Goal: Task Accomplishment & Management: Manage account settings

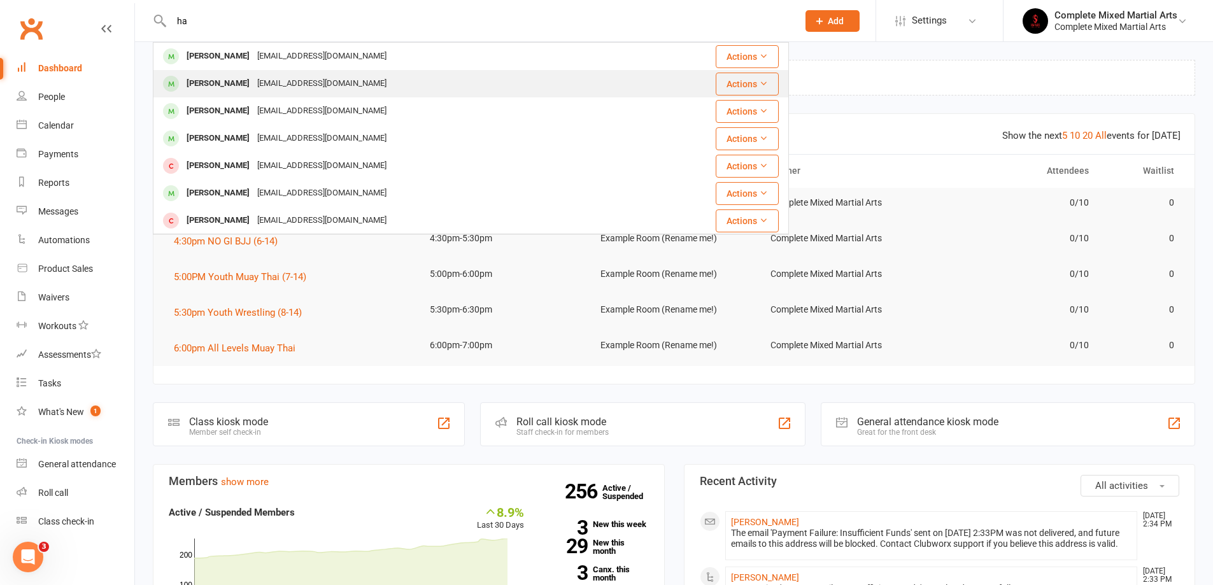
type input "h"
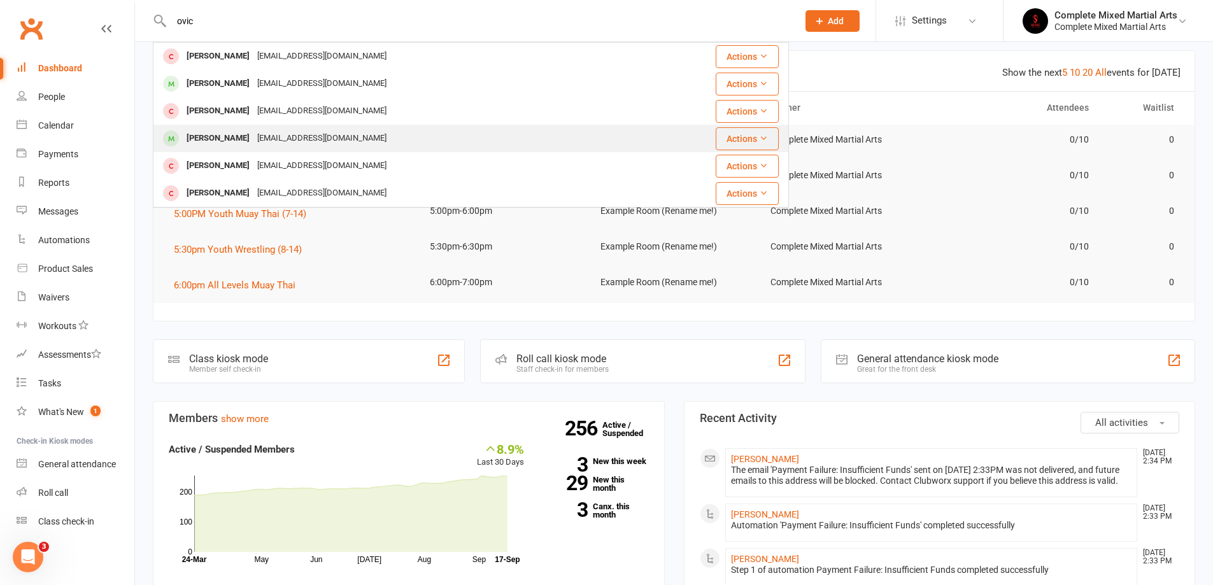
scroll to position [64, 0]
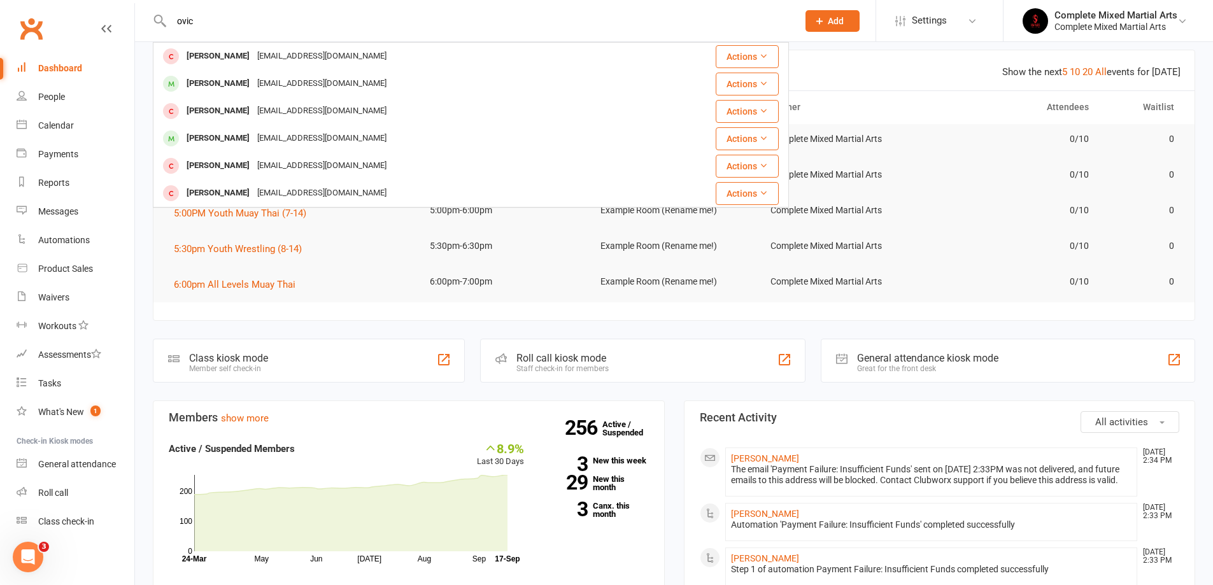
drag, startPoint x: 195, startPoint y: 22, endPoint x: 67, endPoint y: 27, distance: 128.0
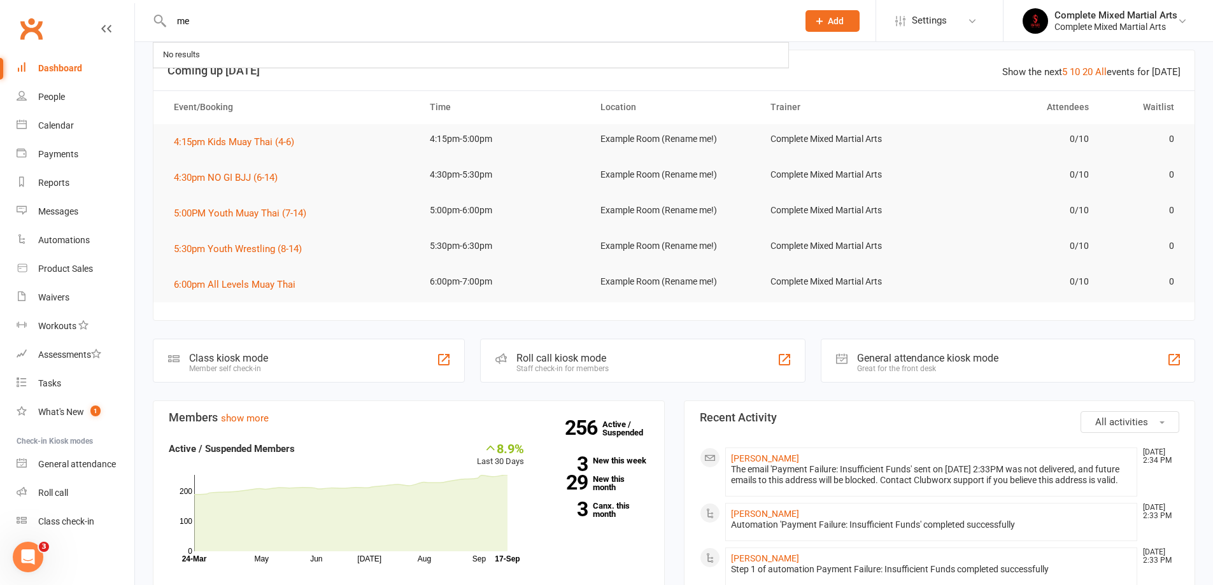
type input "m"
type input "l"
click at [51, 163] on link "Payments" at bounding box center [76, 154] width 118 height 29
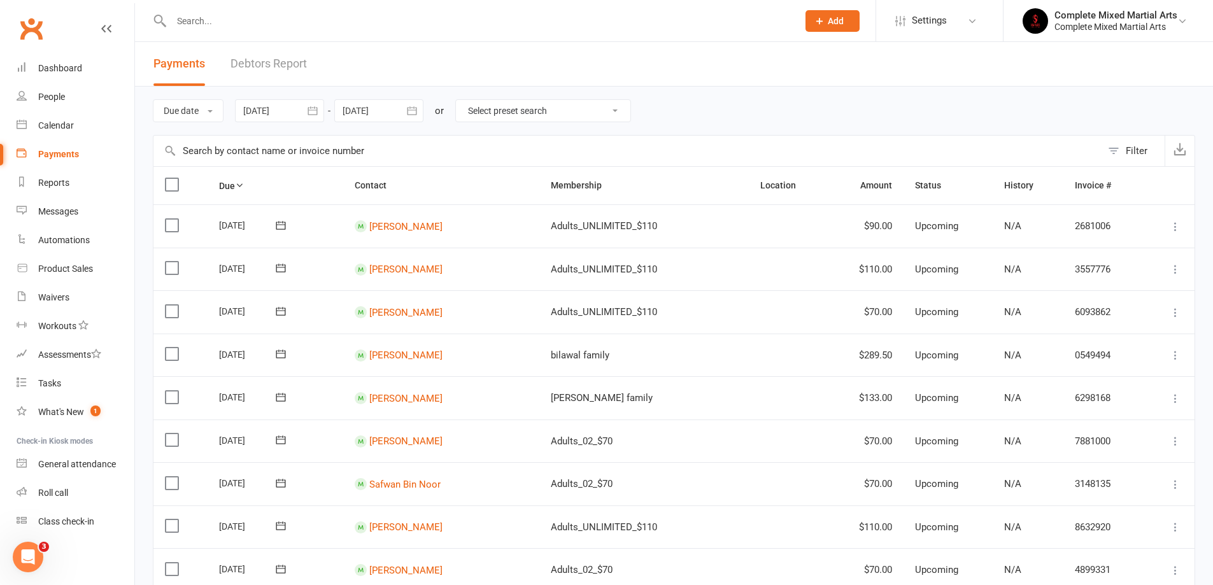
click at [665, 118] on div "Due date Due date Date paid Date failed Date settled [DATE] [DATE] Sun Mon Tue …" at bounding box center [674, 111] width 1042 height 48
click at [202, 109] on button "Due date" at bounding box center [188, 110] width 71 height 23
click at [193, 197] on link "Date failed" at bounding box center [216, 190] width 126 height 25
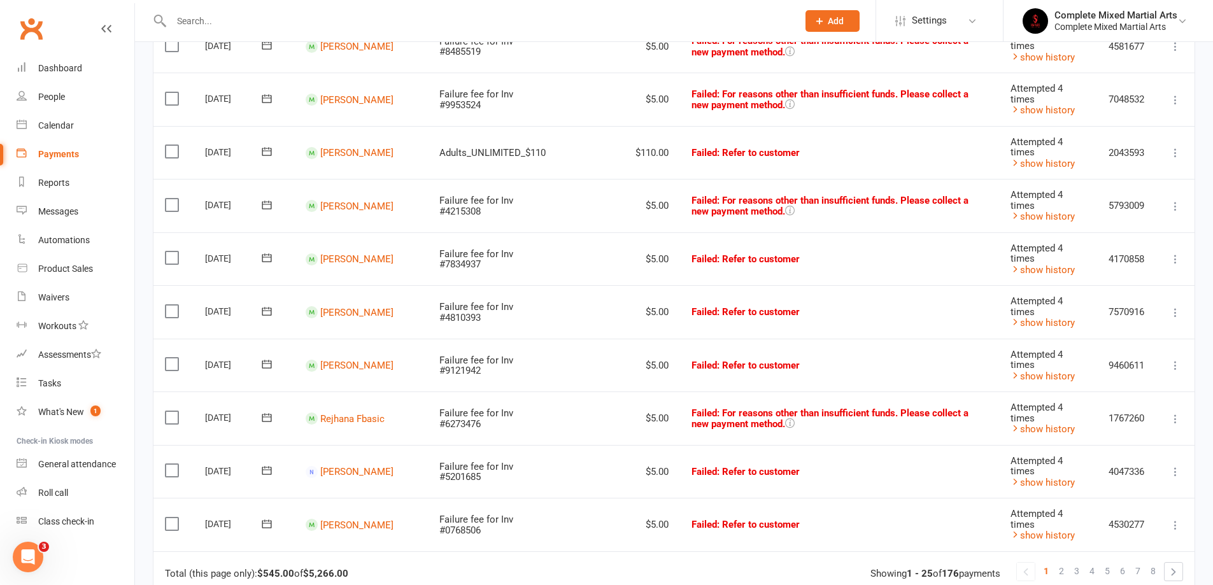
scroll to position [1143, 0]
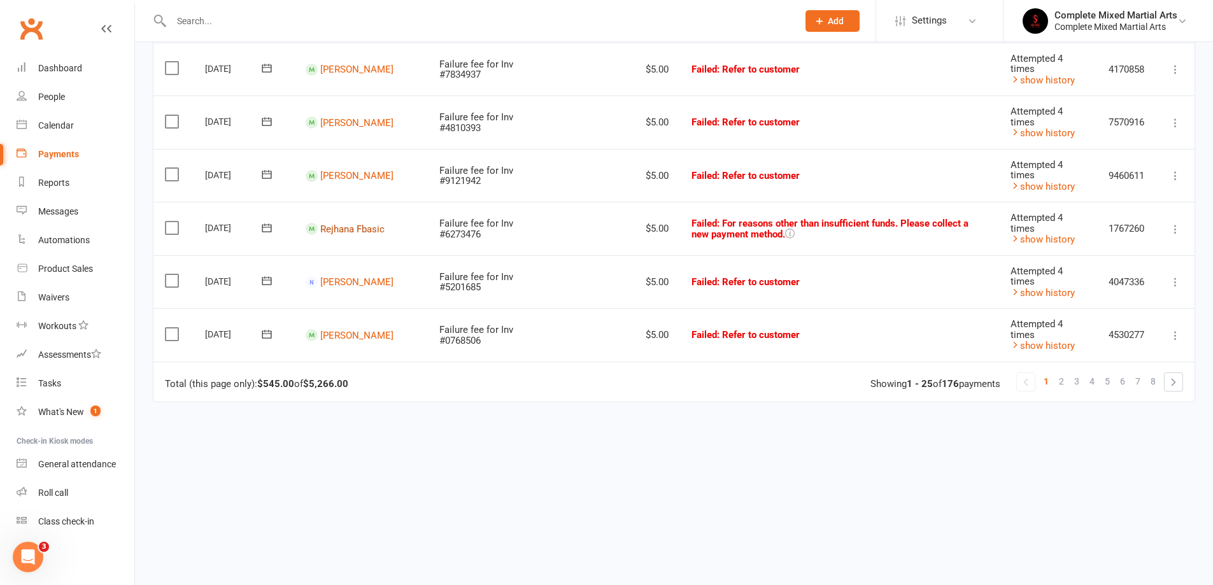
click at [358, 230] on link "Rejhana Fbasic" at bounding box center [352, 228] width 64 height 11
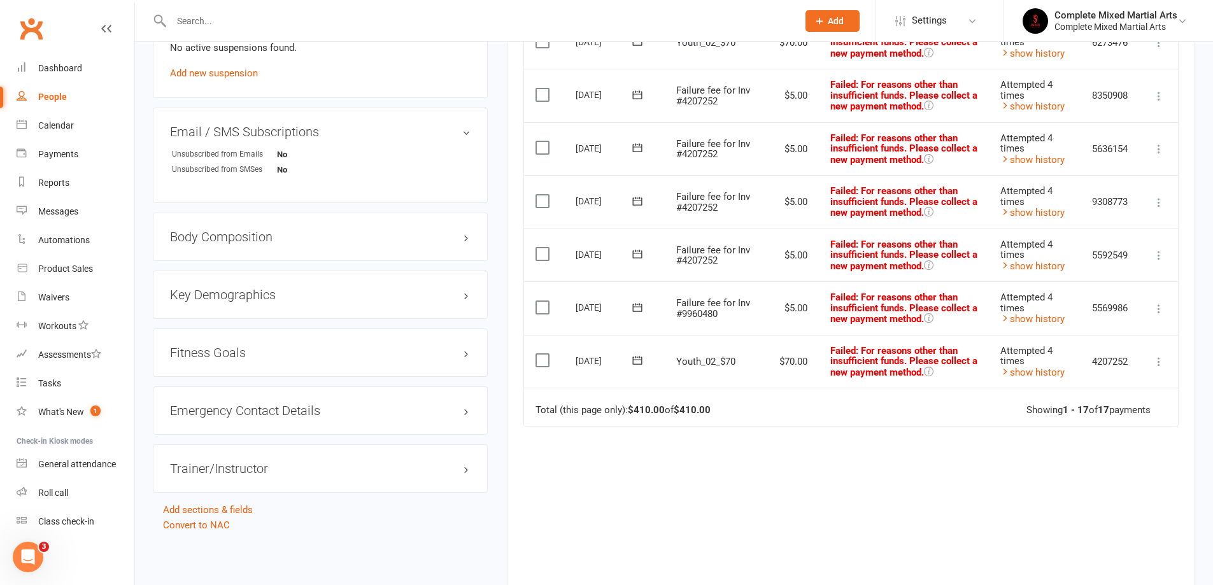
scroll to position [827, 0]
click at [1160, 363] on icon at bounding box center [1158, 361] width 13 height 13
click at [1089, 465] on link "Skip" at bounding box center [1102, 461] width 126 height 25
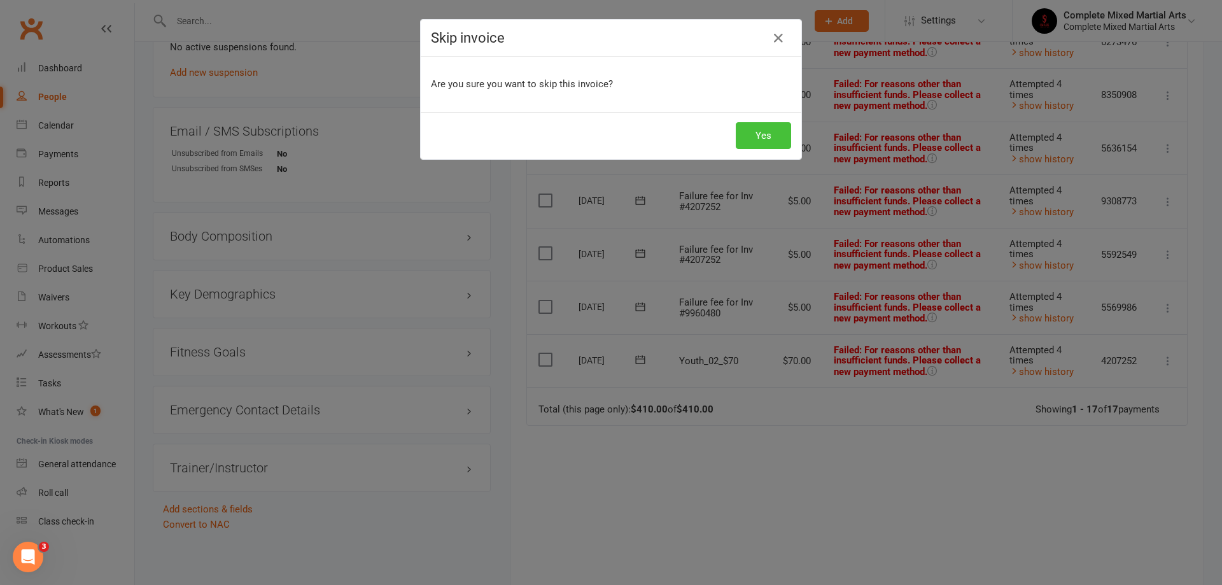
click at [747, 141] on button "Yes" at bounding box center [763, 135] width 55 height 27
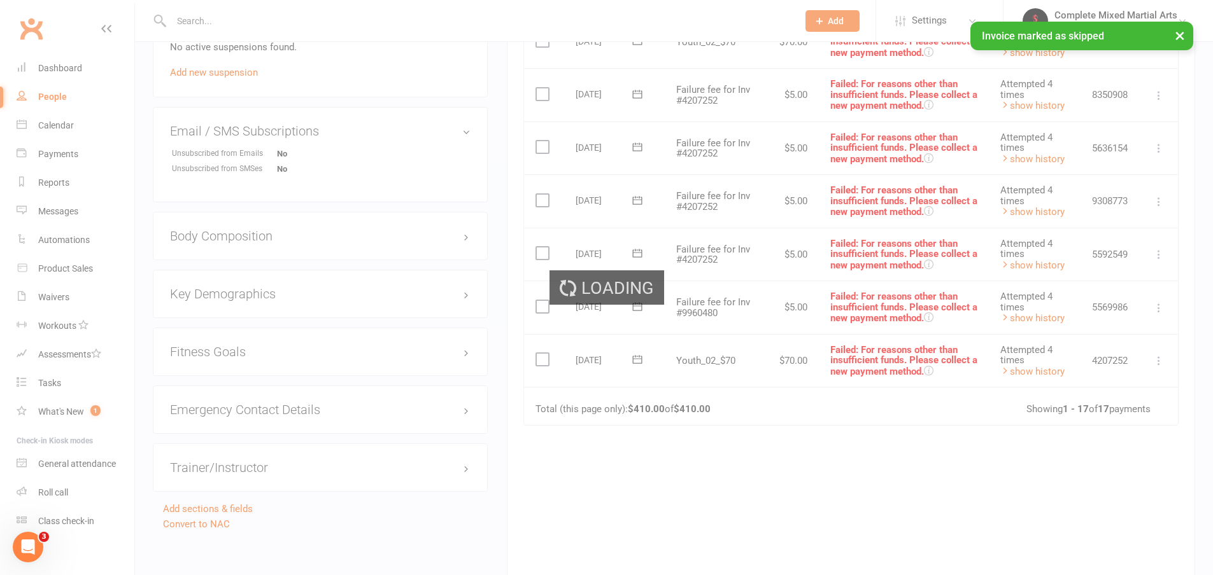
click at [1157, 310] on div "Loading" at bounding box center [606, 287] width 1213 height 575
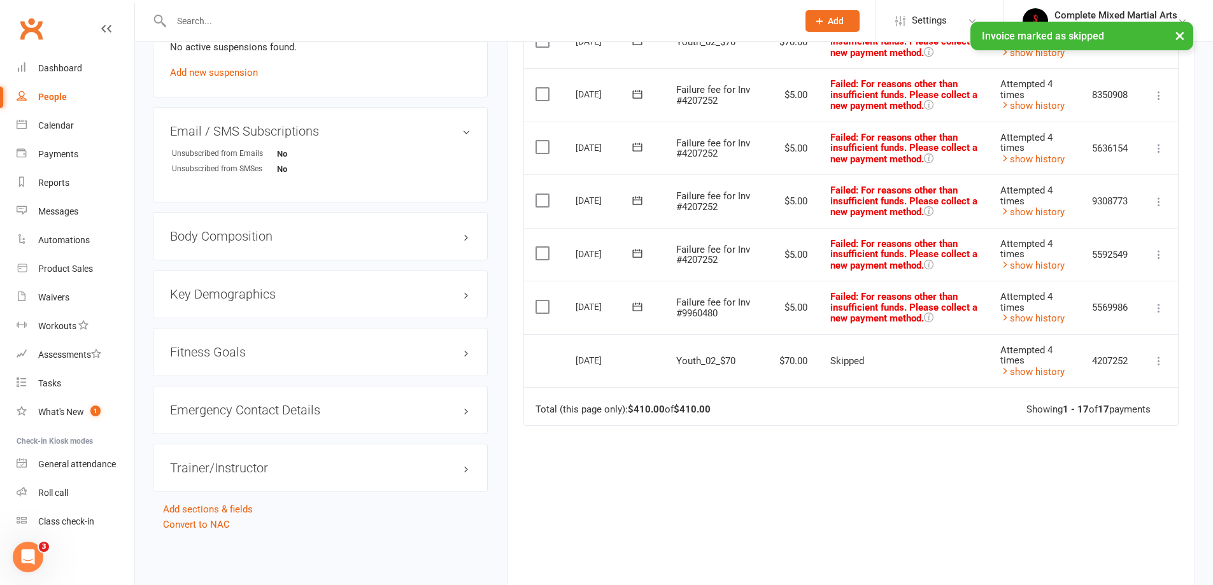
click at [1159, 309] on icon at bounding box center [1158, 308] width 13 height 13
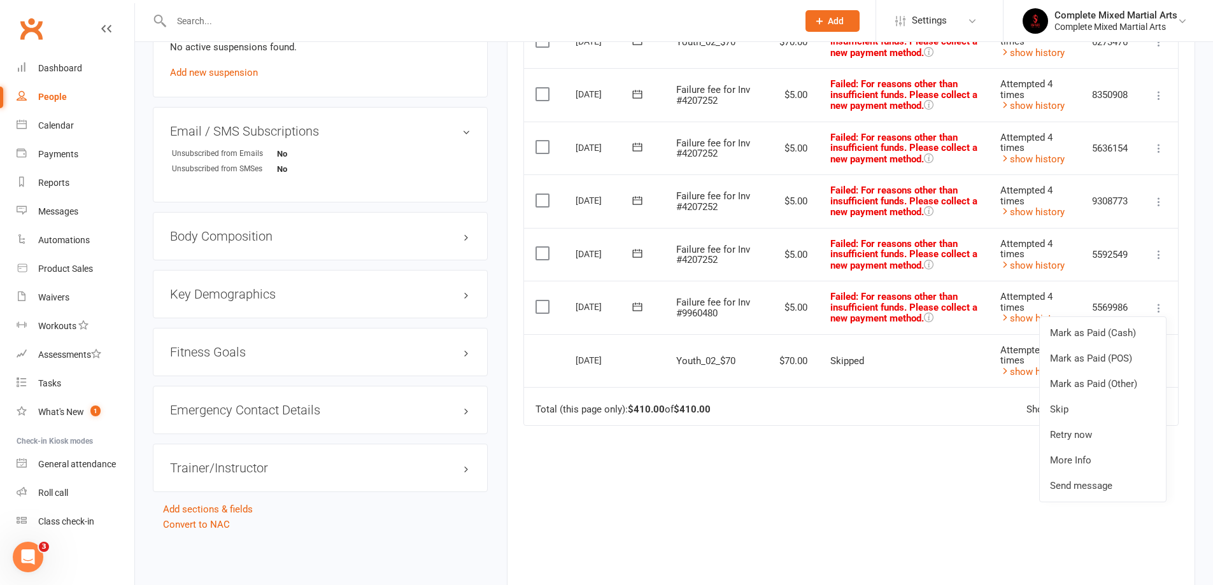
click at [840, 382] on td "Skipped" at bounding box center [904, 360] width 170 height 53
click at [1157, 362] on icon at bounding box center [1158, 361] width 13 height 13
click at [875, 396] on td "Total (this page only): $410.00 of $410.00 Showing 1 - 17 of 17 payments" at bounding box center [851, 406] width 654 height 38
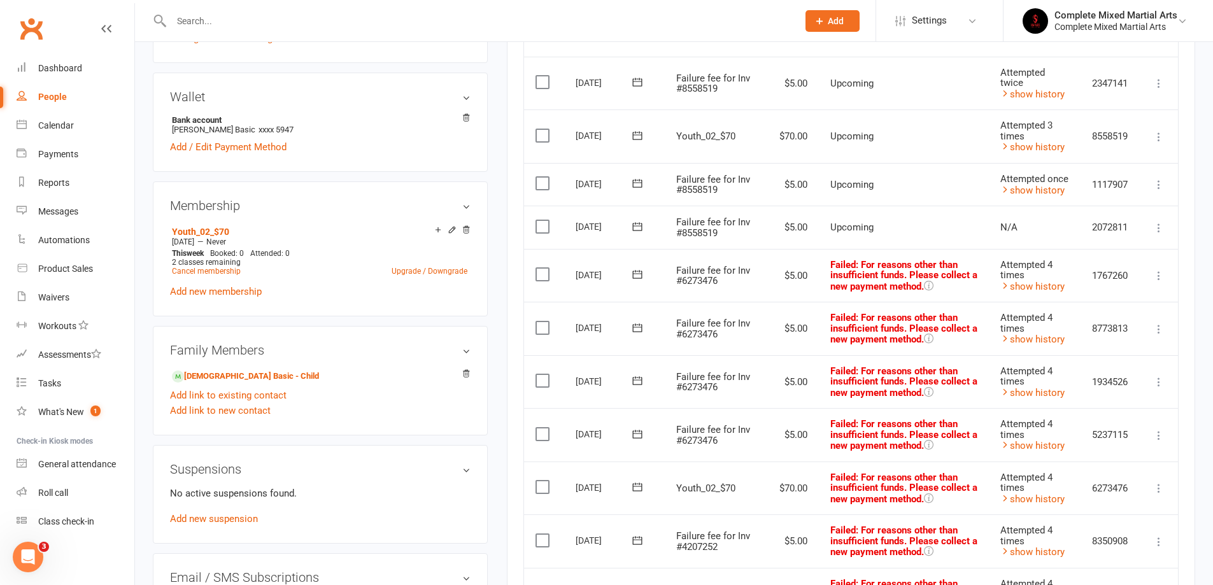
scroll to position [382, 0]
click at [1160, 275] on icon at bounding box center [1158, 275] width 13 height 13
click at [1071, 384] on link "Skip" at bounding box center [1102, 375] width 126 height 25
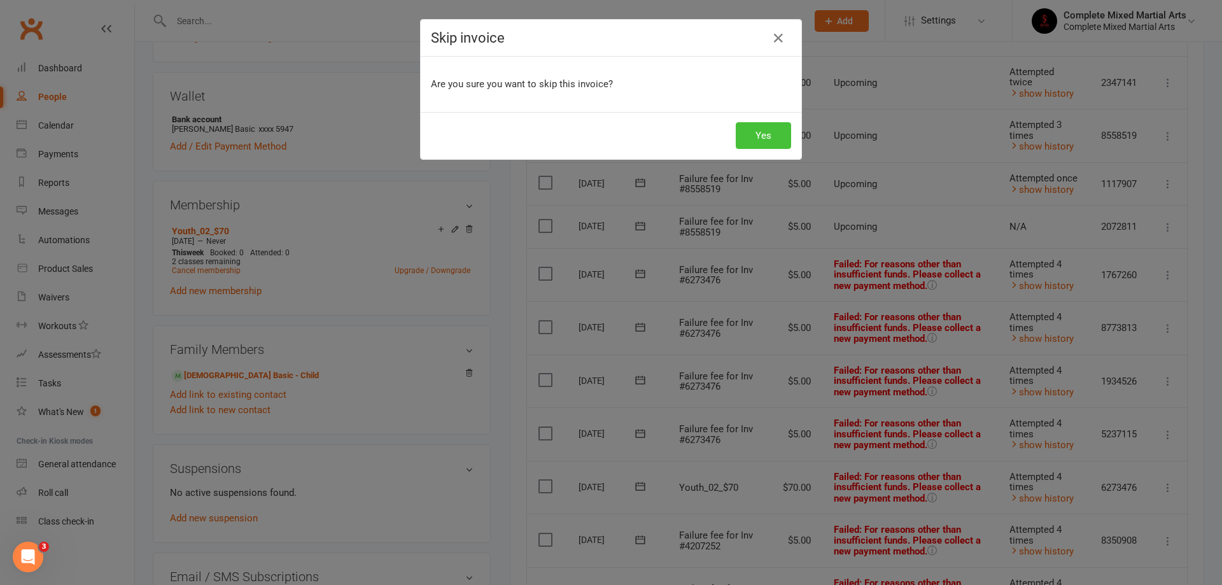
click at [762, 123] on button "Yes" at bounding box center [763, 135] width 55 height 27
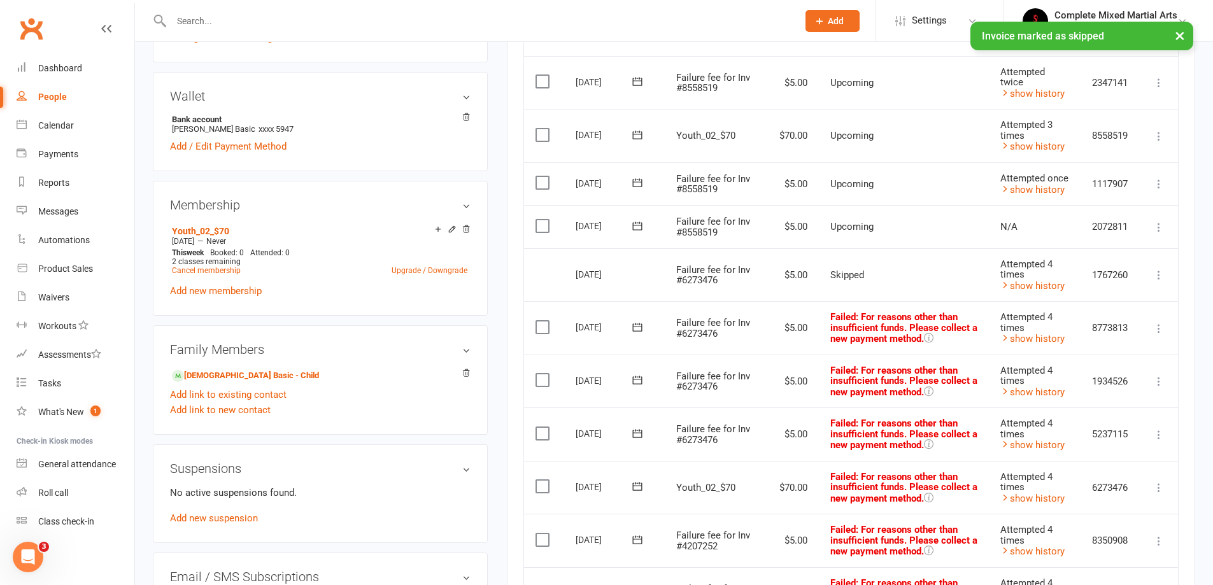
click at [1158, 328] on icon at bounding box center [1158, 328] width 13 height 13
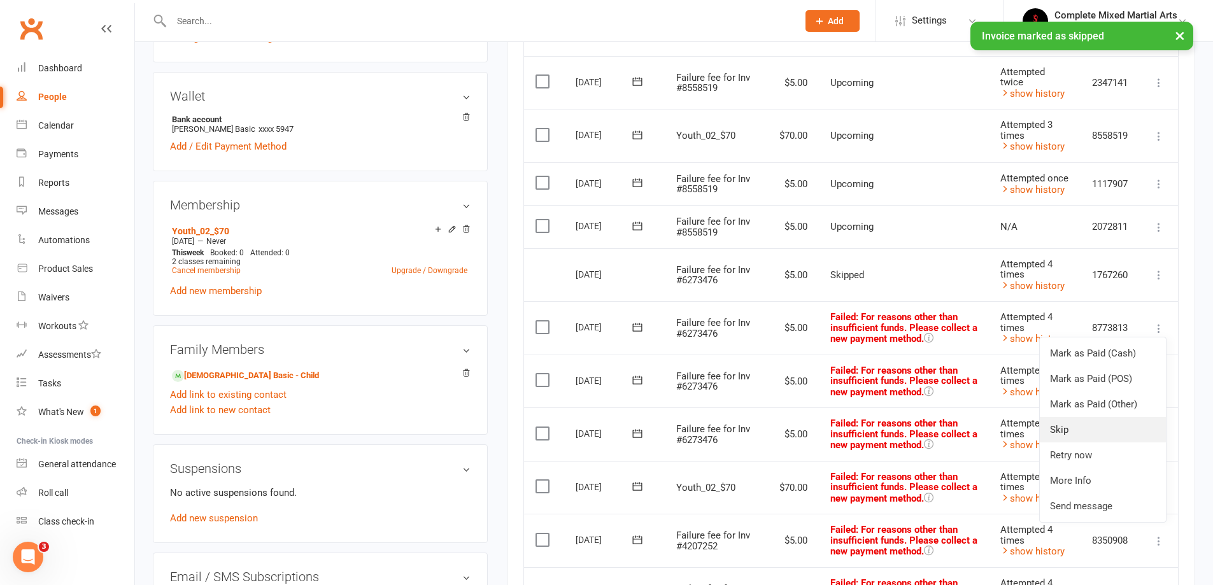
click at [1070, 429] on link "Skip" at bounding box center [1102, 429] width 126 height 25
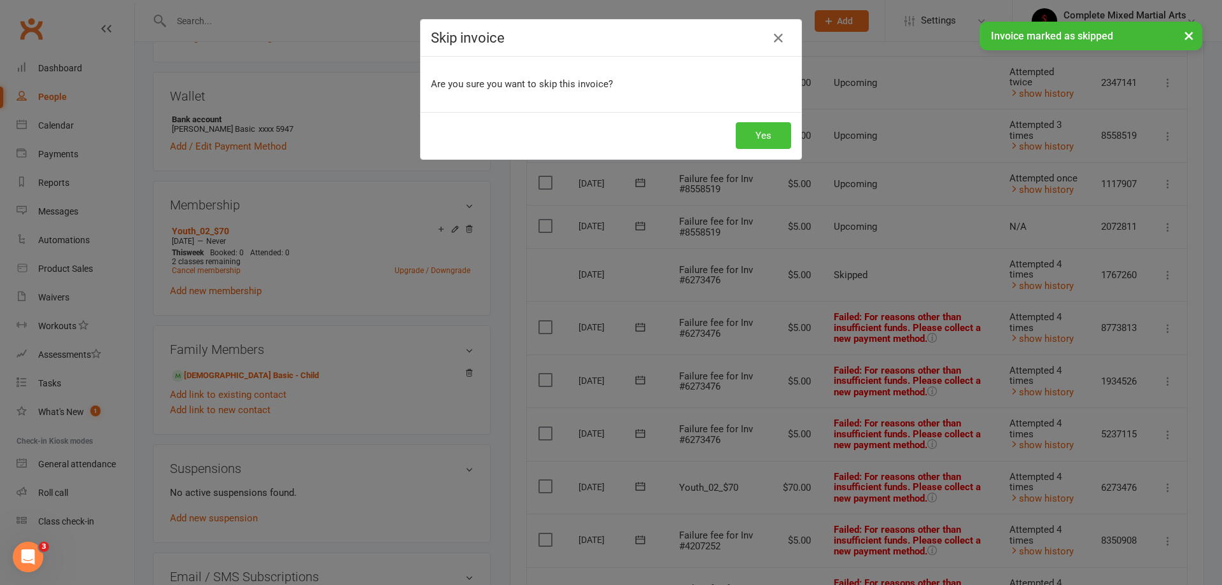
click at [778, 140] on button "Yes" at bounding box center [763, 135] width 55 height 27
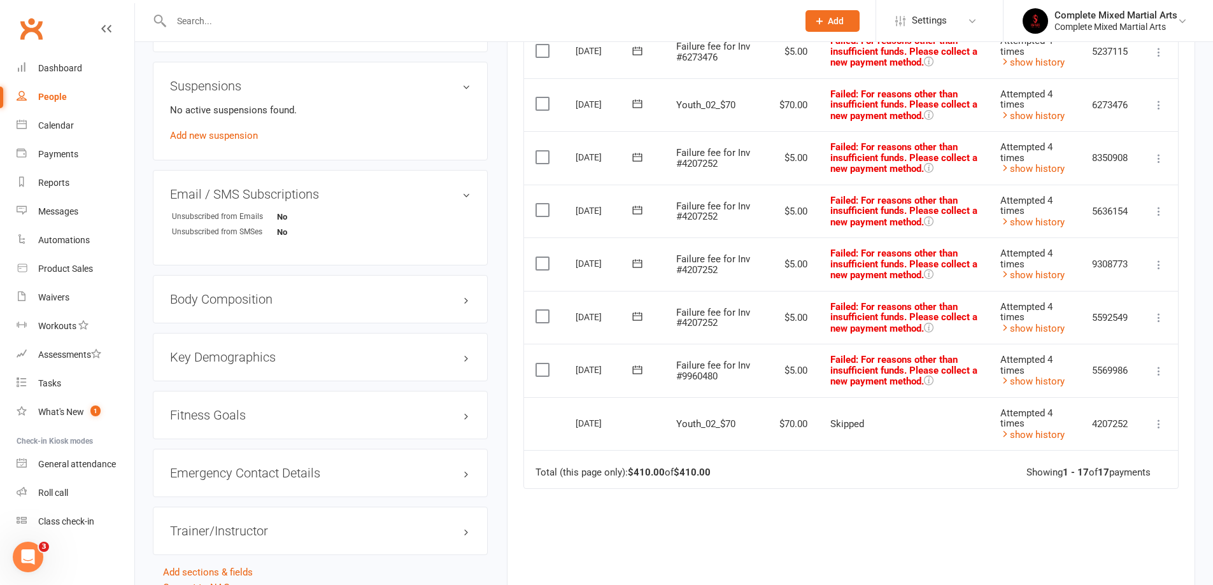
scroll to position [764, 0]
click at [1163, 373] on icon at bounding box center [1158, 371] width 13 height 13
click at [1080, 478] on link "Skip" at bounding box center [1102, 472] width 126 height 25
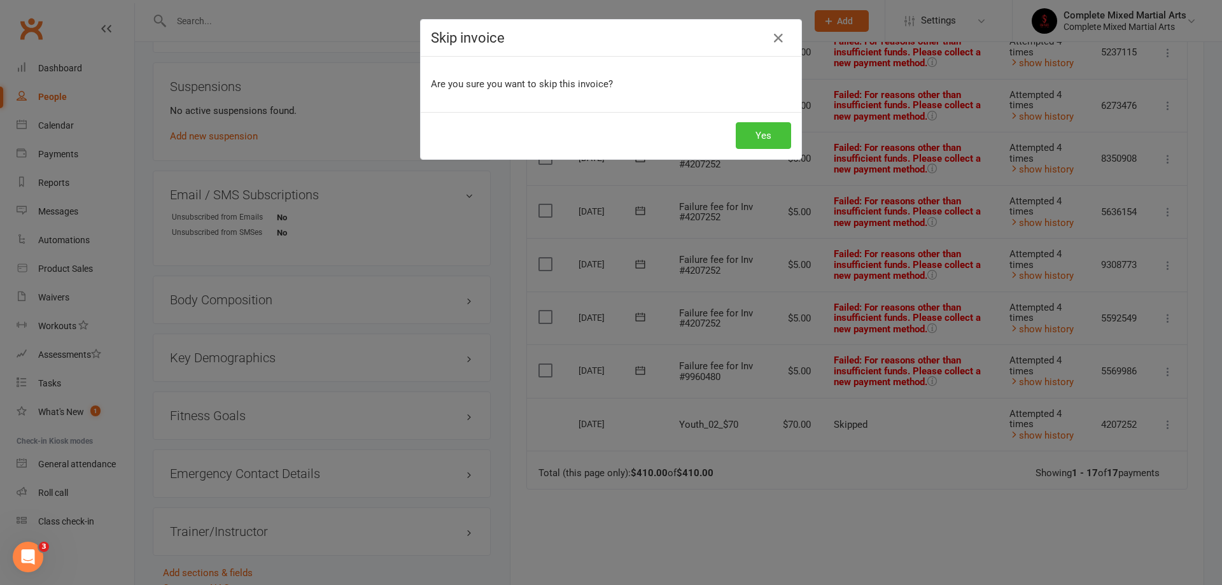
click at [777, 134] on button "Yes" at bounding box center [763, 135] width 55 height 27
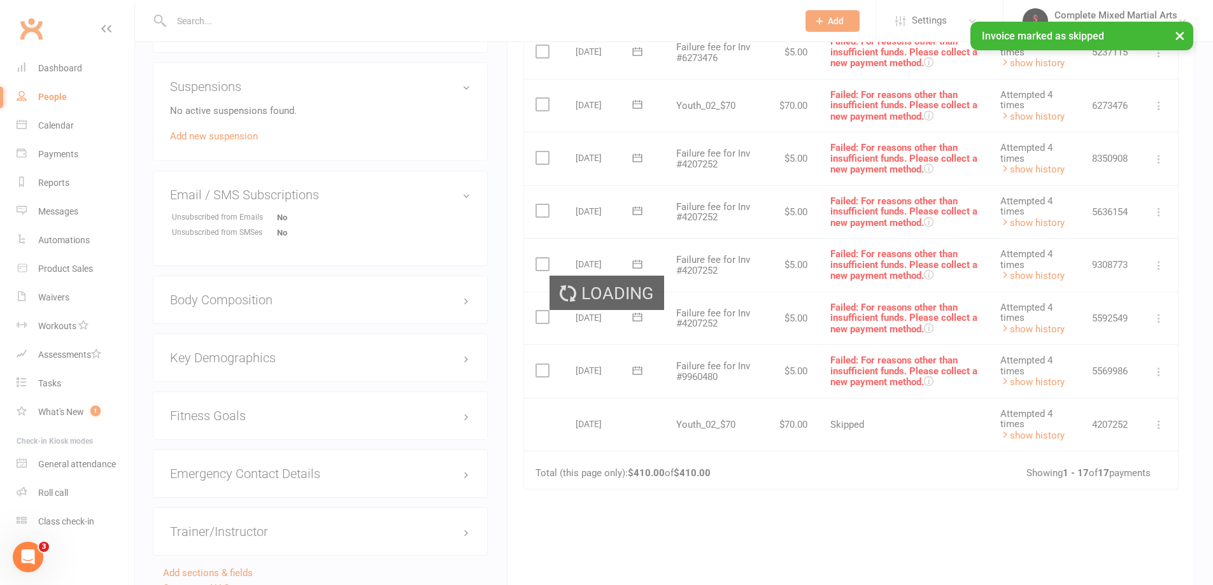
click at [1165, 319] on div "Loading" at bounding box center [606, 292] width 1213 height 585
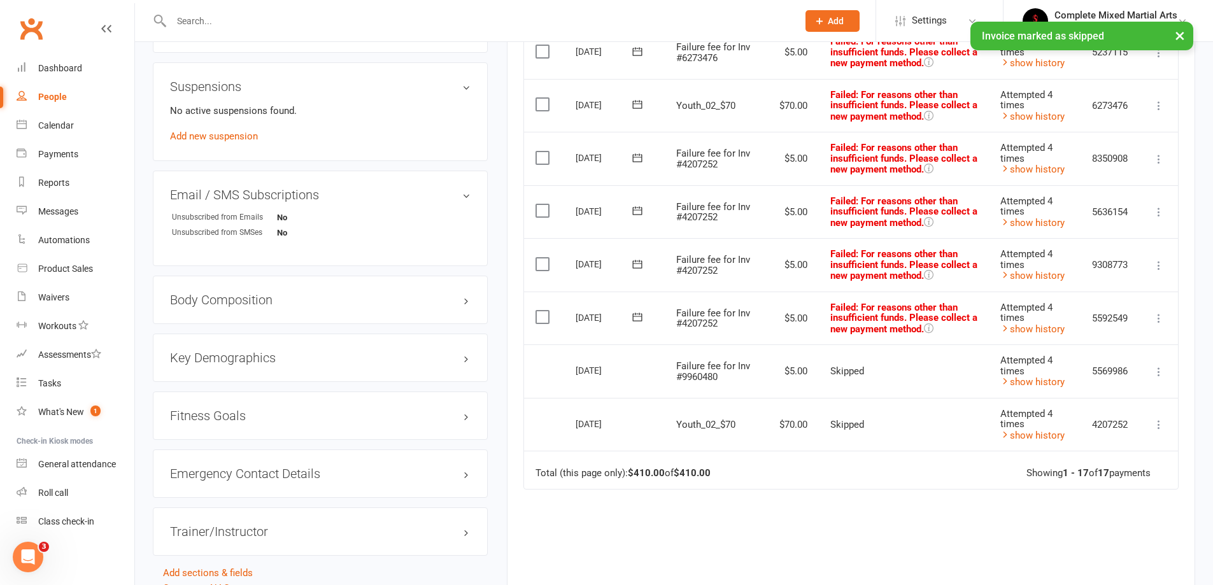
click at [1159, 317] on icon at bounding box center [1158, 318] width 13 height 13
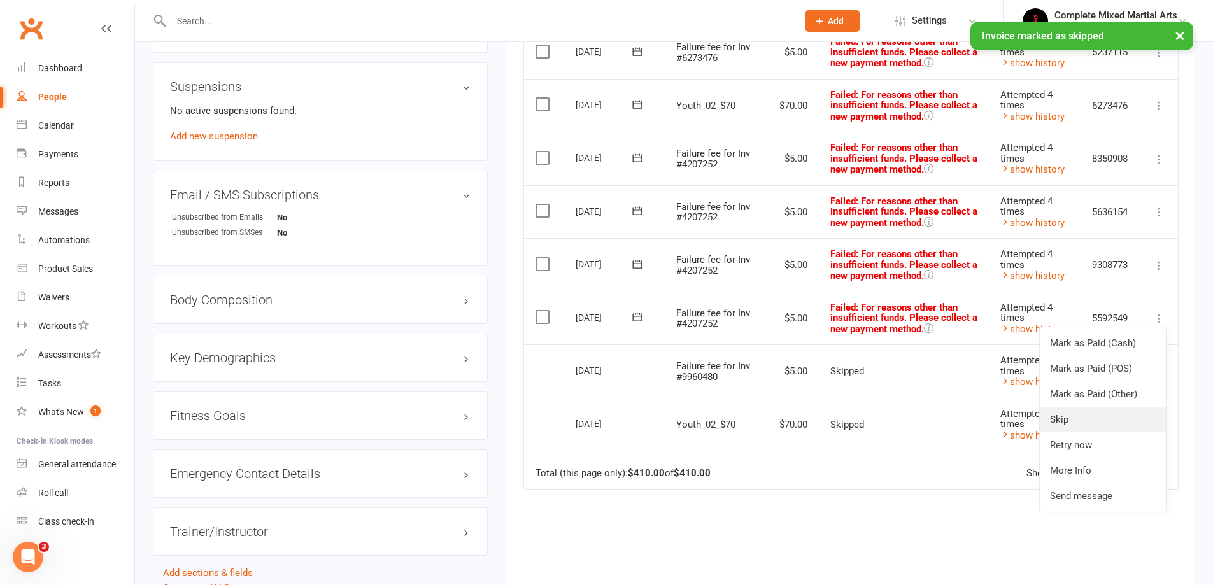
click at [1074, 426] on link "Skip" at bounding box center [1102, 419] width 126 height 25
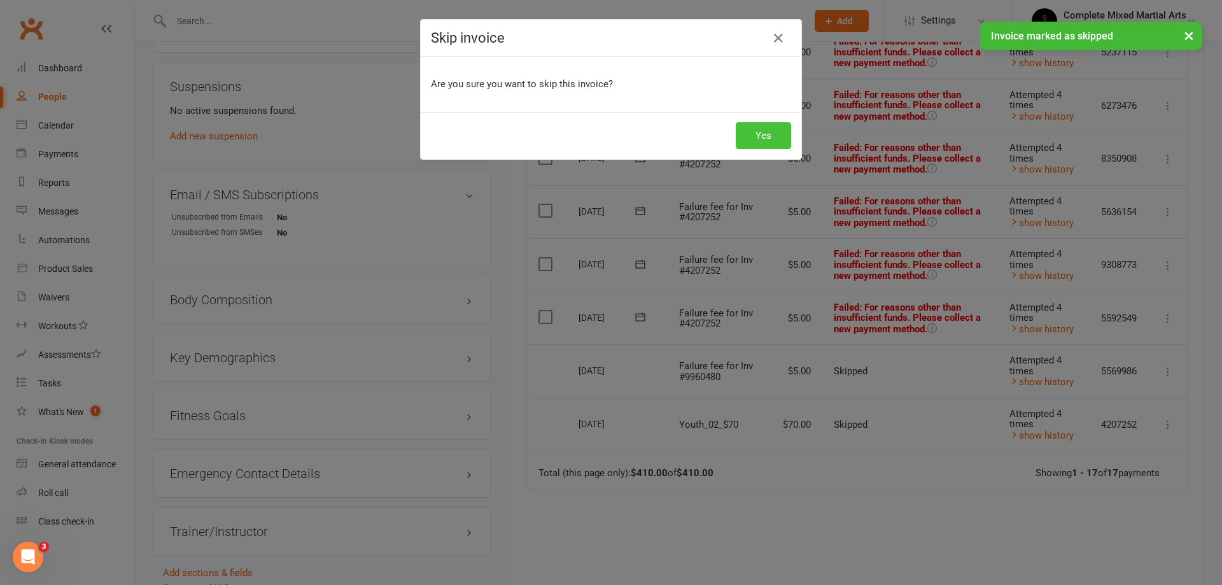
click at [770, 140] on button "Yes" at bounding box center [763, 135] width 55 height 27
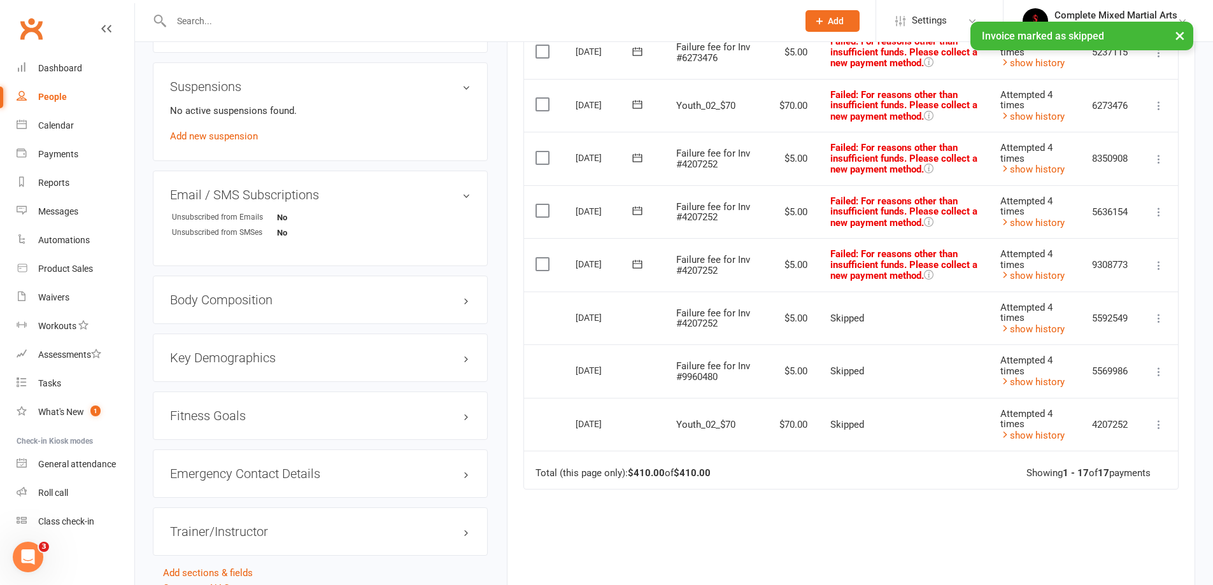
drag, startPoint x: 1160, startPoint y: 269, endPoint x: 1168, endPoint y: 272, distance: 8.5
click at [1162, 270] on icon at bounding box center [1158, 265] width 13 height 13
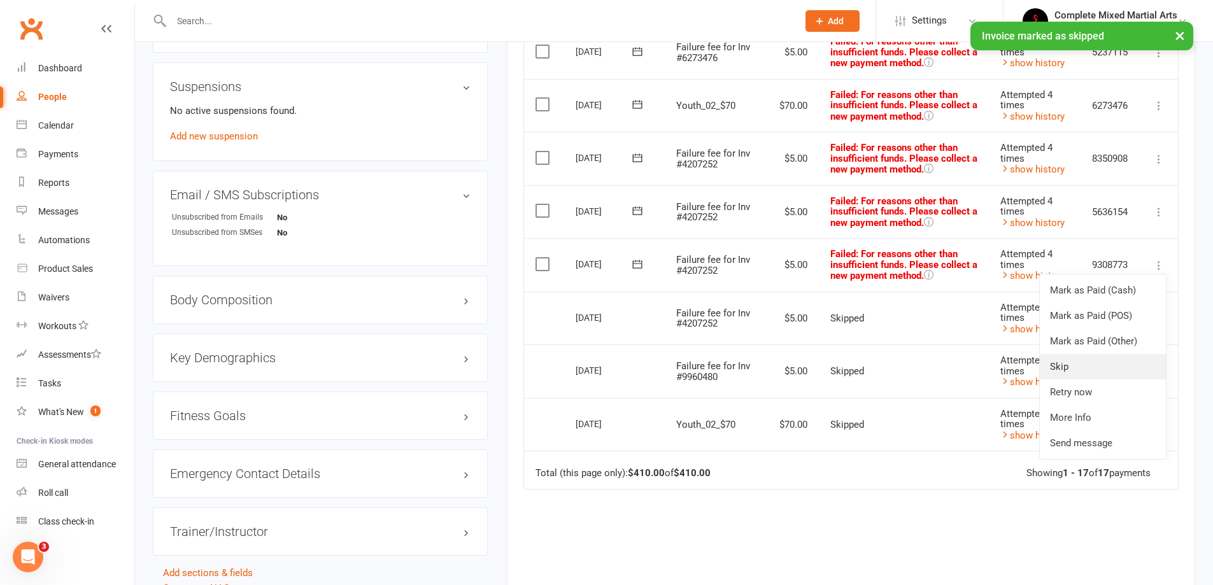
click at [1080, 364] on link "Skip" at bounding box center [1102, 366] width 126 height 25
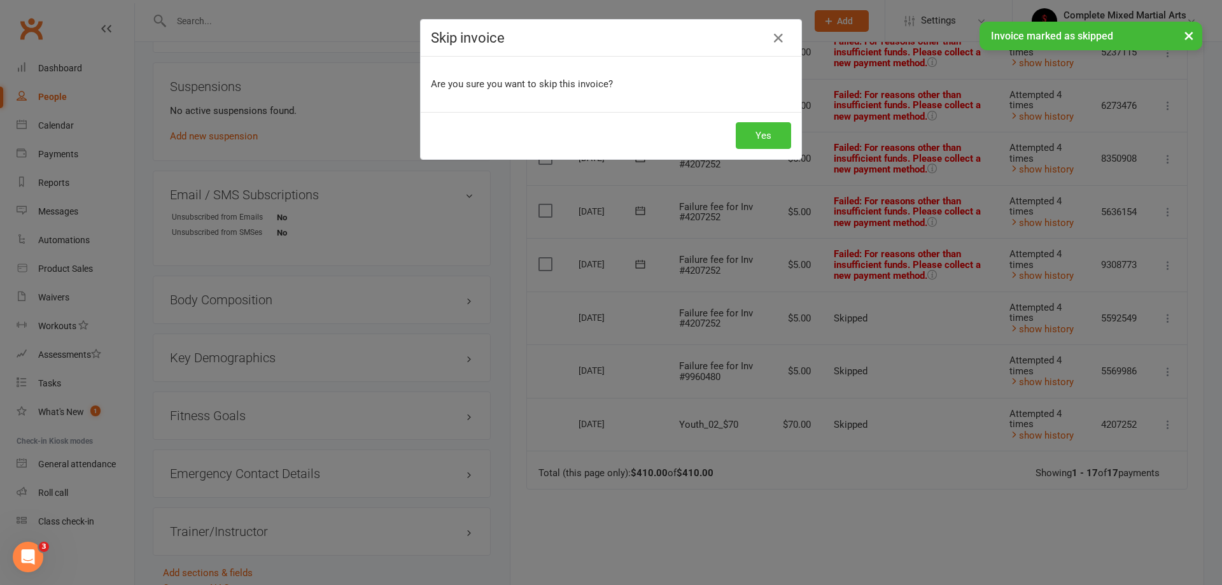
click at [757, 138] on button "Yes" at bounding box center [763, 135] width 55 height 27
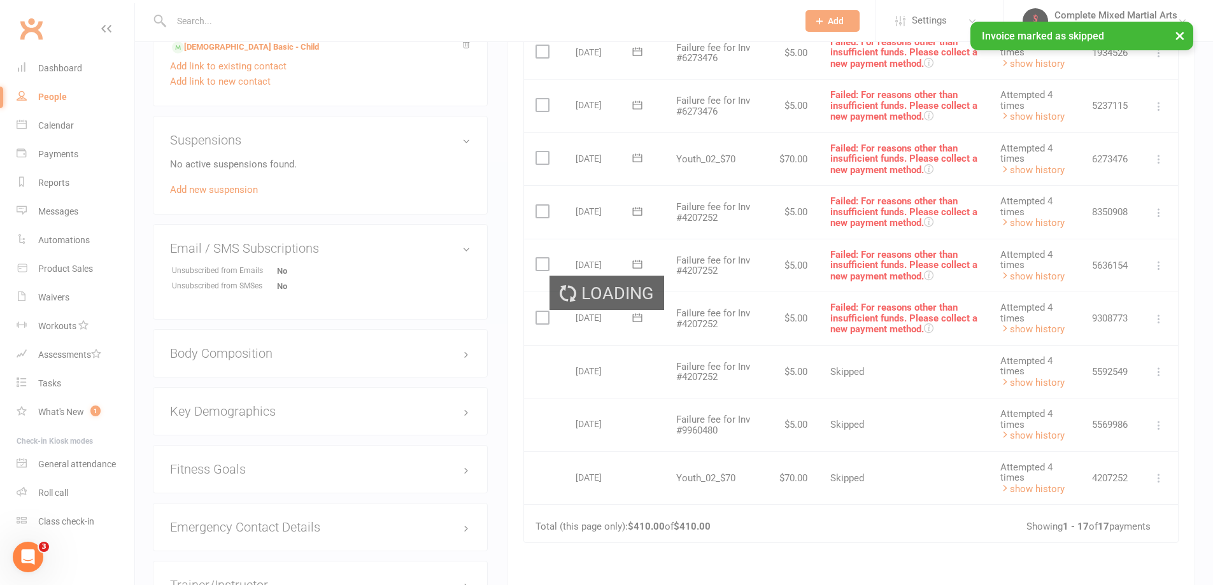
scroll to position [636, 0]
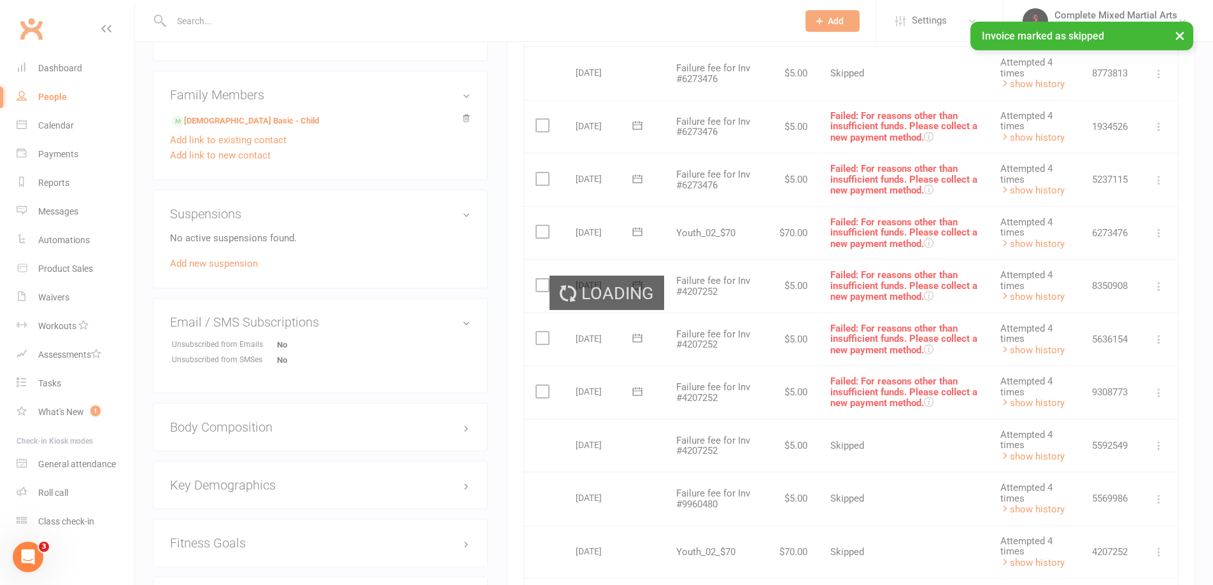
click at [1157, 342] on div "Loading" at bounding box center [606, 292] width 1213 height 585
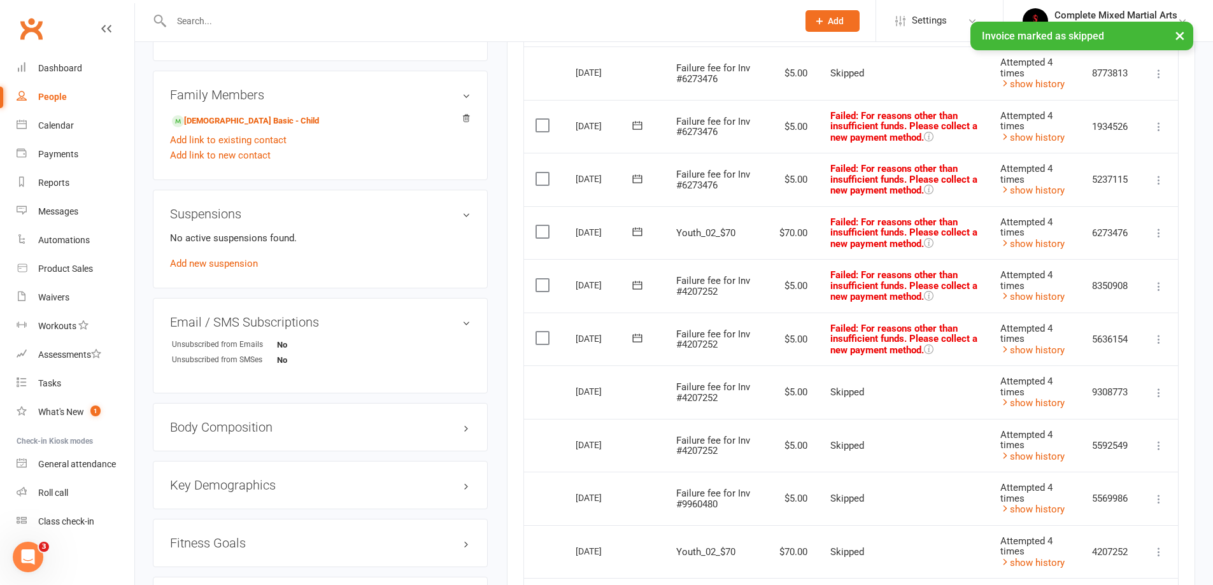
click at [1162, 339] on icon at bounding box center [1158, 339] width 13 height 13
click at [1072, 446] on link "Skip" at bounding box center [1102, 440] width 126 height 25
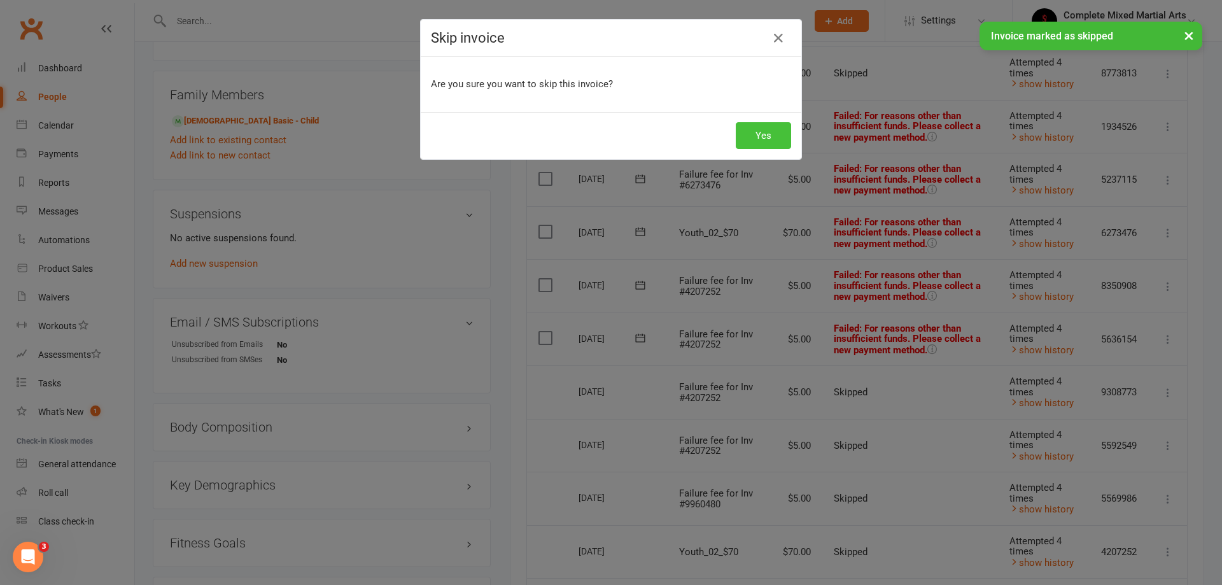
click at [736, 127] on button "Yes" at bounding box center [763, 135] width 55 height 27
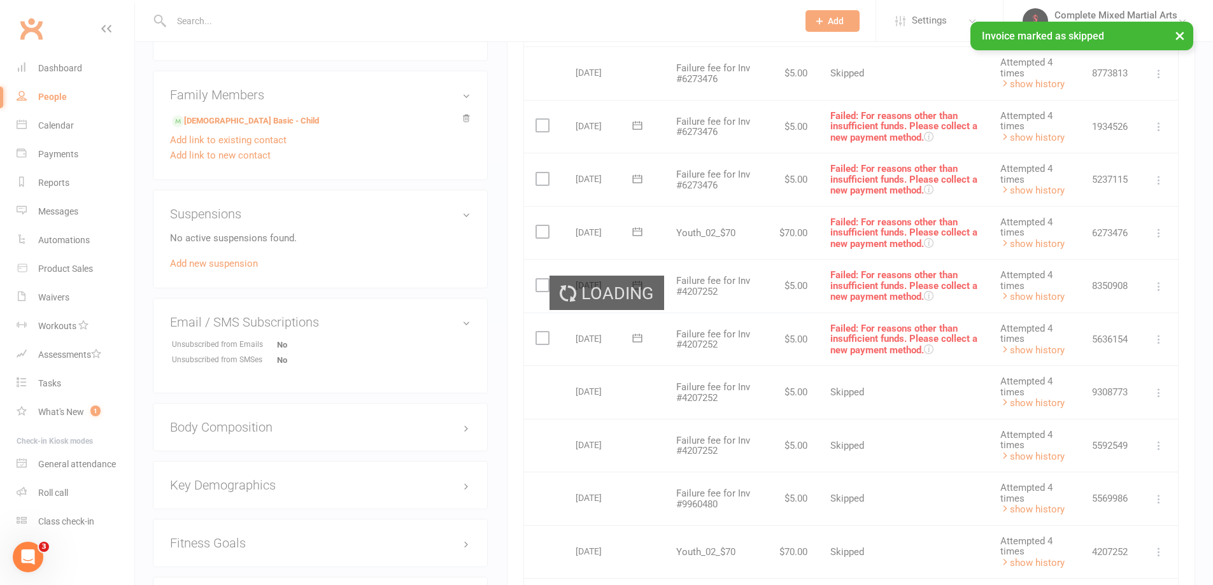
click at [1161, 288] on div "Loading" at bounding box center [606, 292] width 1213 height 585
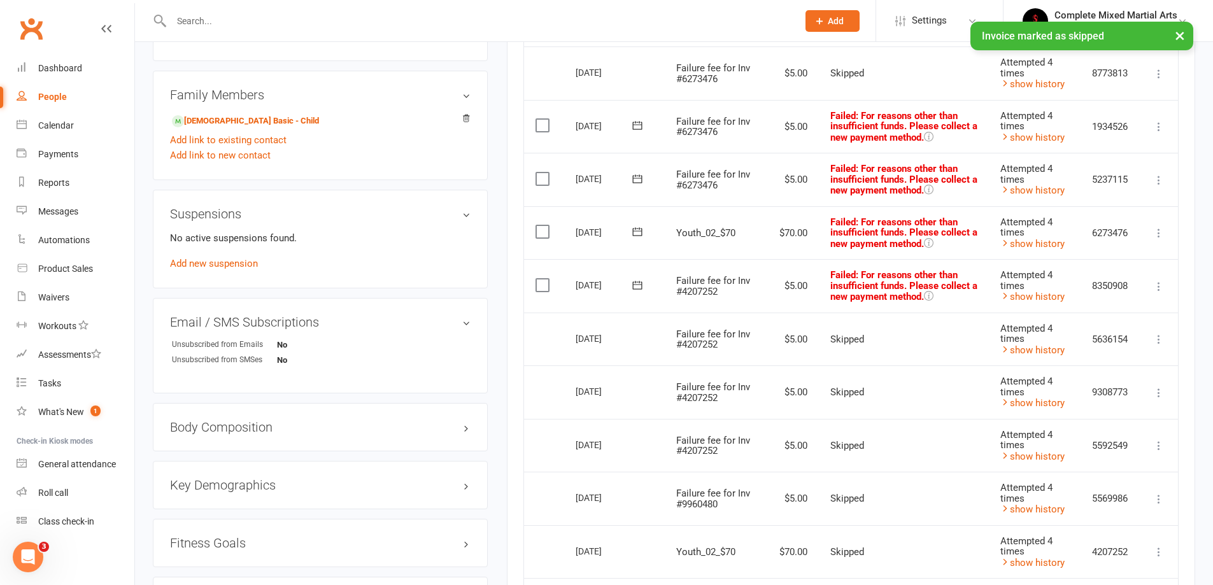
click at [1162, 283] on icon at bounding box center [1158, 286] width 13 height 13
click at [1065, 398] on link "Skip" at bounding box center [1102, 387] width 126 height 25
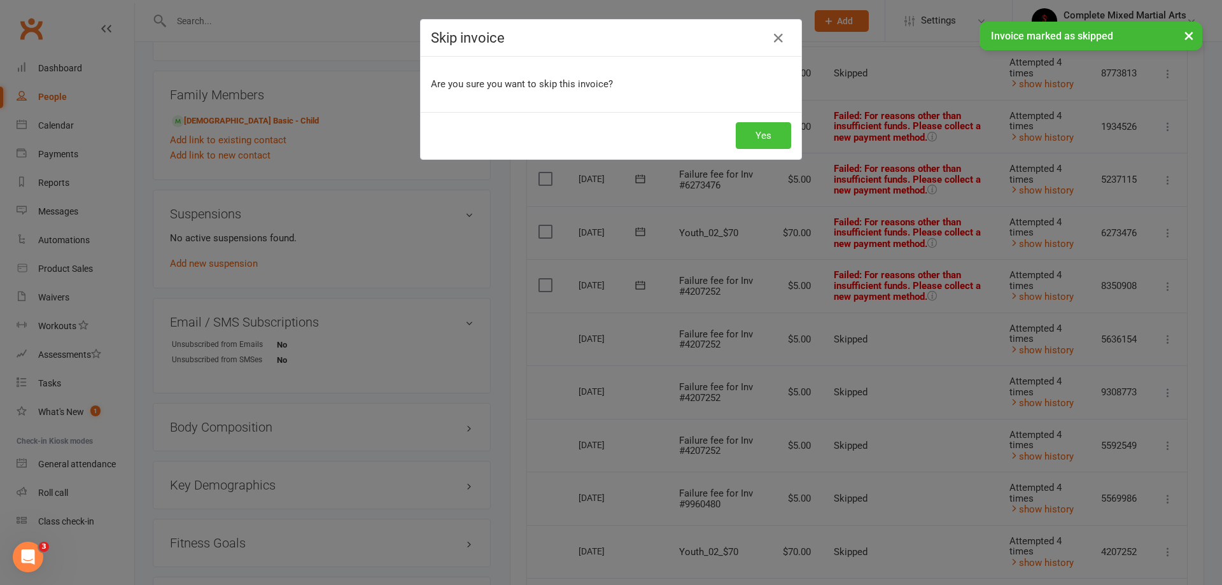
click at [767, 143] on button "Yes" at bounding box center [763, 135] width 55 height 27
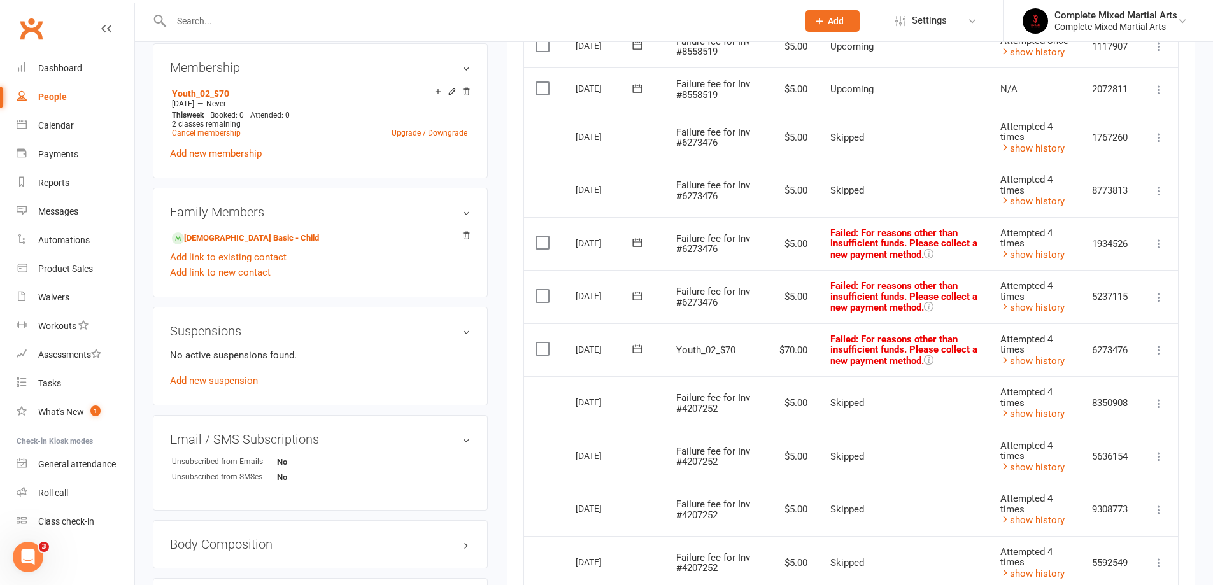
scroll to position [509, 0]
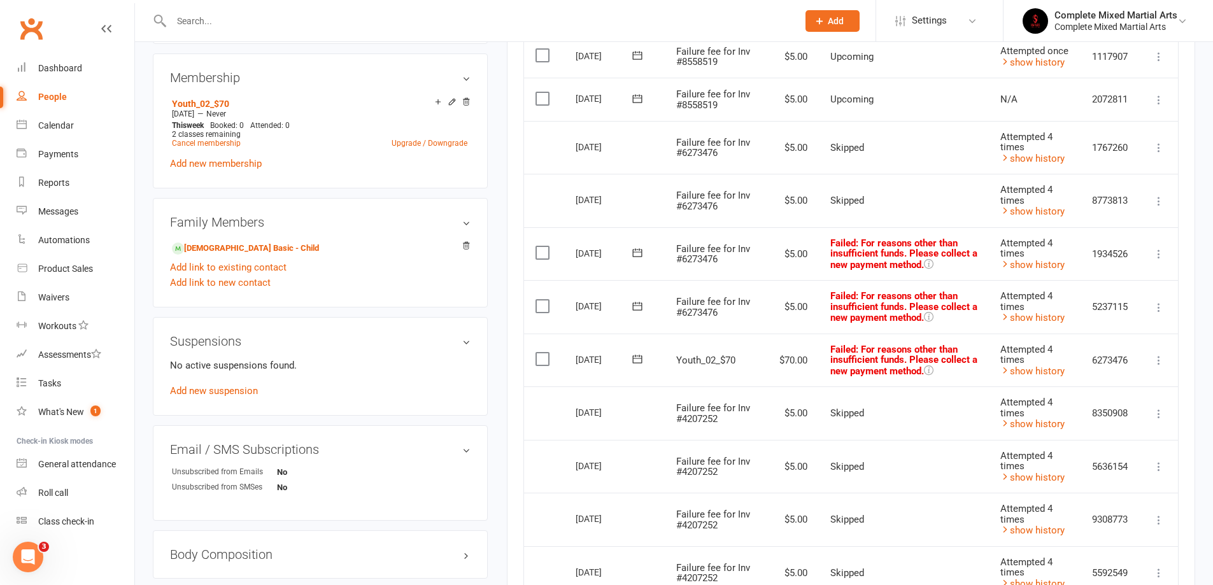
click at [1156, 311] on icon at bounding box center [1158, 307] width 13 height 13
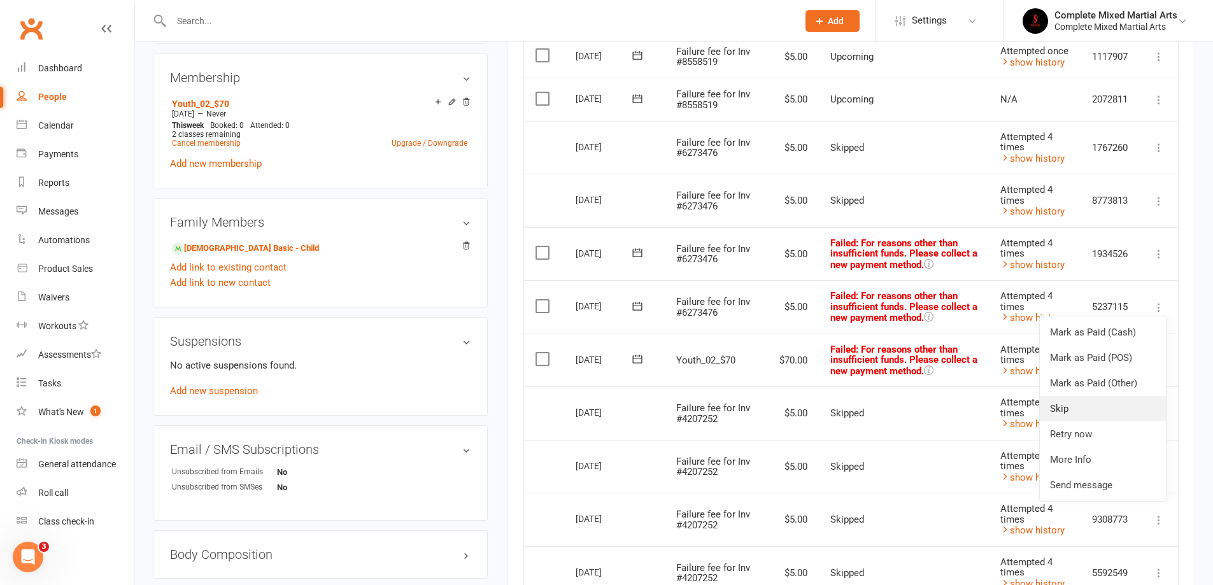
click at [1069, 398] on link "Skip" at bounding box center [1102, 408] width 126 height 25
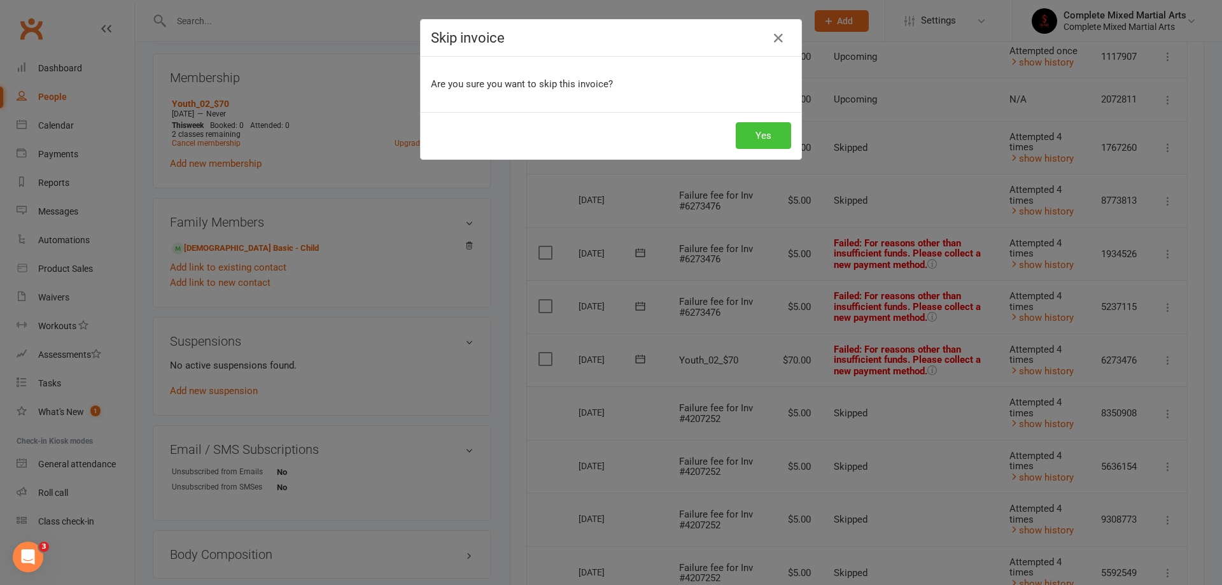
click at [743, 132] on button "Yes" at bounding box center [763, 135] width 55 height 27
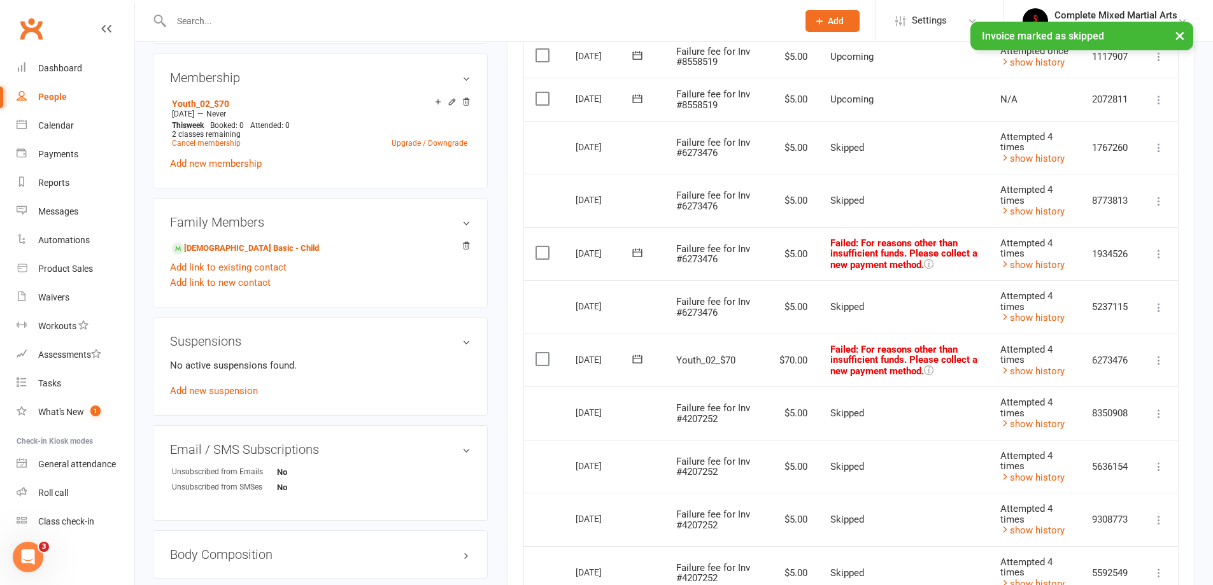
click at [1160, 255] on icon at bounding box center [1158, 254] width 13 height 13
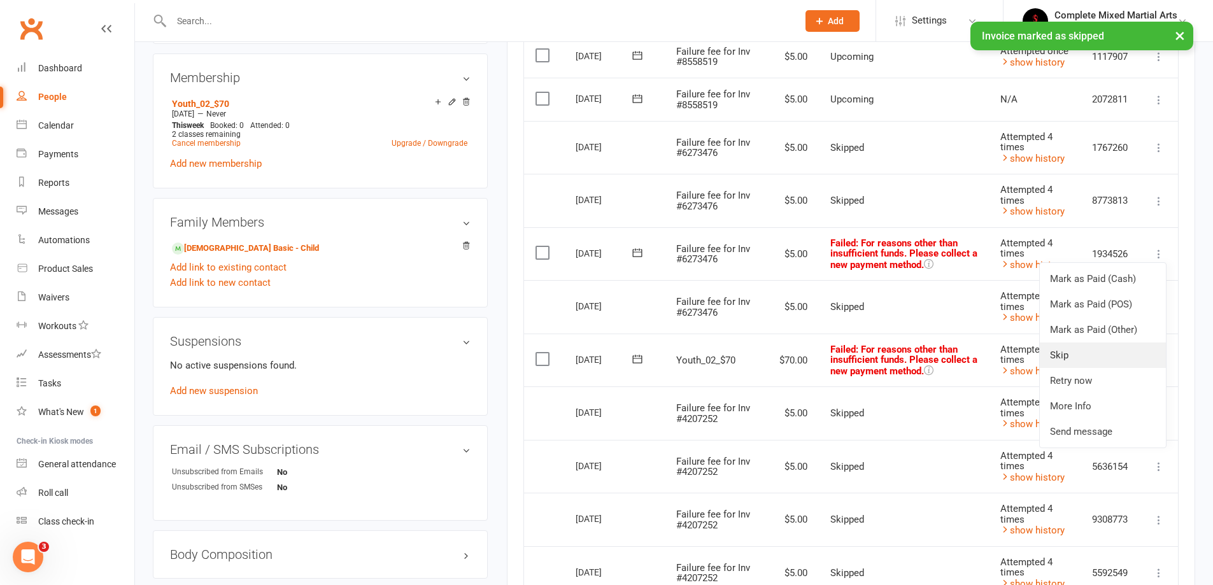
click at [1080, 346] on link "Skip" at bounding box center [1102, 354] width 126 height 25
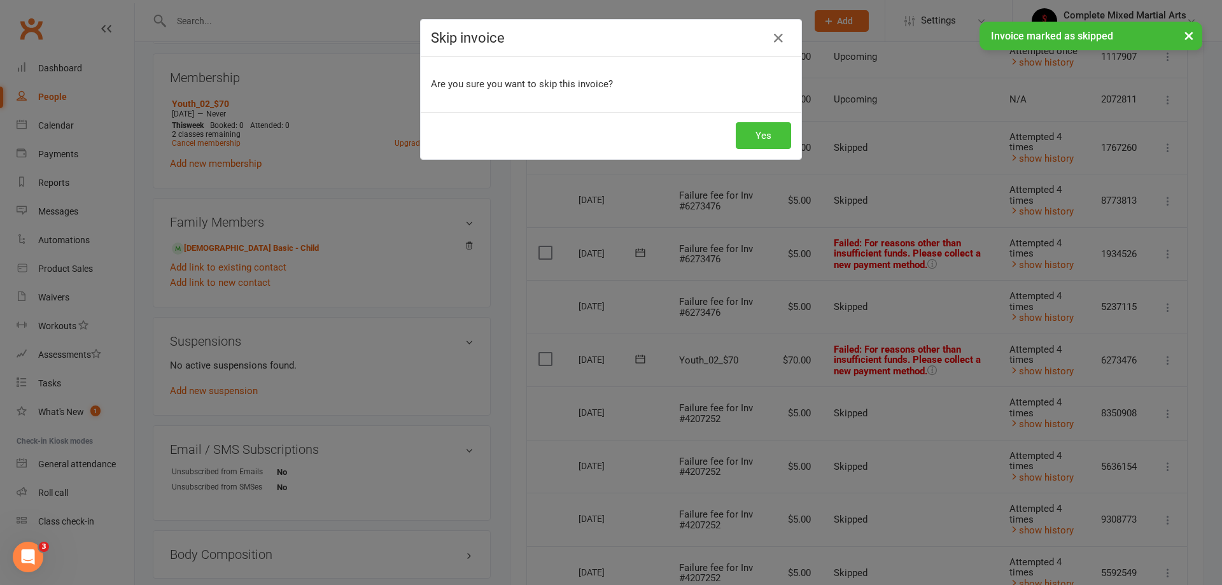
click at [770, 132] on button "Yes" at bounding box center [763, 135] width 55 height 27
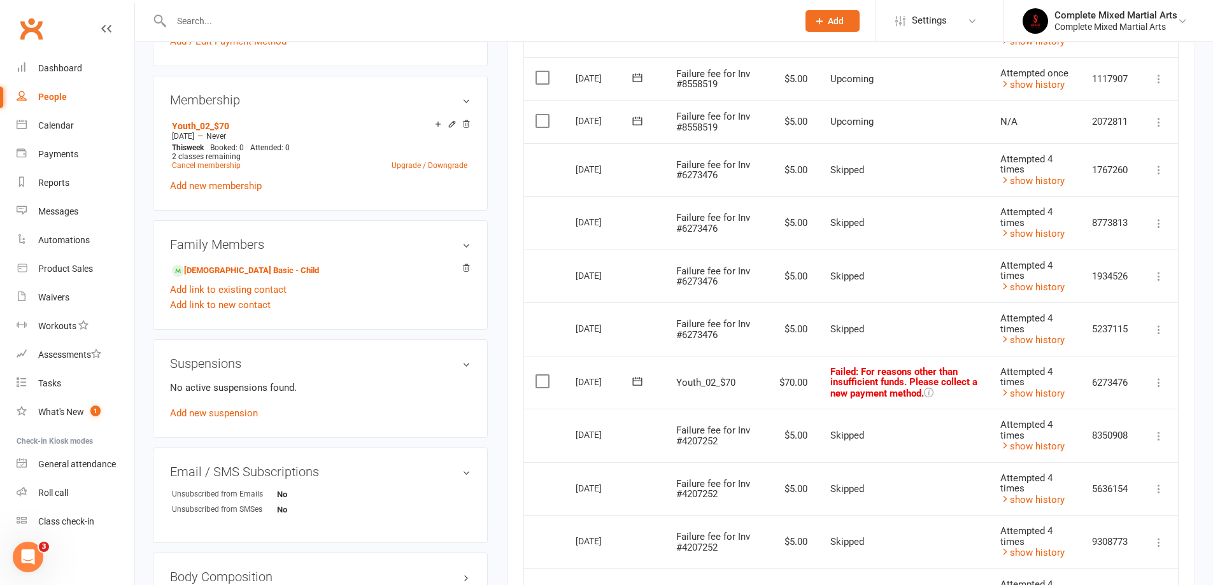
scroll to position [0, 0]
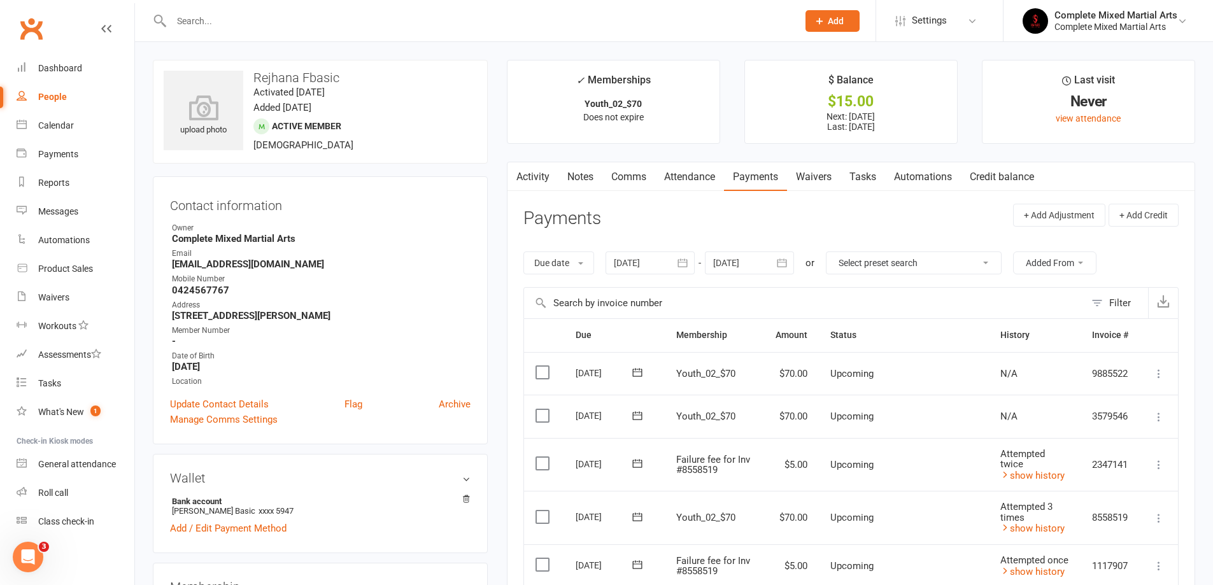
click at [643, 255] on div at bounding box center [649, 262] width 89 height 23
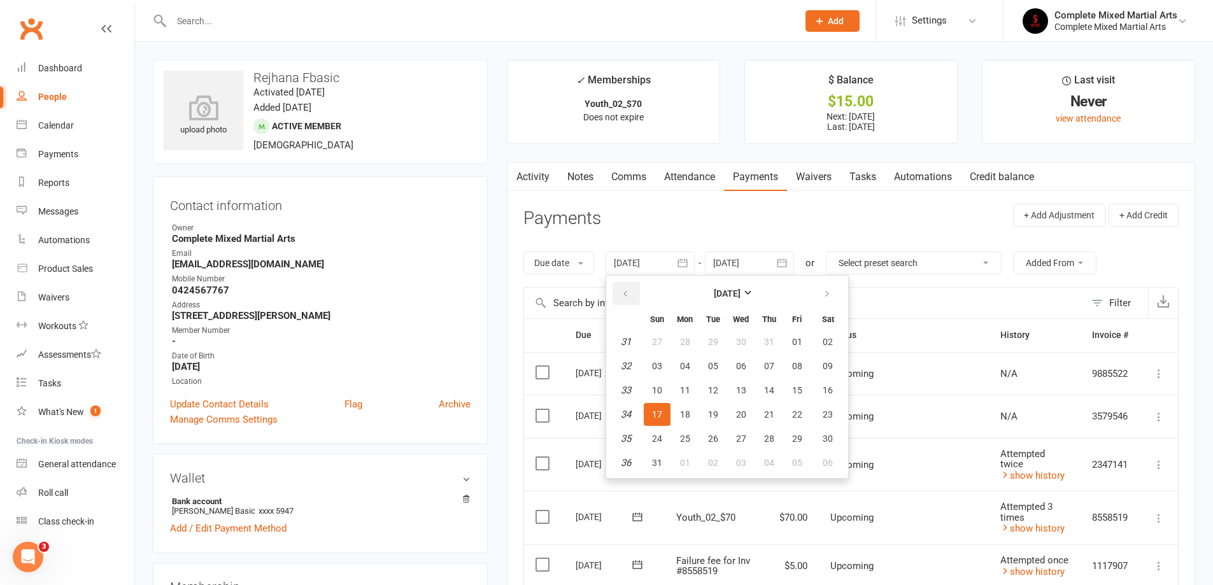
click at [622, 300] on button "button" at bounding box center [625, 293] width 27 height 23
click at [704, 362] on button "08" at bounding box center [713, 366] width 27 height 23
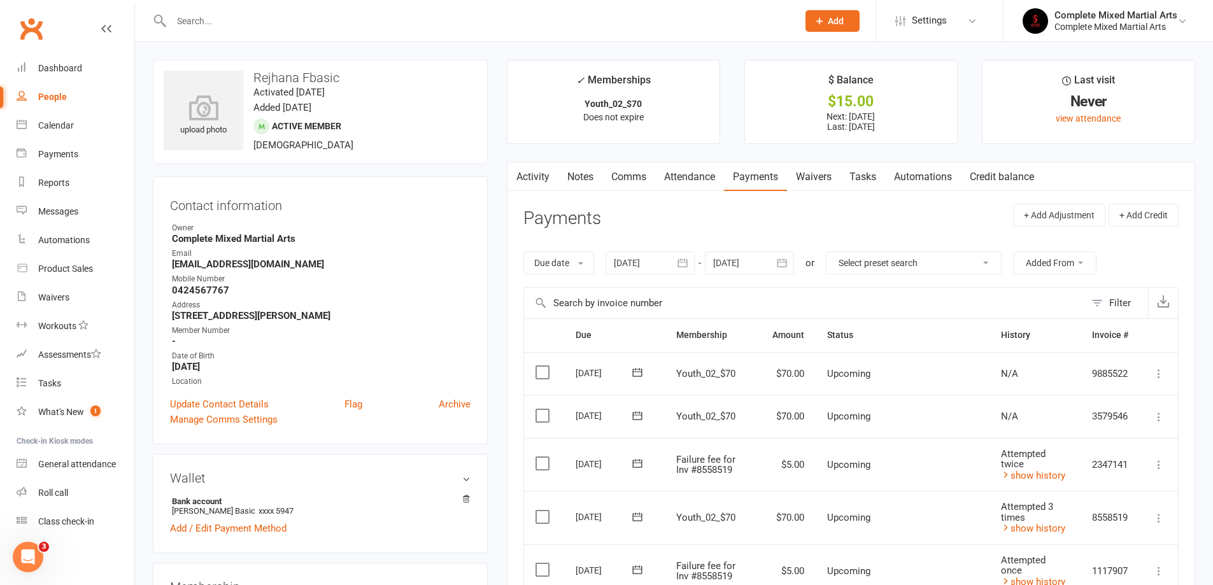
click at [684, 267] on icon "button" at bounding box center [683, 263] width 10 height 8
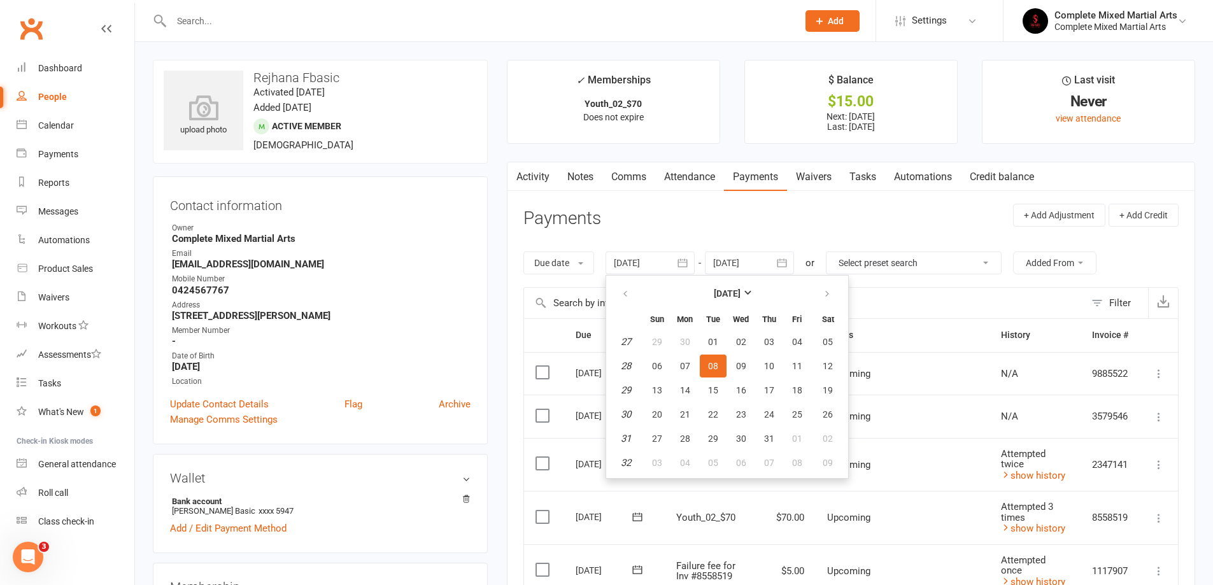
click at [634, 342] on td "27" at bounding box center [626, 341] width 32 height 23
click at [629, 342] on em "27" at bounding box center [626, 341] width 10 height 11
click at [628, 343] on em "27" at bounding box center [626, 341] width 10 height 11
click at [708, 343] on button "01" at bounding box center [713, 341] width 27 height 23
type input "[DATE]"
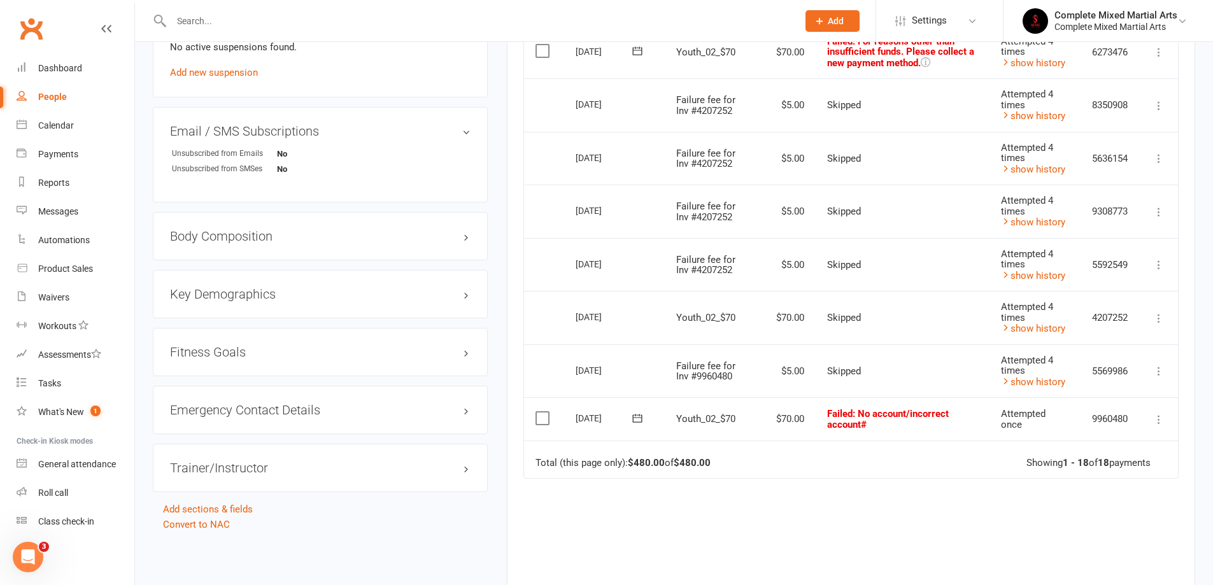
scroll to position [891, 0]
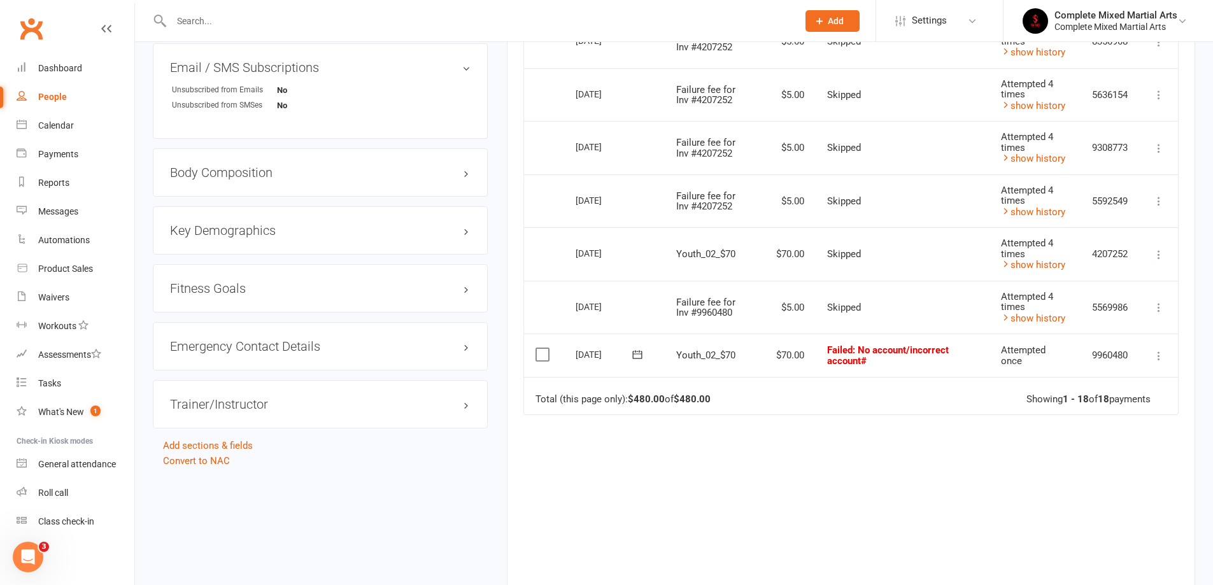
click at [1155, 349] on icon at bounding box center [1158, 355] width 13 height 13
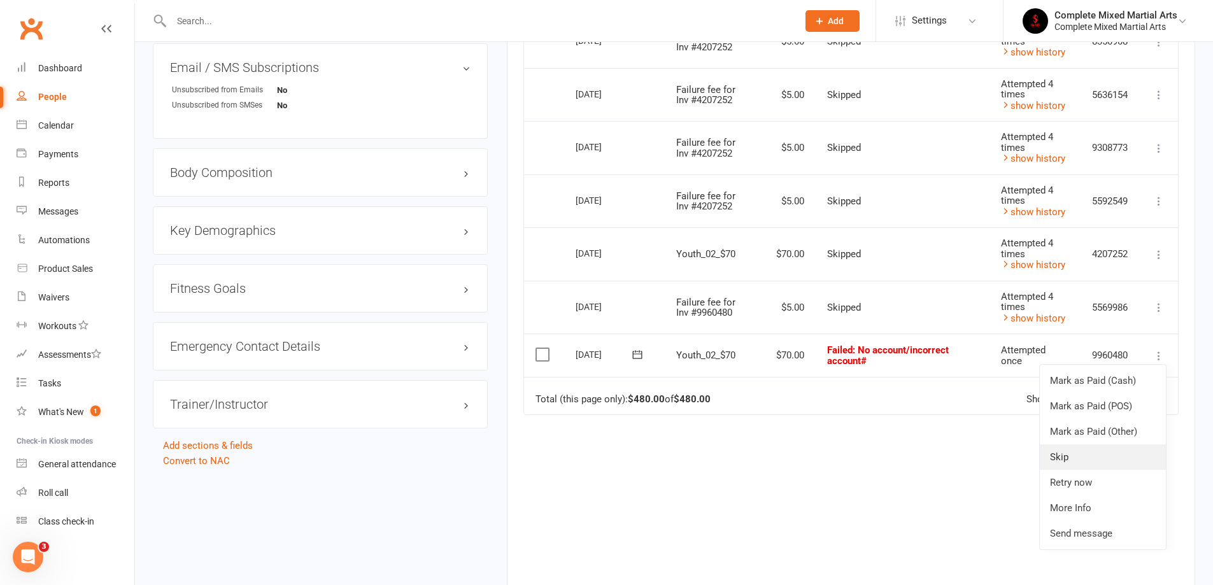
click at [1074, 444] on link "Skip" at bounding box center [1102, 456] width 126 height 25
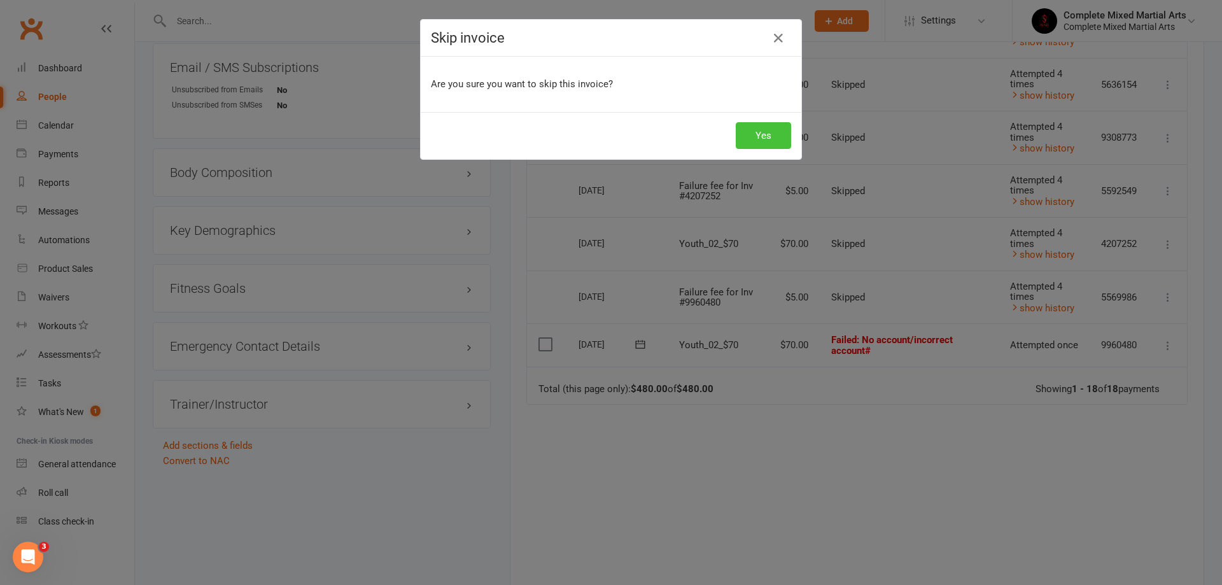
click at [758, 129] on button "Yes" at bounding box center [763, 135] width 55 height 27
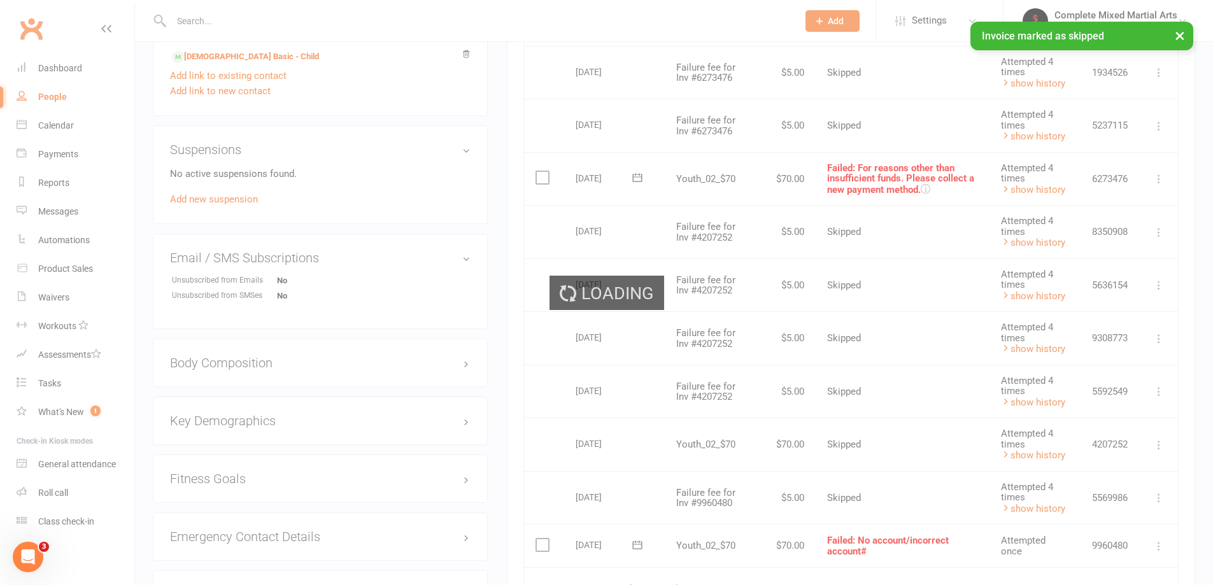
scroll to position [700, 0]
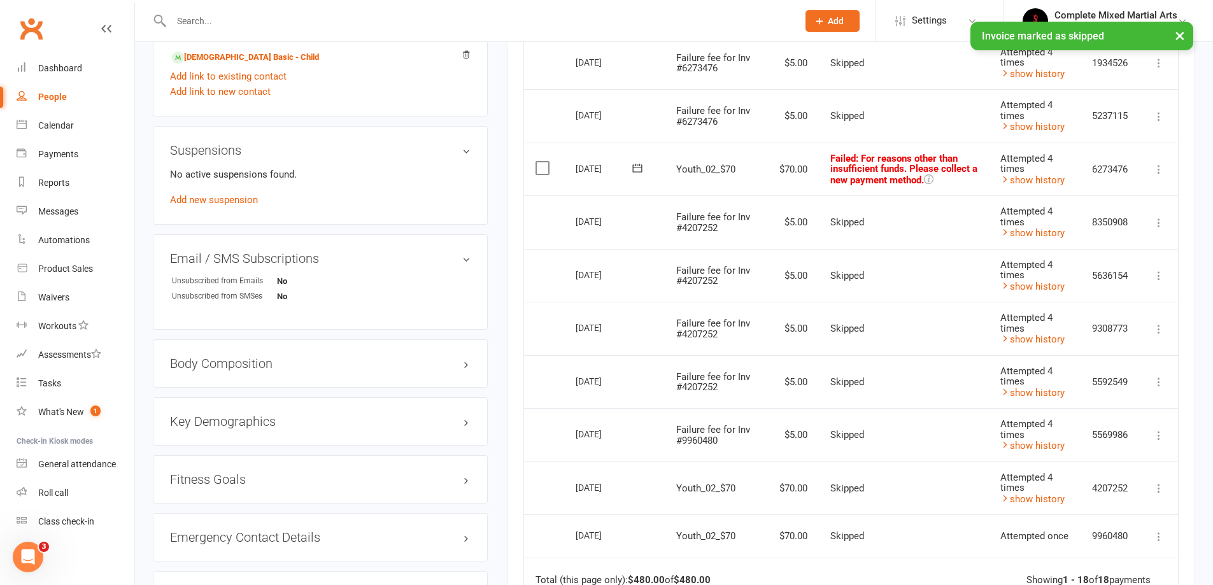
click at [1162, 169] on icon at bounding box center [1158, 169] width 13 height 13
click at [1067, 269] on link "Skip" at bounding box center [1102, 270] width 126 height 25
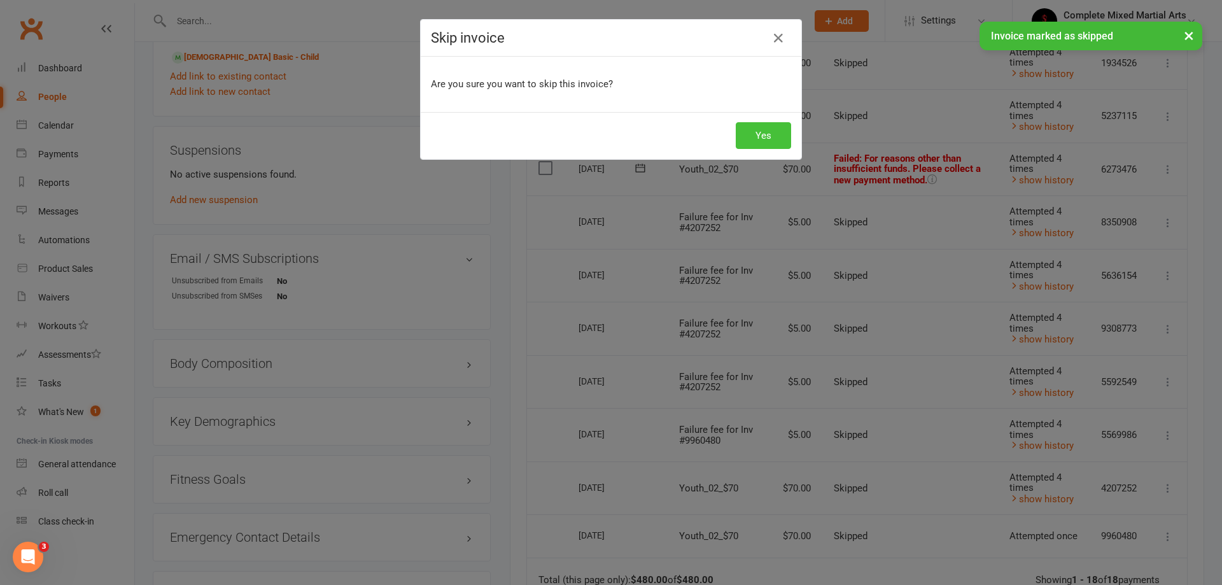
click at [751, 138] on button "Yes" at bounding box center [763, 135] width 55 height 27
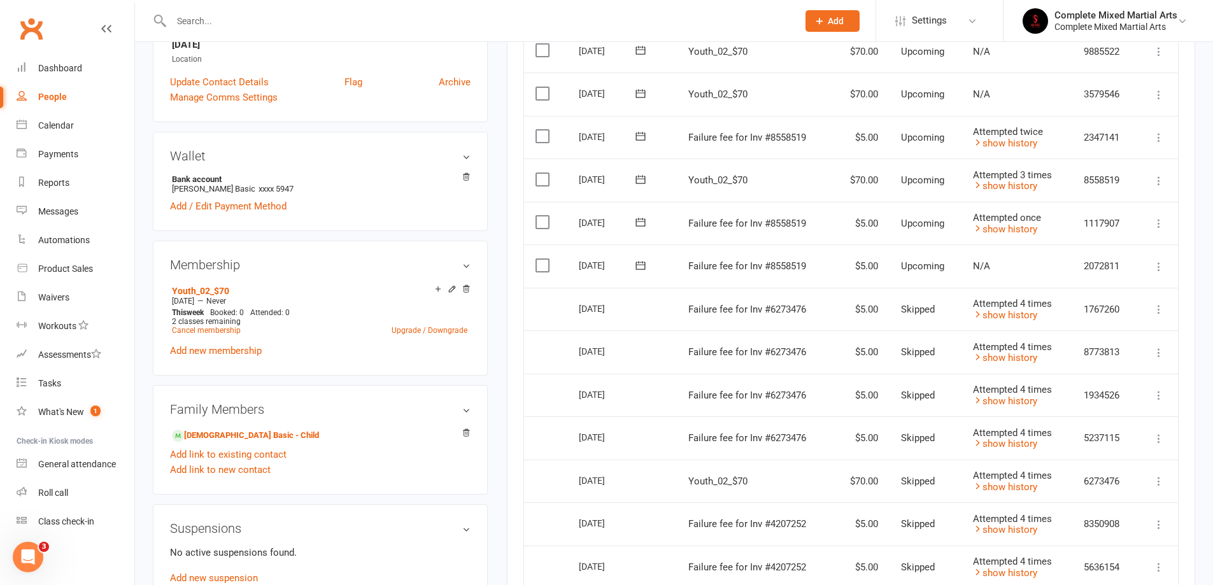
scroll to position [191, 0]
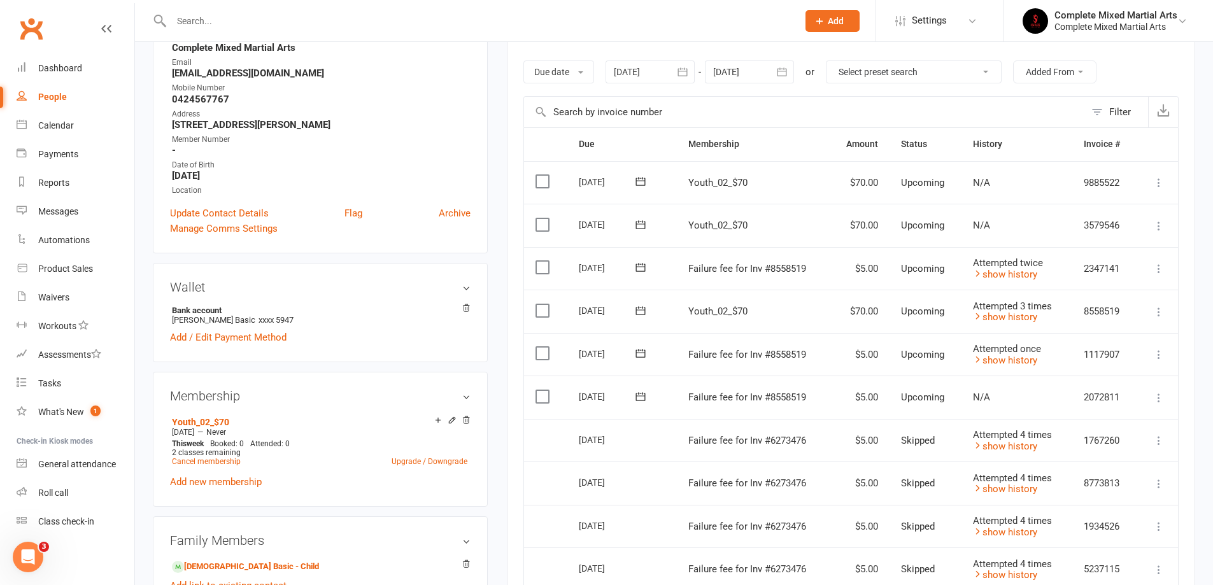
click at [1160, 267] on icon at bounding box center [1158, 268] width 13 height 13
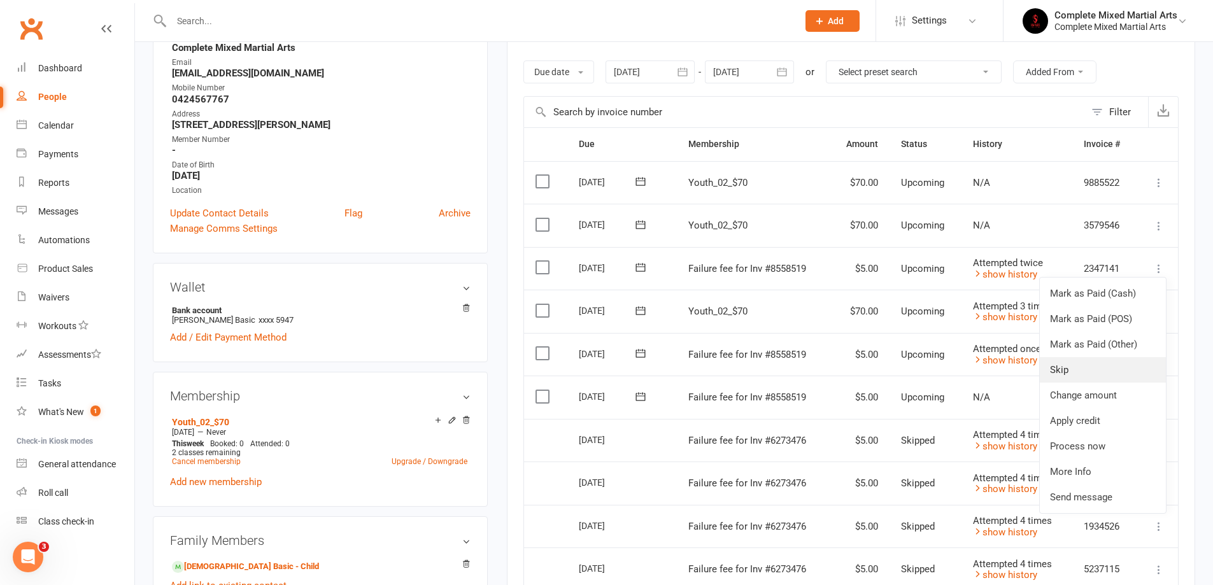
click at [1079, 366] on link "Skip" at bounding box center [1102, 369] width 126 height 25
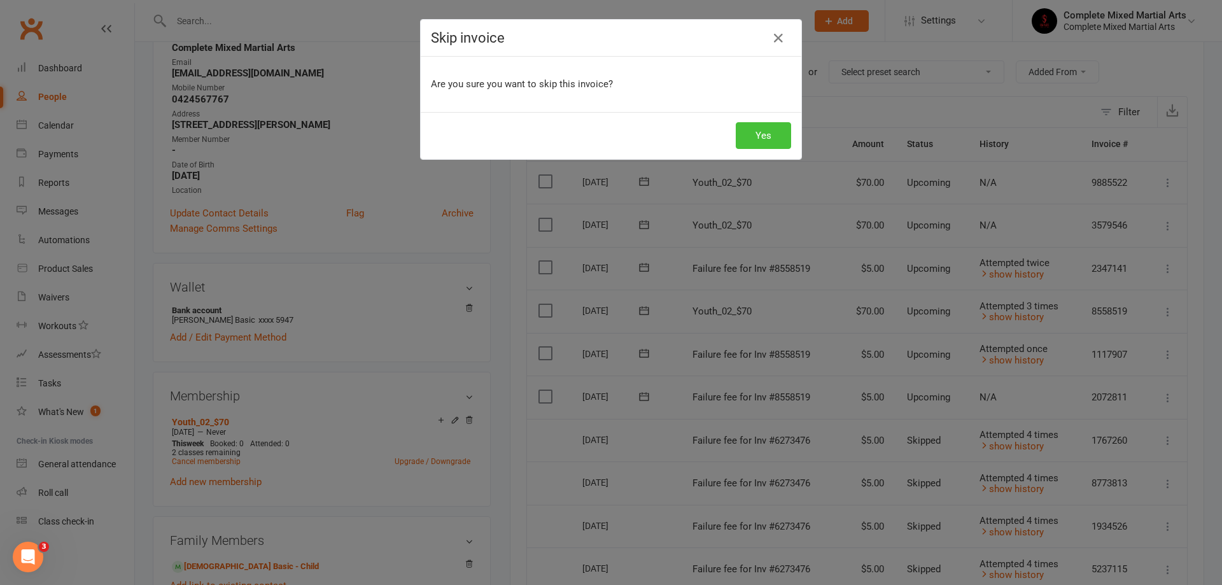
click at [775, 134] on button "Yes" at bounding box center [763, 135] width 55 height 27
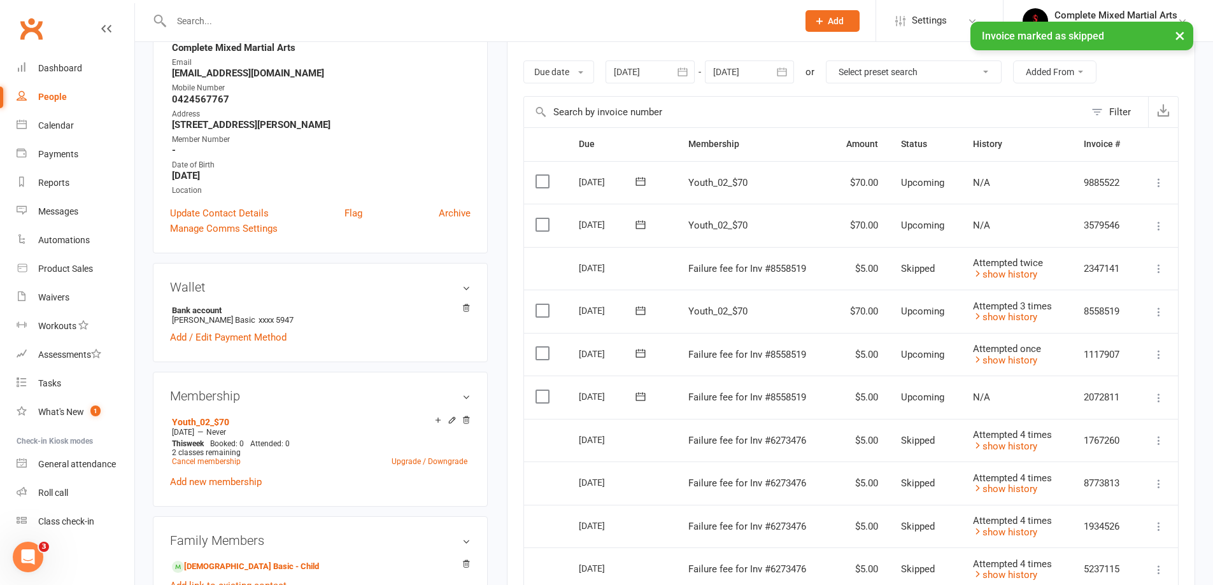
click at [1160, 400] on icon at bounding box center [1158, 397] width 13 height 13
click at [1069, 495] on link "Skip" at bounding box center [1102, 498] width 126 height 25
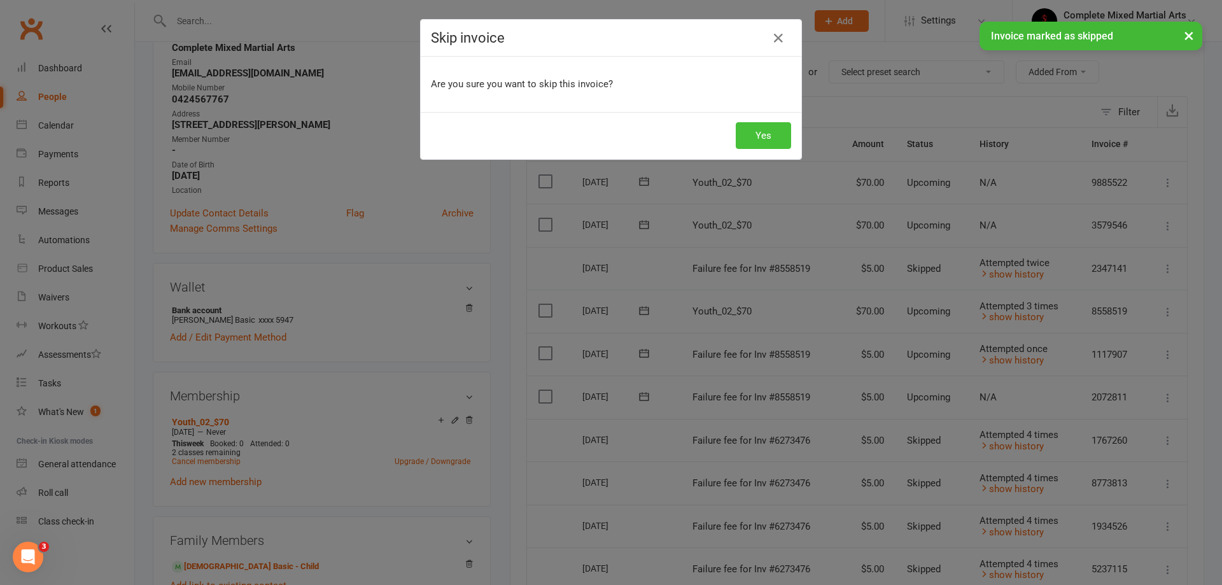
click at [764, 123] on button "Yes" at bounding box center [763, 135] width 55 height 27
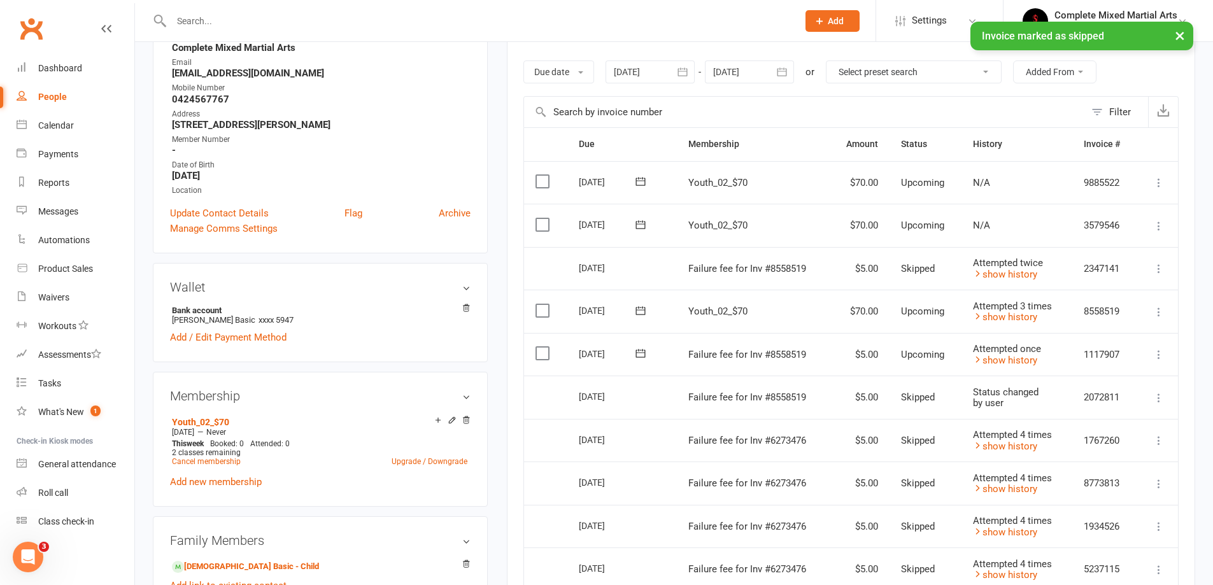
click at [1151, 360] on button at bounding box center [1158, 354] width 15 height 15
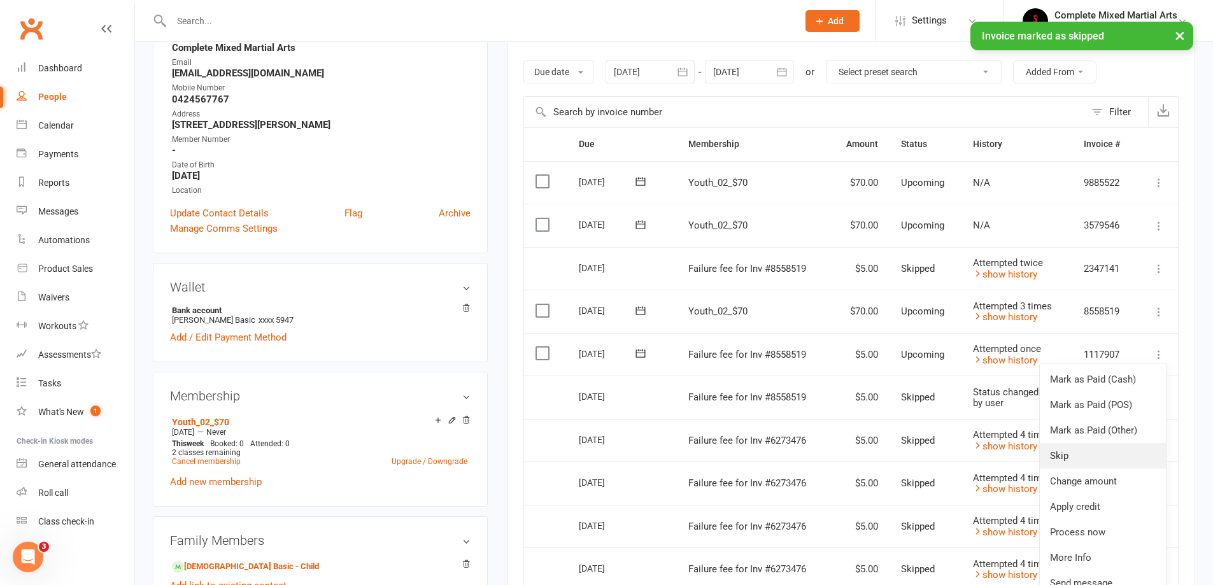
click at [1080, 446] on link "Skip" at bounding box center [1102, 455] width 126 height 25
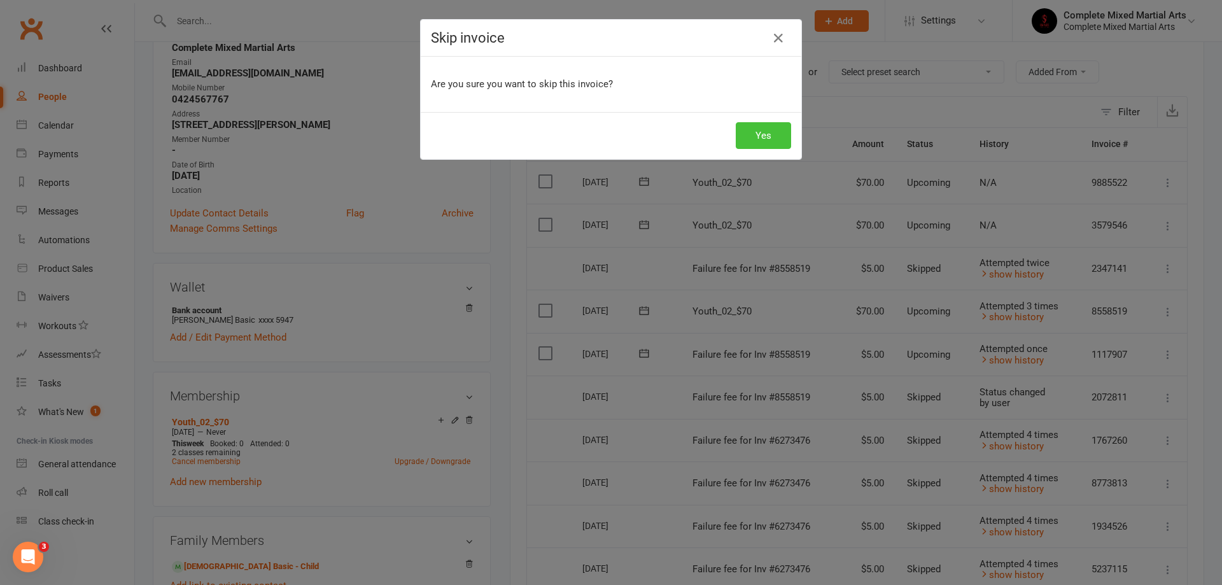
click at [747, 131] on button "Yes" at bounding box center [763, 135] width 55 height 27
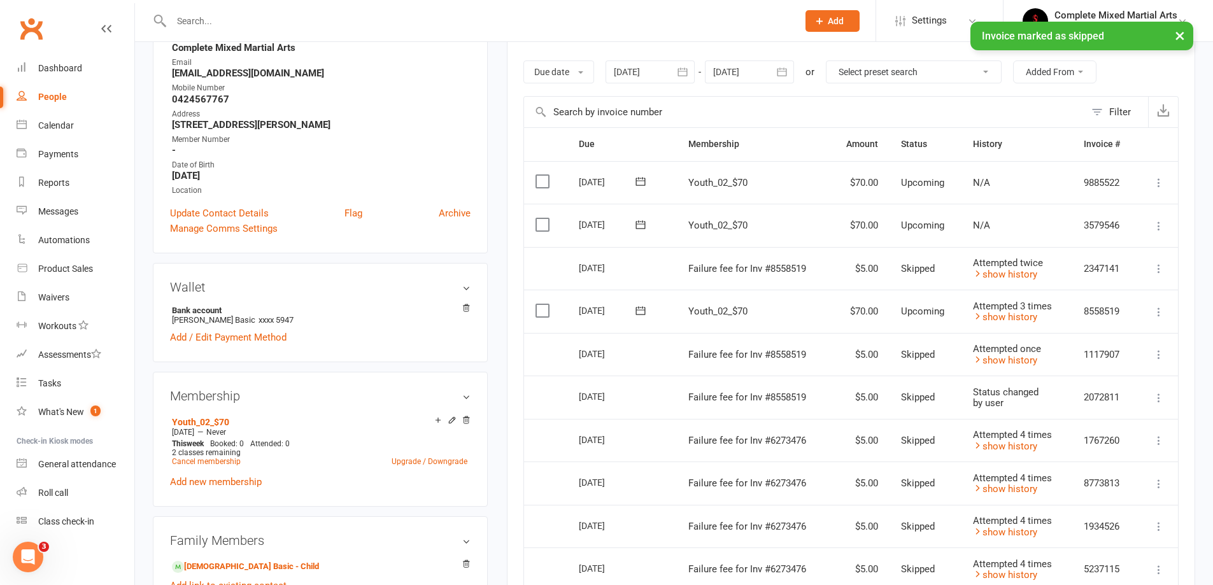
click at [1155, 311] on icon at bounding box center [1158, 312] width 13 height 13
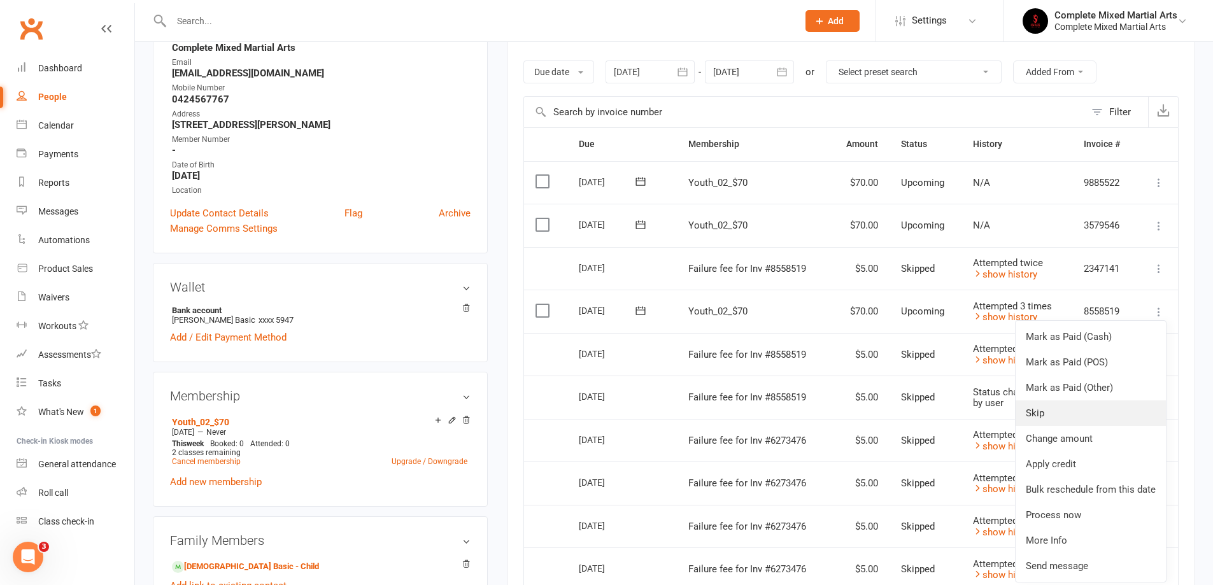
click at [1053, 414] on link "Skip" at bounding box center [1090, 412] width 150 height 25
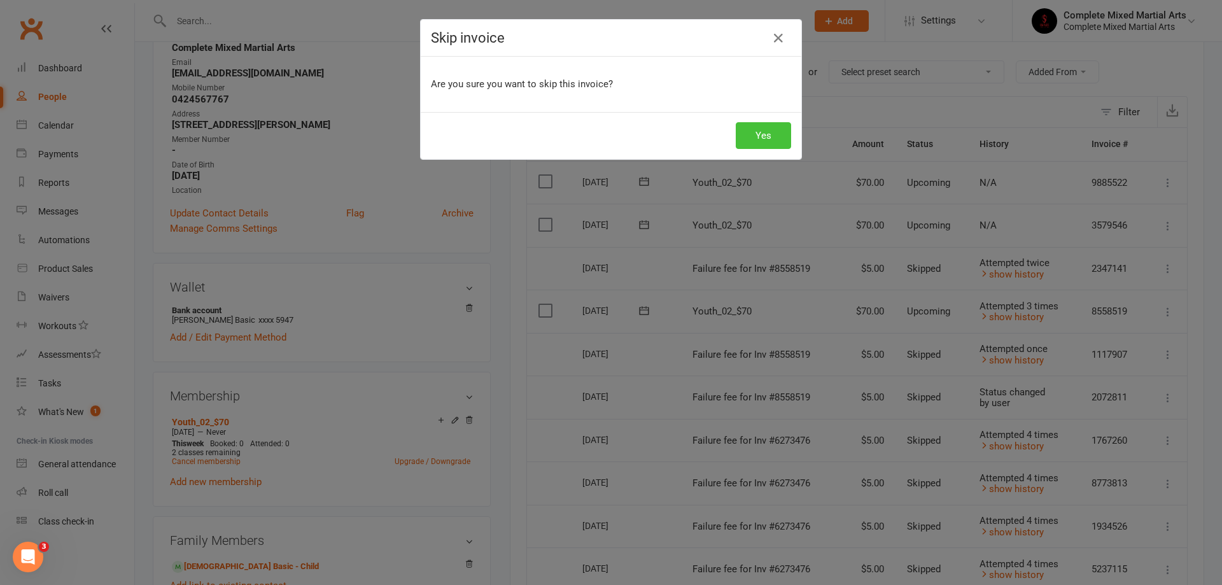
click at [752, 146] on button "Yes" at bounding box center [763, 135] width 55 height 27
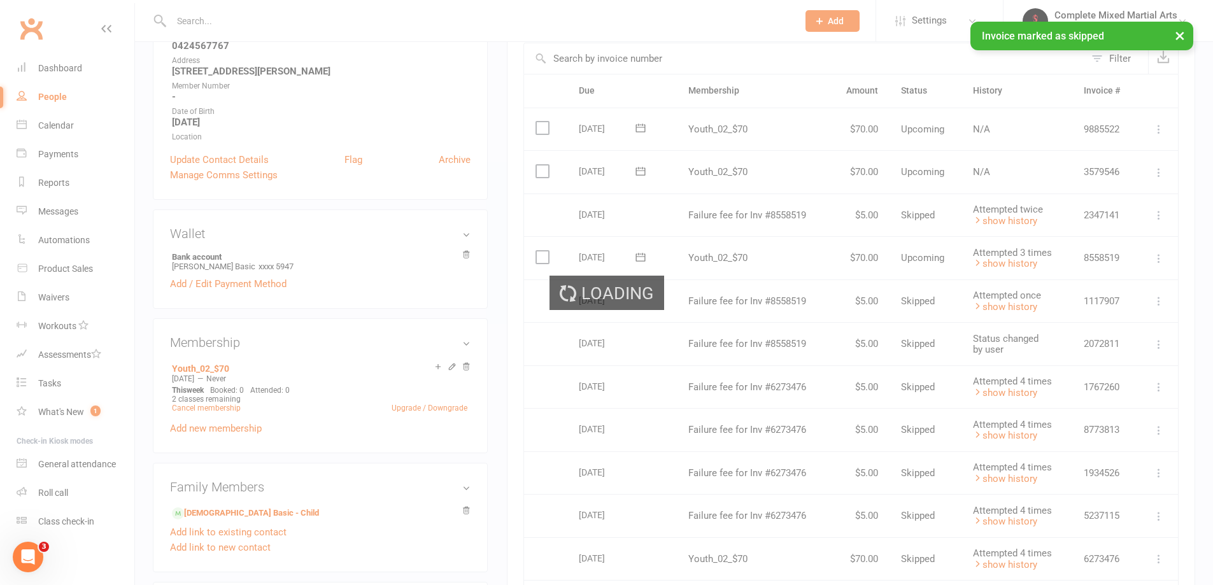
scroll to position [127, 0]
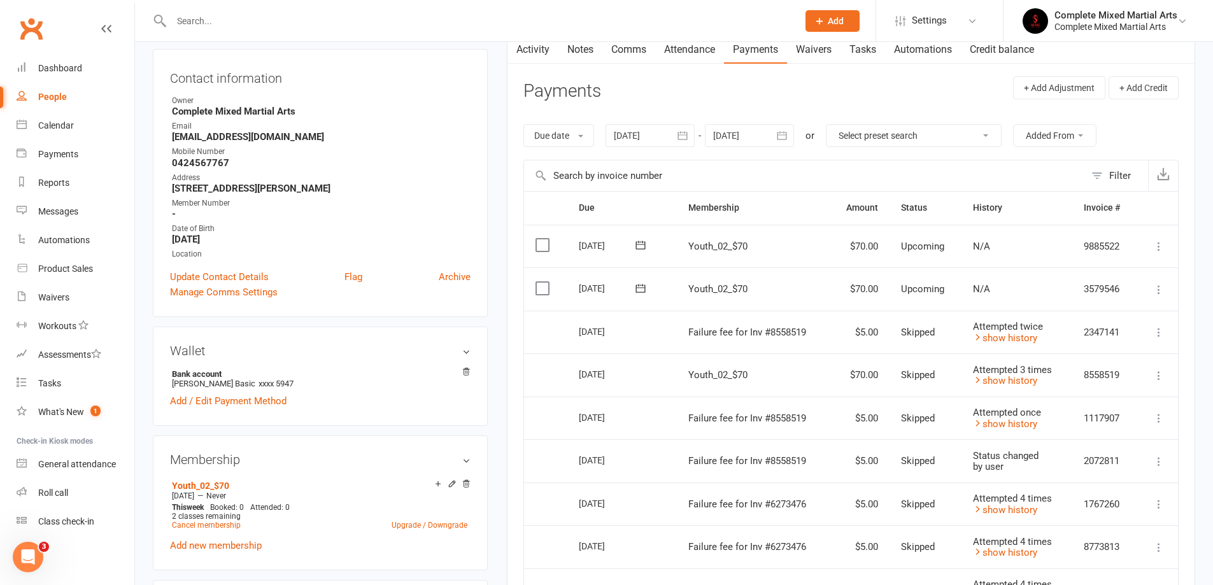
click at [728, 302] on td "Youth_02_$70" at bounding box center [753, 288] width 153 height 43
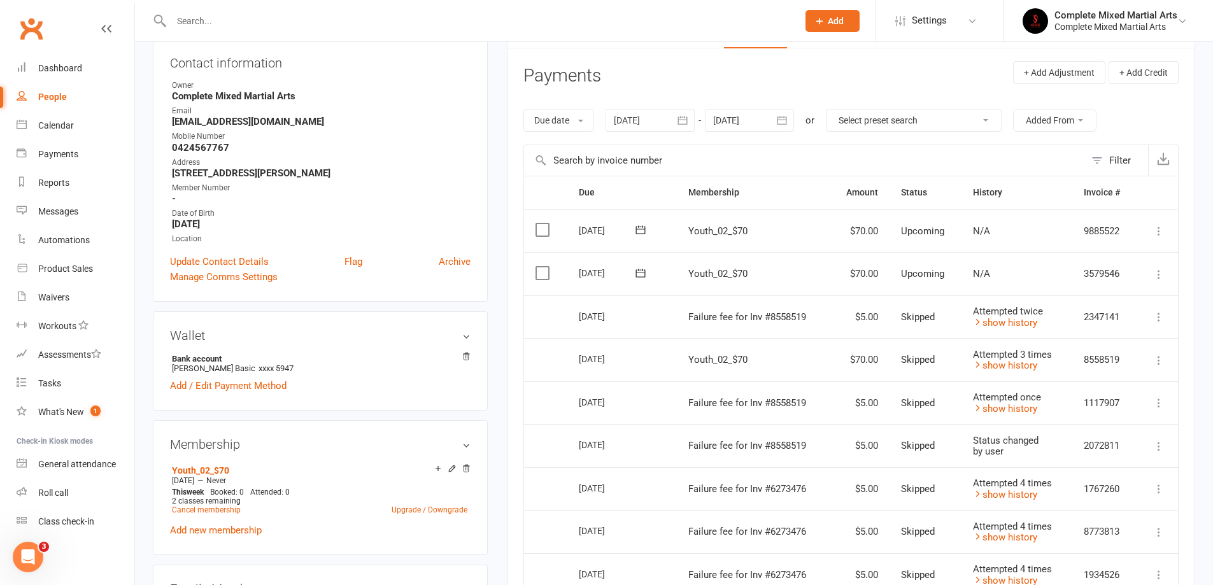
scroll to position [0, 0]
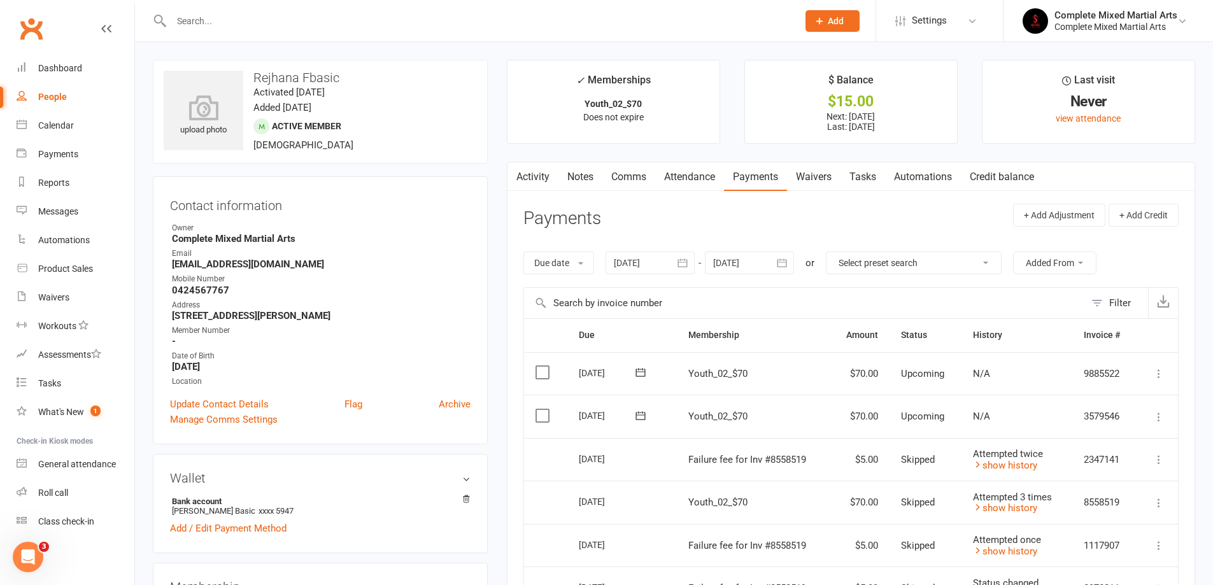
click at [657, 272] on div at bounding box center [649, 262] width 89 height 23
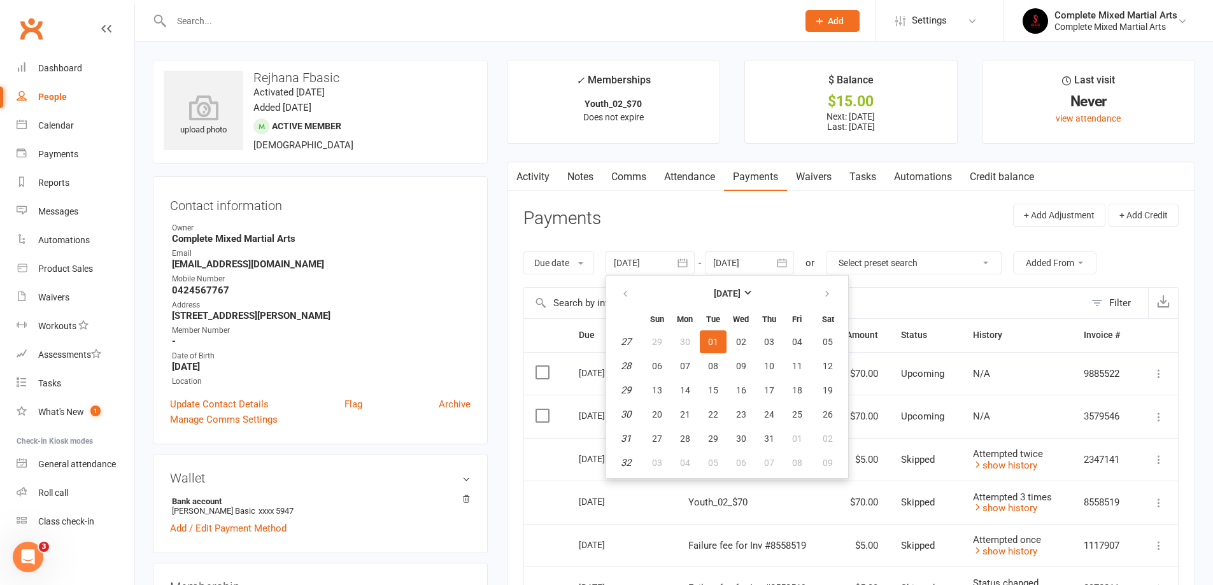
click at [710, 342] on span "01" at bounding box center [713, 342] width 10 height 10
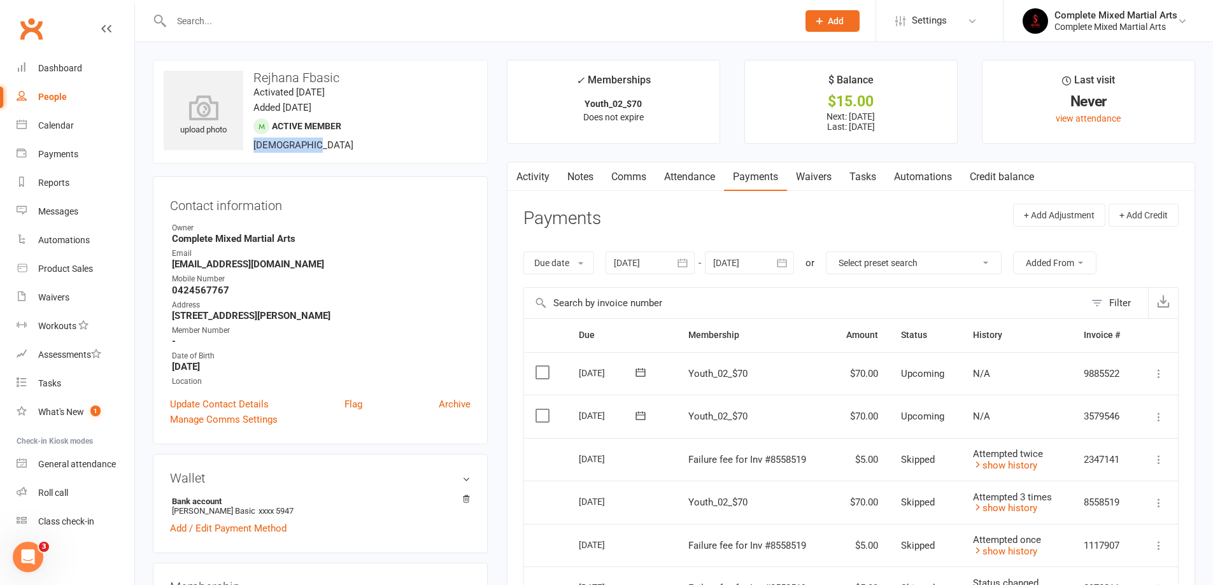
drag, startPoint x: 314, startPoint y: 148, endPoint x: 193, endPoint y: 161, distance: 121.7
click at [193, 161] on div "upload photo Rejhana Fbasic Activated [DATE] Added [DATE] Active member [DEMOGR…" at bounding box center [320, 112] width 335 height 104
click at [442, 263] on strong "[EMAIL_ADDRESS][DOMAIN_NAME]" at bounding box center [321, 263] width 299 height 11
click at [209, 22] on input "text" at bounding box center [477, 21] width 621 height 18
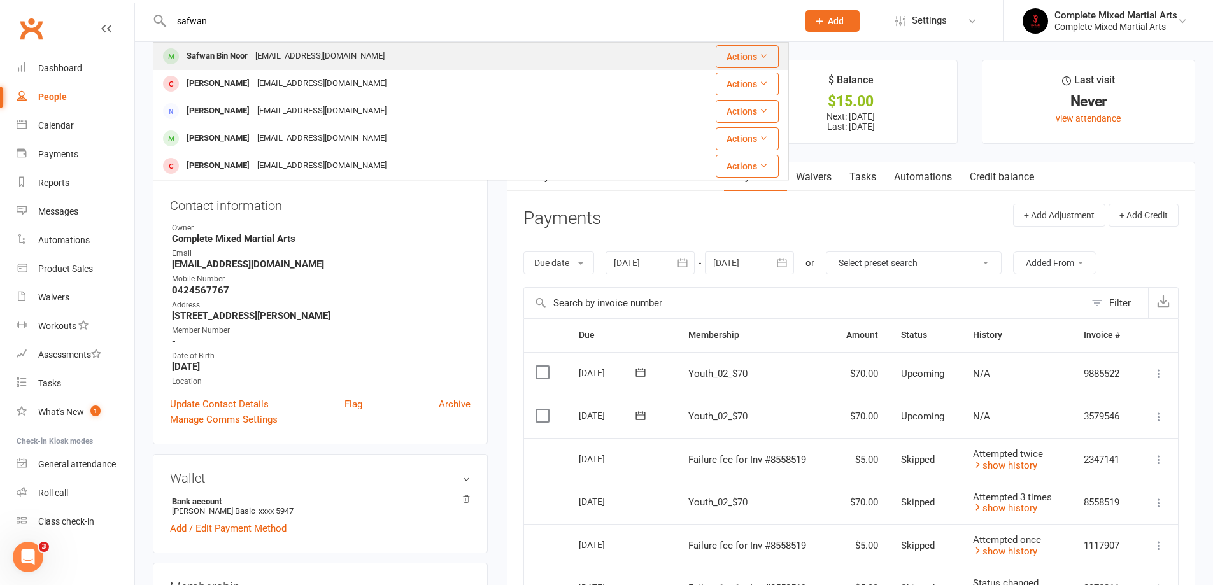
type input "safwan"
click at [258, 52] on div "[EMAIL_ADDRESS][DOMAIN_NAME]" at bounding box center [319, 56] width 137 height 18
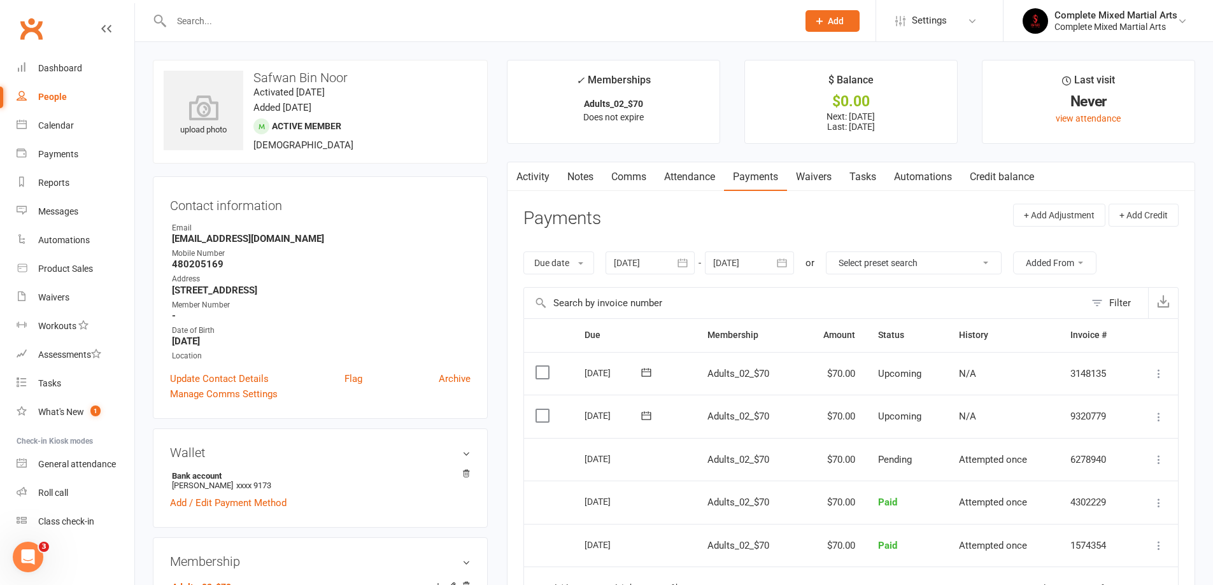
click at [773, 187] on link "Payments" at bounding box center [755, 176] width 63 height 29
click at [677, 265] on button "button" at bounding box center [682, 262] width 23 height 23
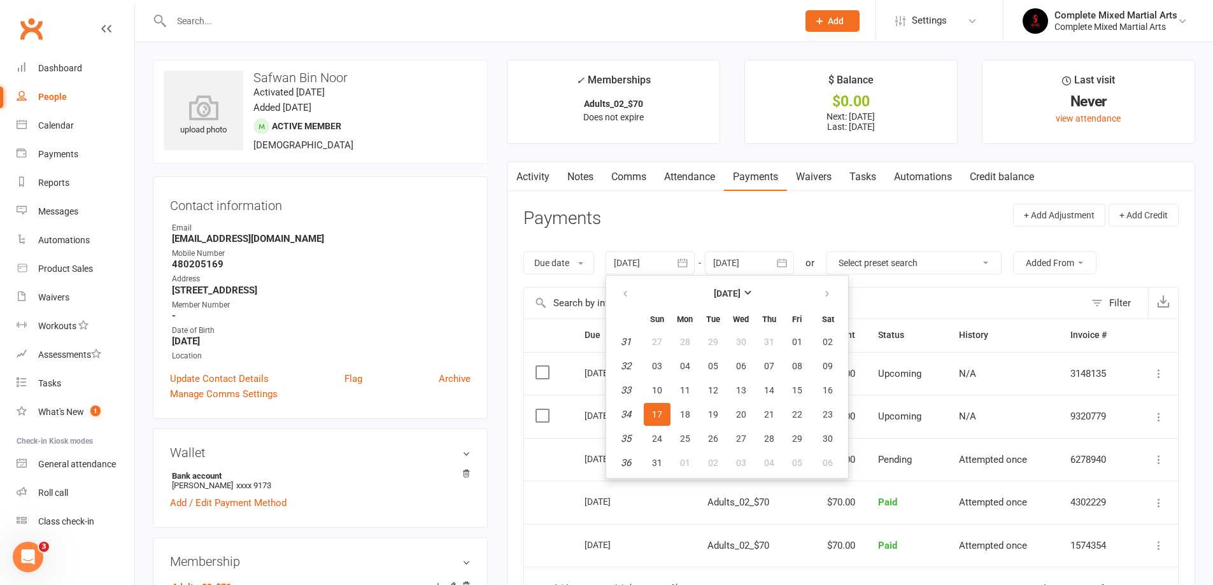
click at [642, 290] on th at bounding box center [626, 293] width 32 height 28
click at [633, 292] on button "button" at bounding box center [625, 293] width 27 height 23
click at [745, 341] on span "04" at bounding box center [741, 342] width 10 height 10
type input "[DATE]"
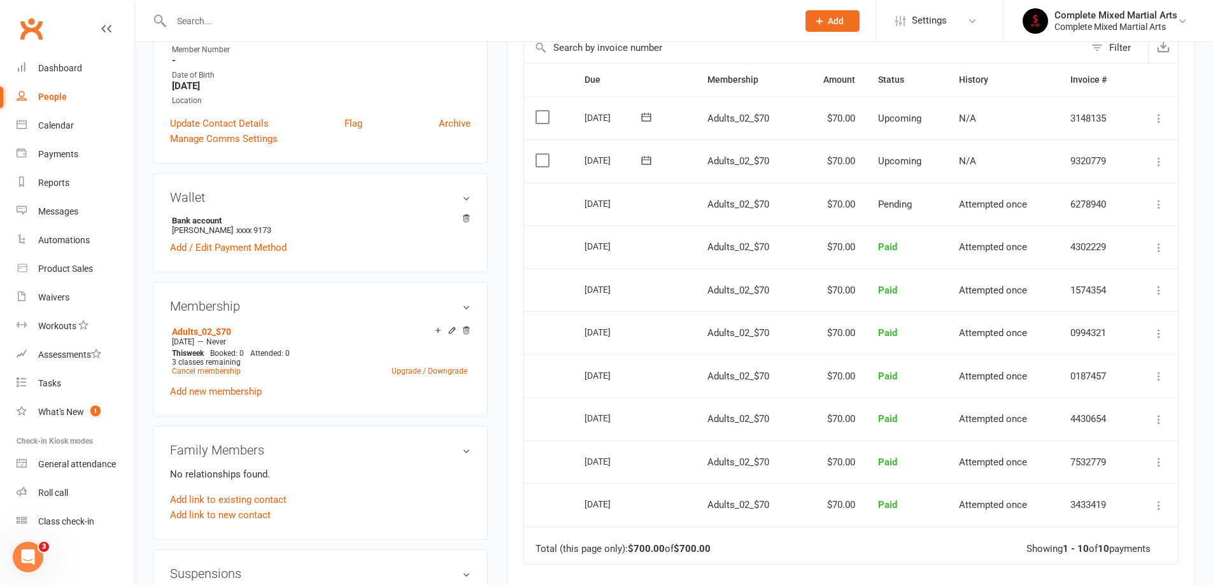
scroll to position [255, 0]
drag, startPoint x: 638, startPoint y: 371, endPoint x: 590, endPoint y: 370, distance: 47.7
click at [590, 370] on div "[DATE]" at bounding box center [613, 376] width 59 height 20
click at [624, 337] on div "[DATE]" at bounding box center [613, 333] width 59 height 20
click at [468, 332] on icon at bounding box center [465, 331] width 9 height 9
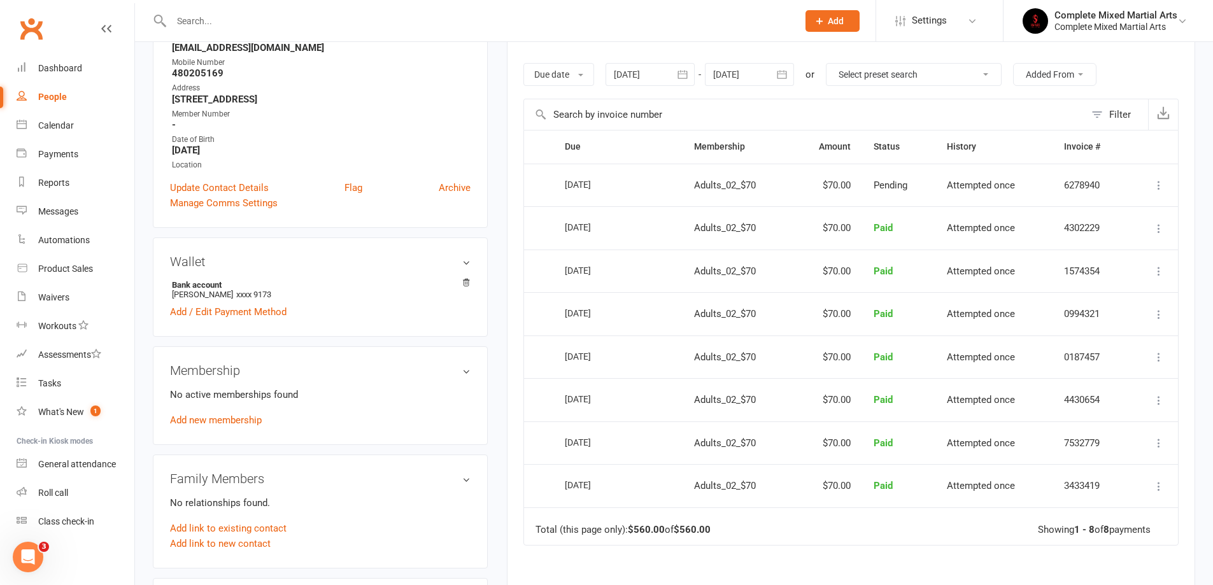
scroll to position [0, 0]
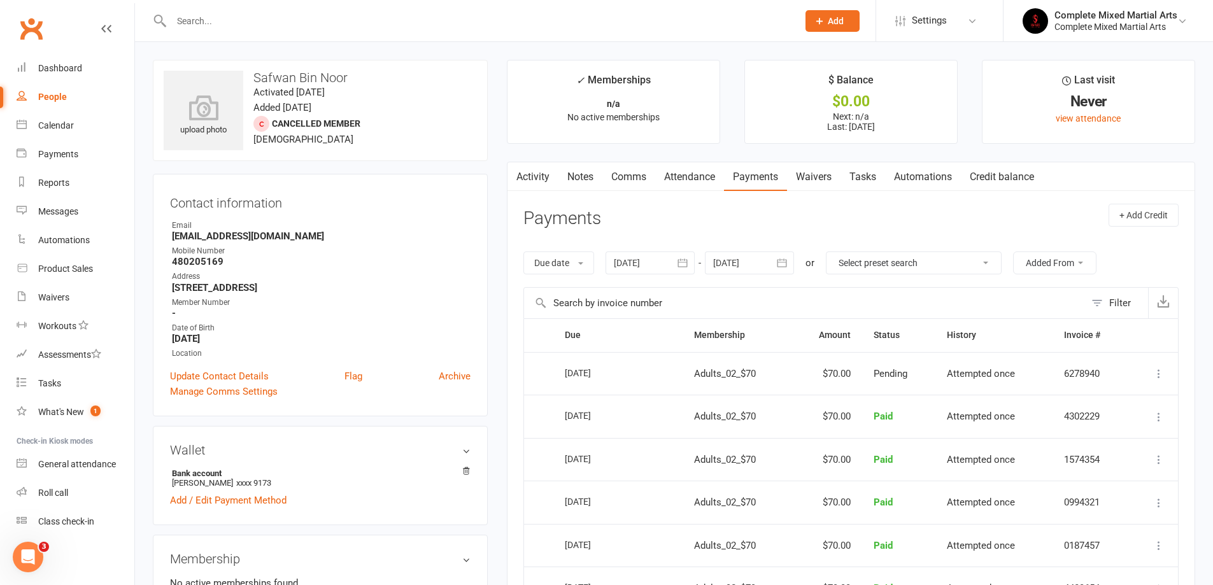
click at [232, 10] on div at bounding box center [471, 20] width 636 height 41
click at [232, 11] on div at bounding box center [471, 20] width 636 height 41
click at [230, 16] on input "text" at bounding box center [477, 21] width 621 height 18
type input "m"
type input "fba"
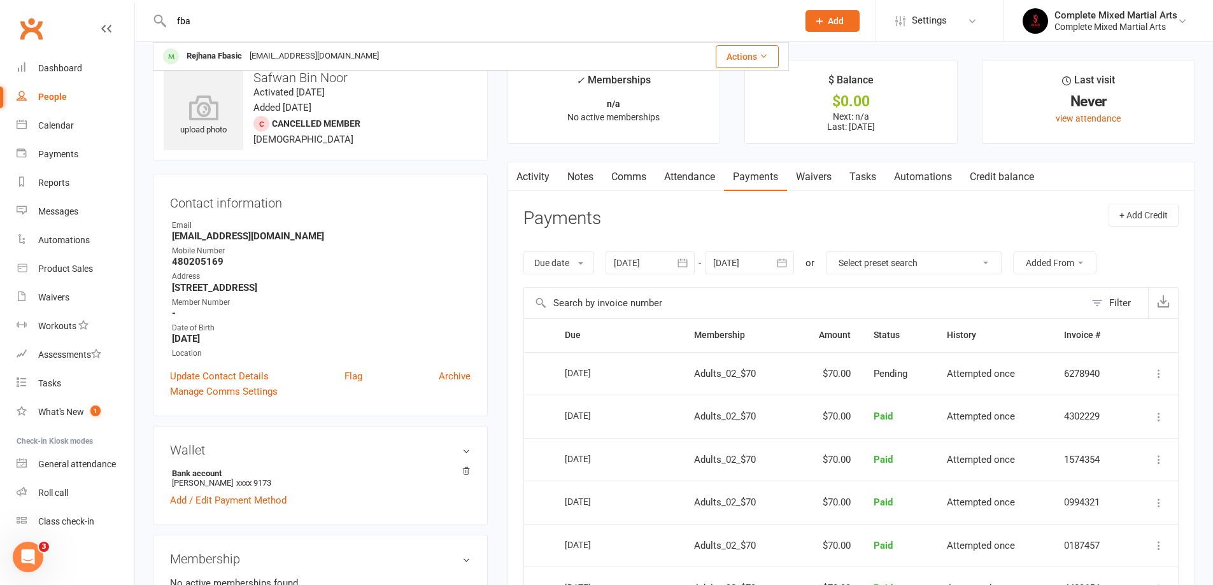
click at [218, 56] on div "Rejhana Fbasic" at bounding box center [214, 56] width 63 height 18
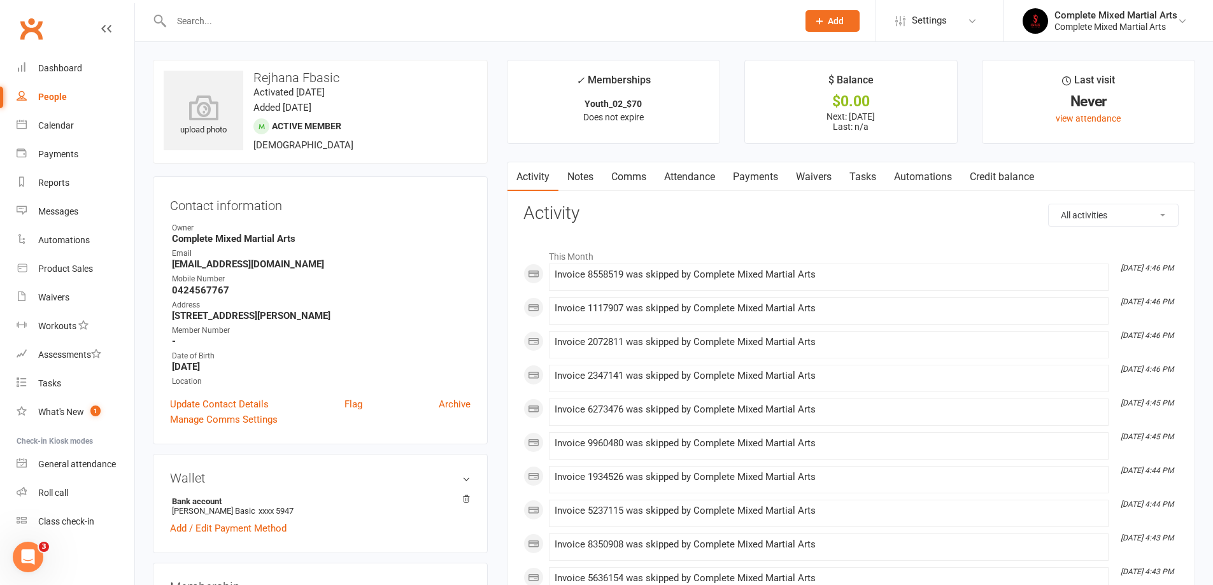
click at [747, 176] on link "Payments" at bounding box center [755, 176] width 63 height 29
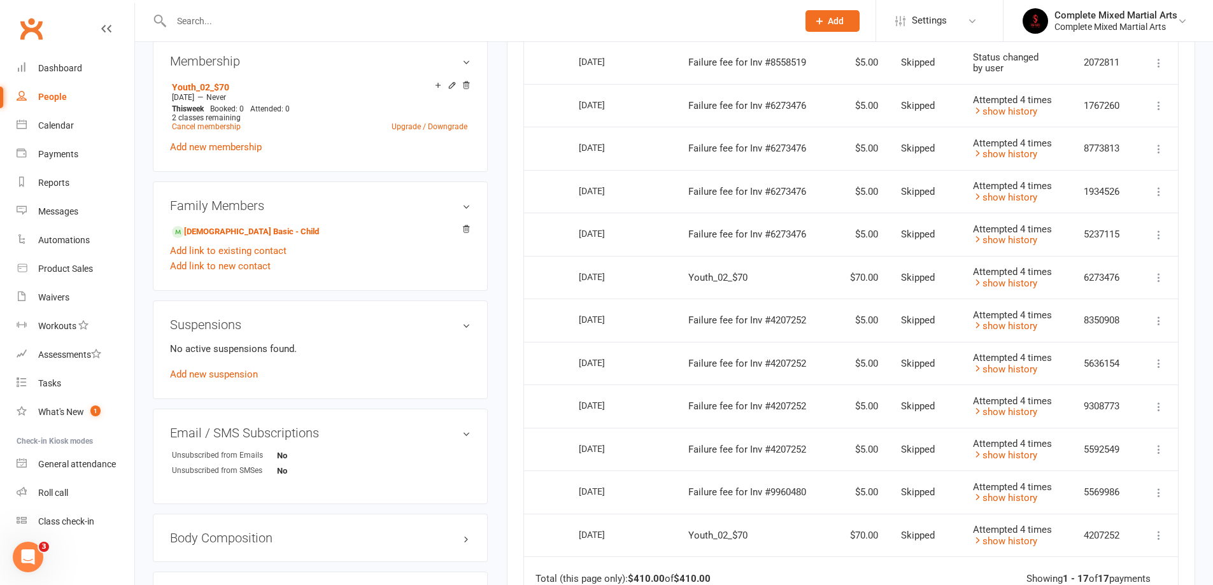
scroll to position [636, 0]
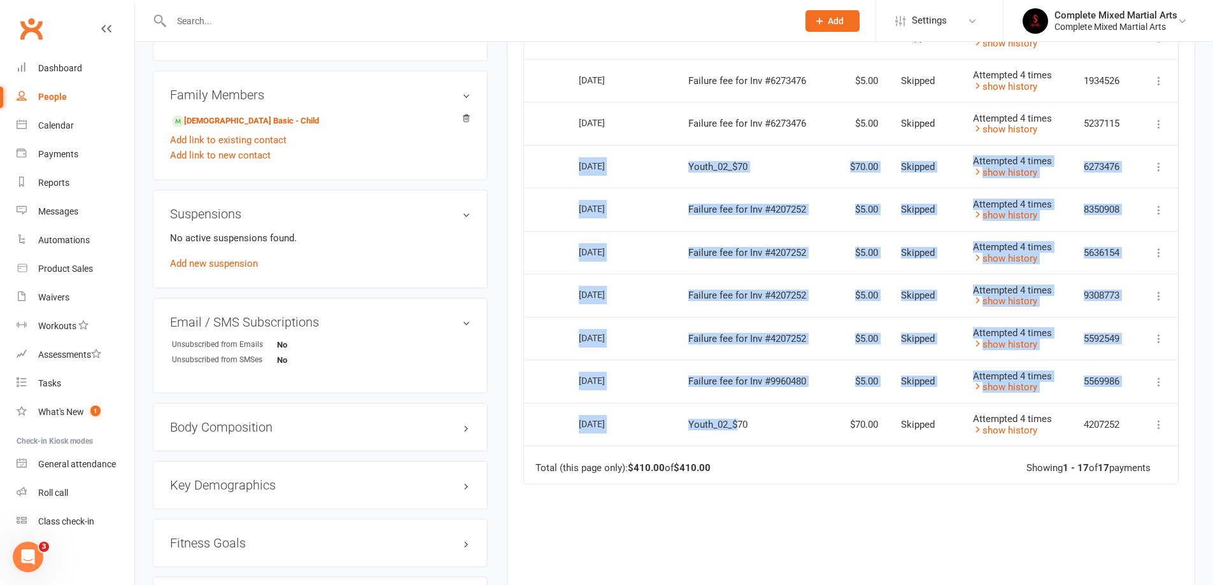
drag, startPoint x: 735, startPoint y: 428, endPoint x: 572, endPoint y: 162, distance: 311.8
click at [572, 162] on table "Due Contact Membership Amount Status History Invoice # Select this [DATE] Rejha…" at bounding box center [850, 83] width 655 height 802
click at [775, 206] on span "Failure fee for Inv #4207252" at bounding box center [747, 209] width 118 height 11
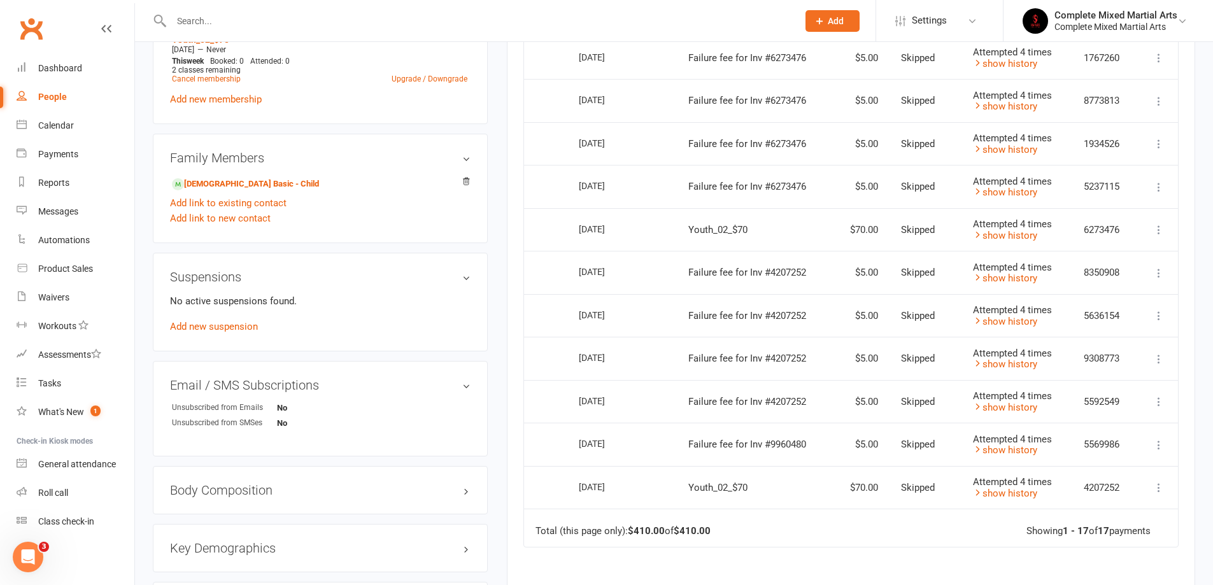
scroll to position [446, 0]
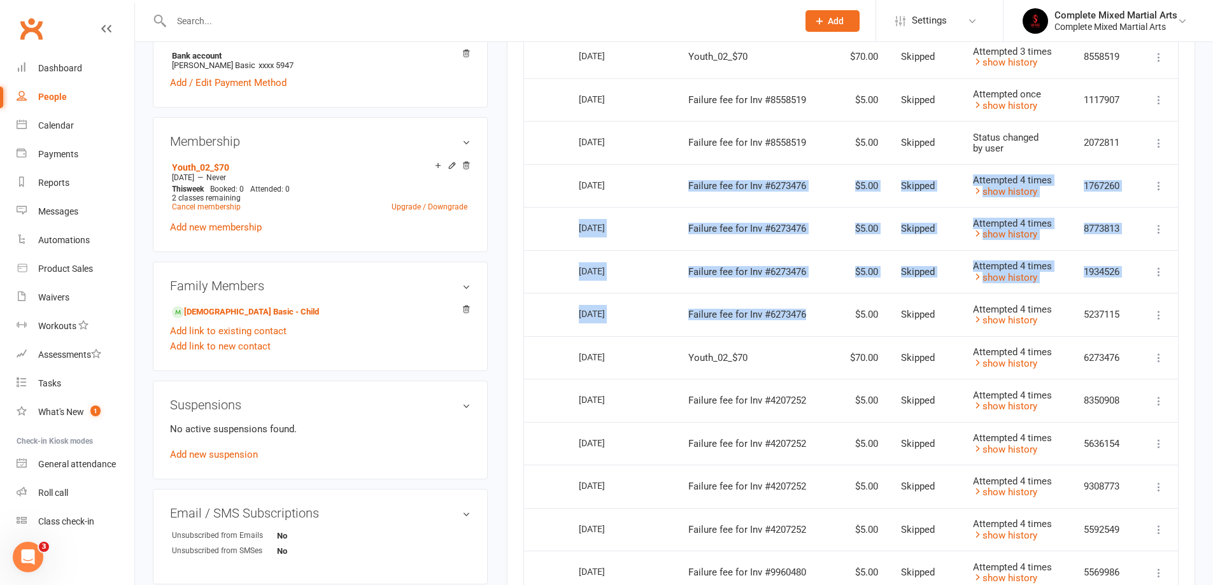
drag, startPoint x: 821, startPoint y: 293, endPoint x: 689, endPoint y: 191, distance: 166.9
click at [689, 191] on table "Due Contact Membership Amount Status History Invoice # Select this [DATE] Rejha…" at bounding box center [850, 274] width 655 height 802
click at [803, 236] on td "Failure fee for Inv #6273476" at bounding box center [753, 228] width 153 height 43
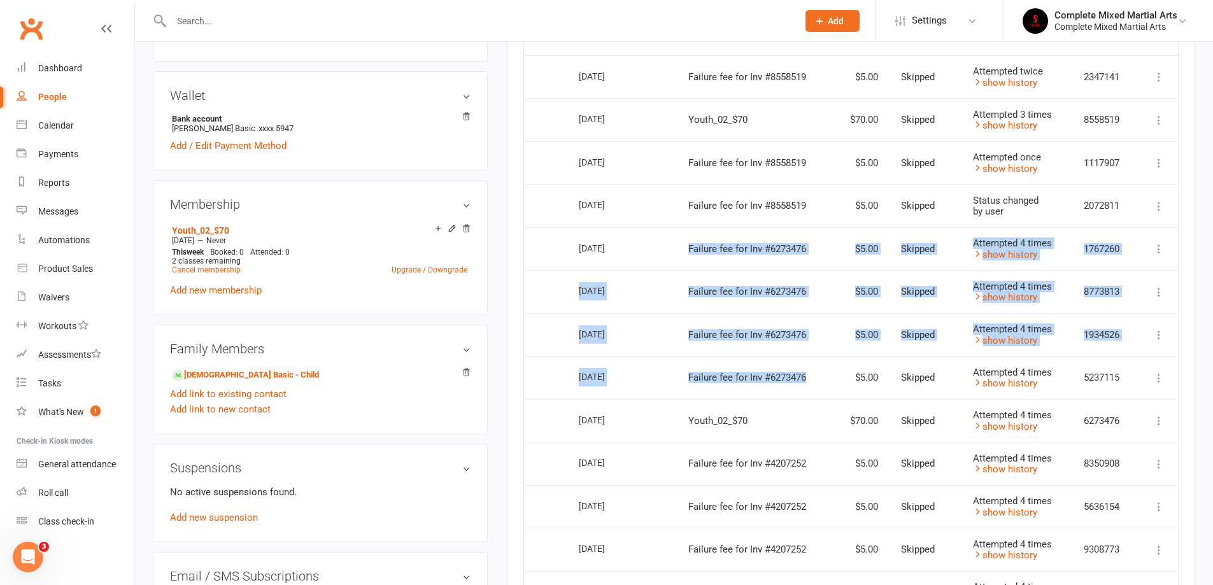
scroll to position [255, 0]
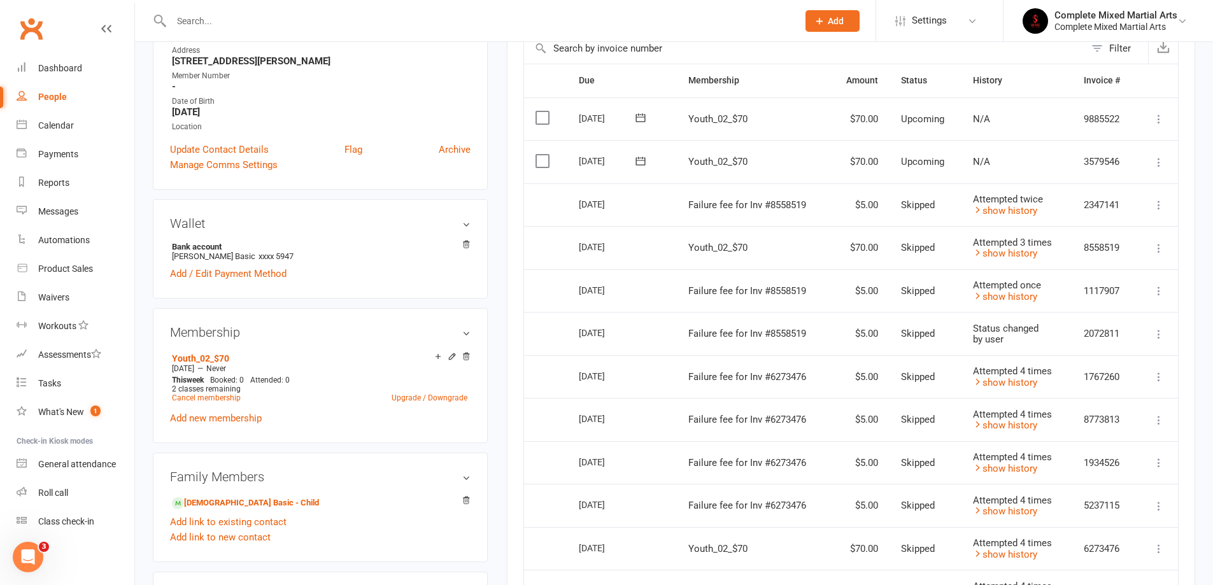
click at [810, 243] on td "Youth_02_$70" at bounding box center [753, 247] width 153 height 43
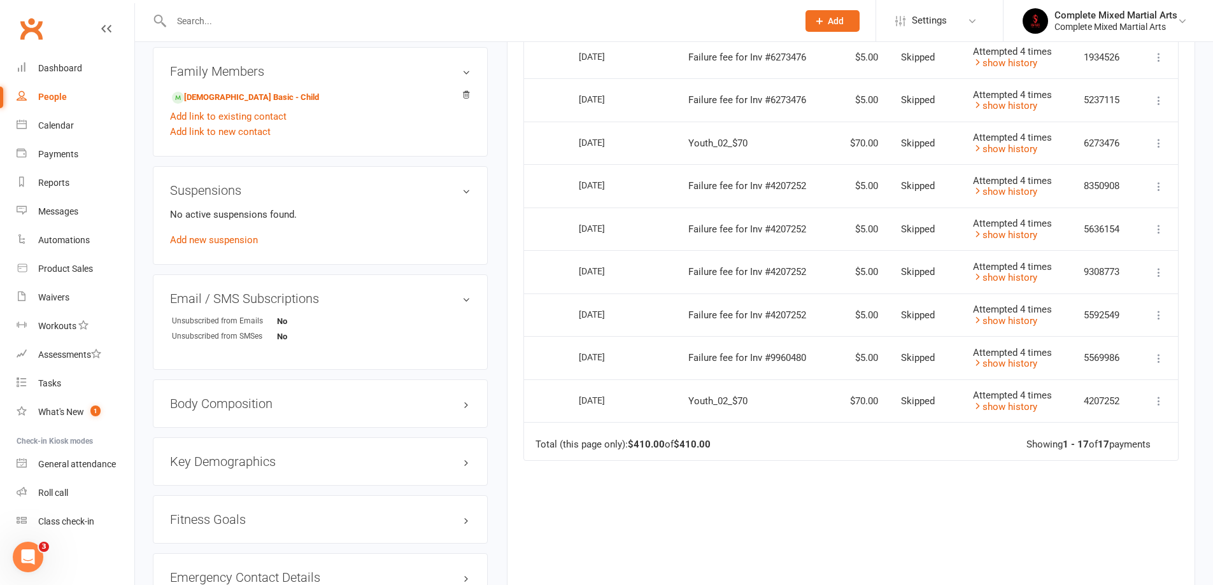
scroll to position [824, 0]
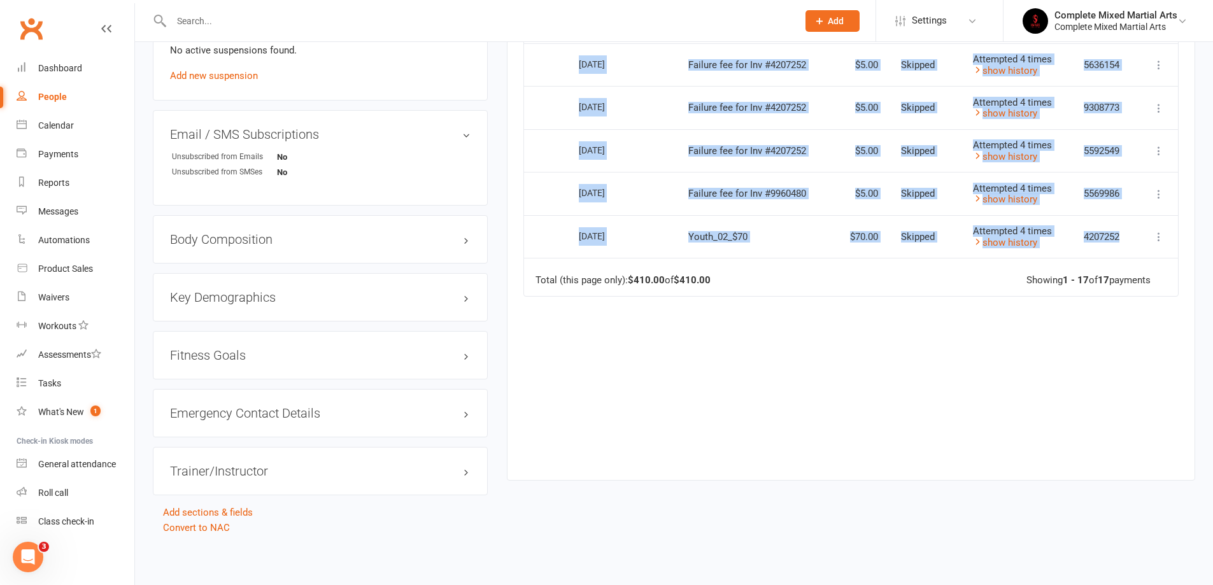
drag, startPoint x: 580, startPoint y: 203, endPoint x: 1157, endPoint y: 246, distance: 578.3
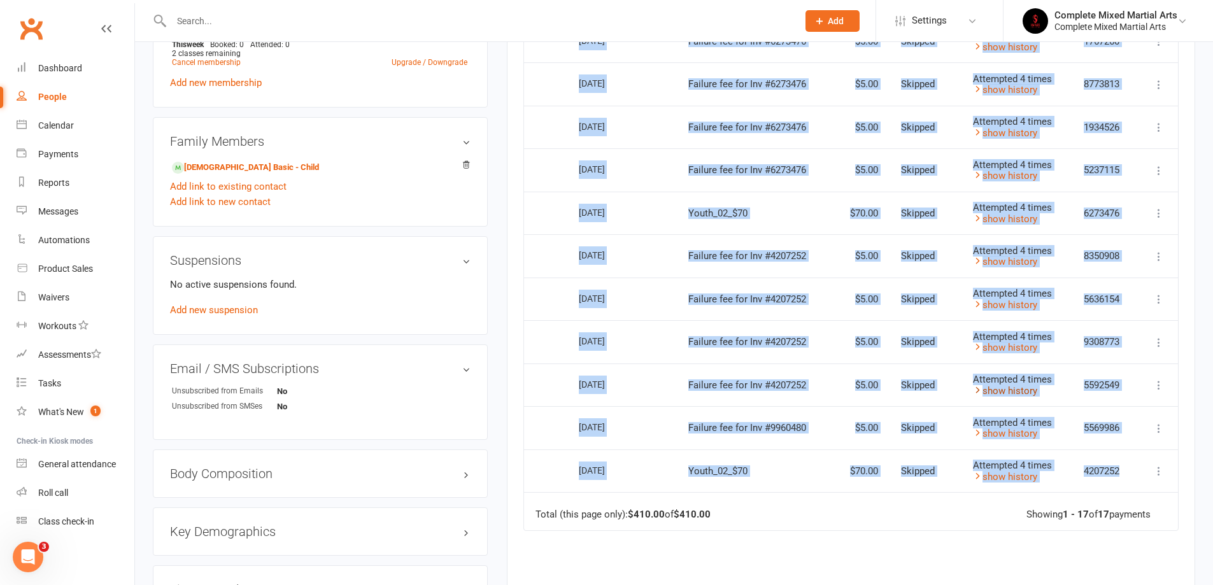
scroll to position [506, 0]
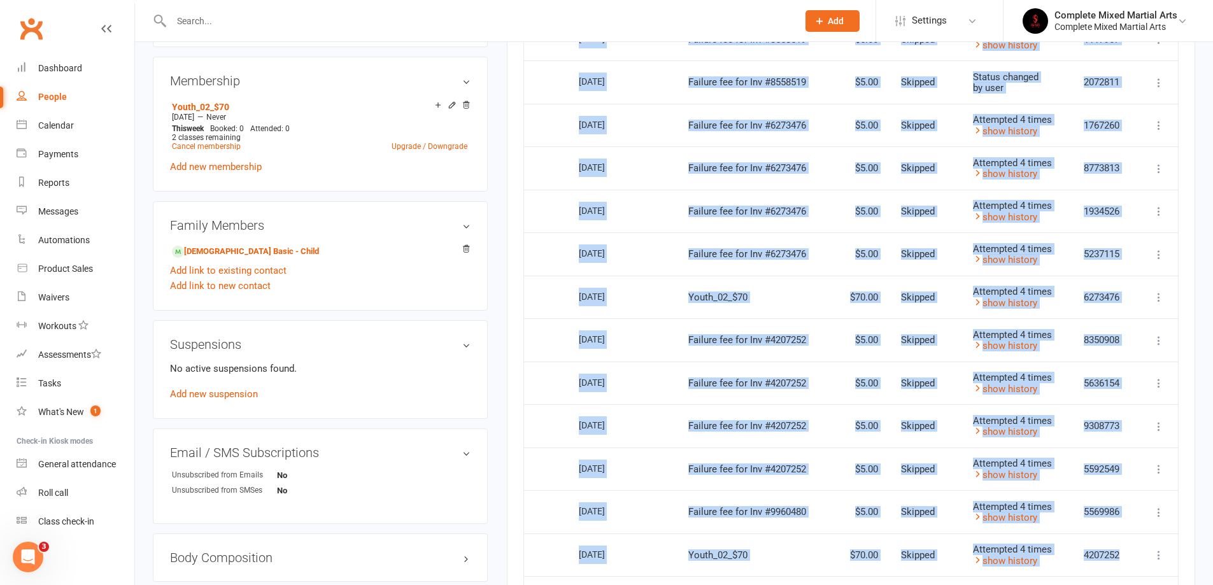
click at [941, 295] on td "Skipped" at bounding box center [925, 297] width 72 height 43
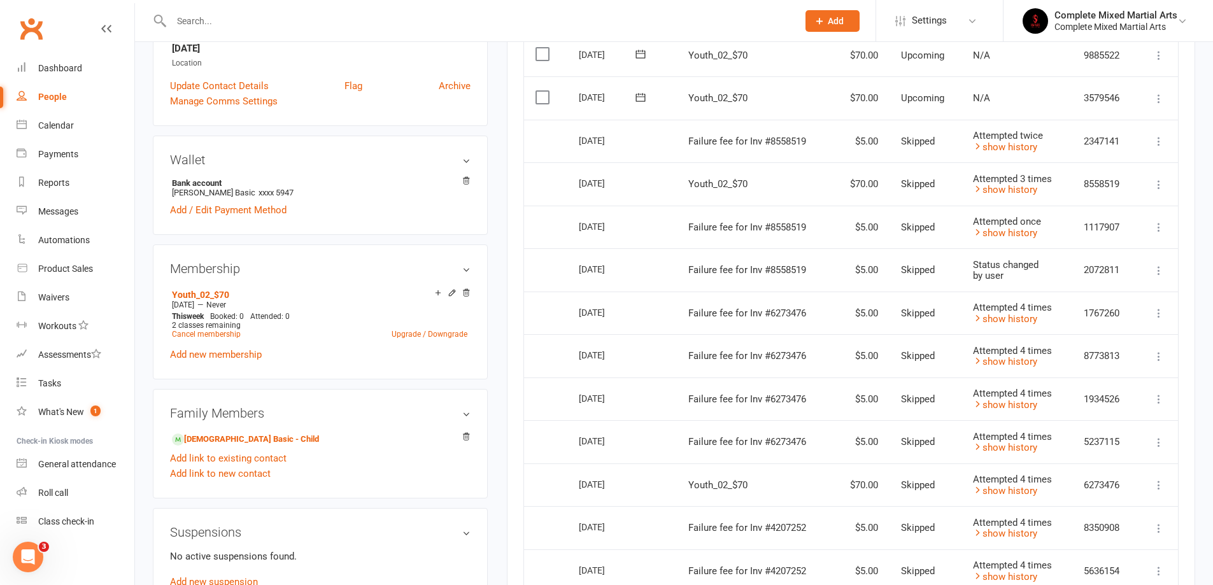
scroll to position [315, 0]
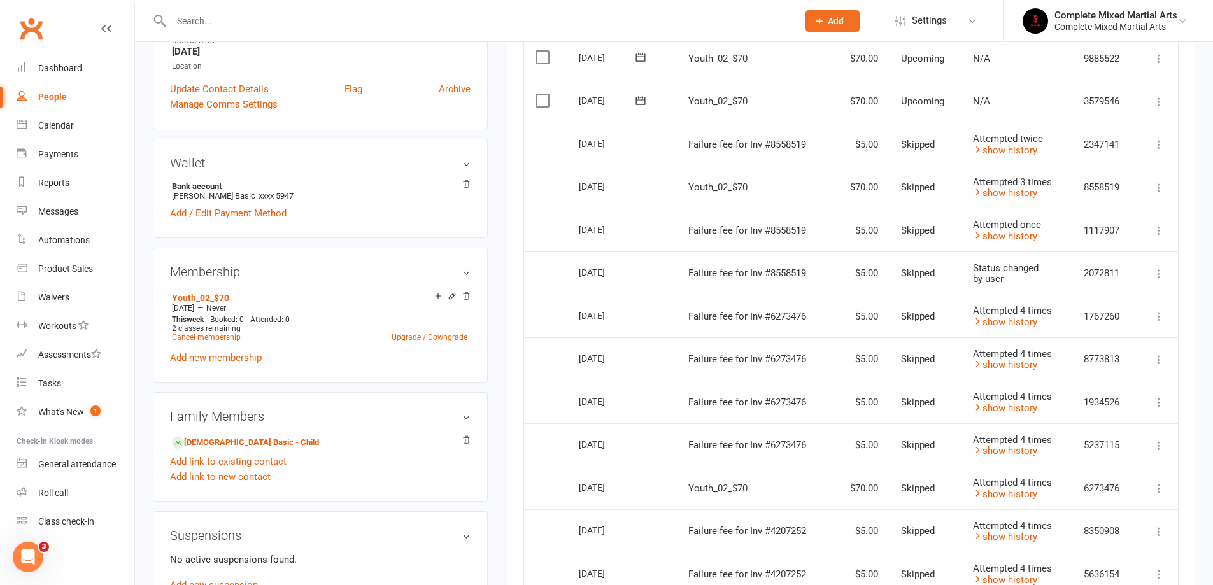
click at [598, 353] on div "[DATE]" at bounding box center [608, 358] width 59 height 20
click at [678, 346] on td "Failure fee for Inv #6273476" at bounding box center [753, 358] width 153 height 43
click at [659, 291] on td "[DATE]" at bounding box center [621, 272] width 109 height 43
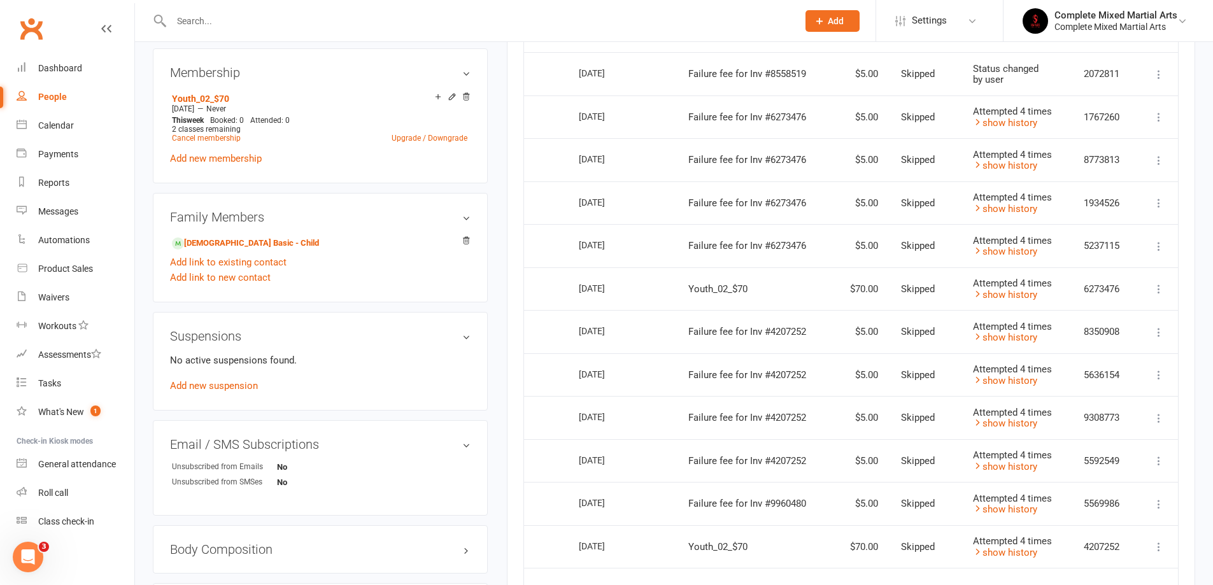
scroll to position [509, 0]
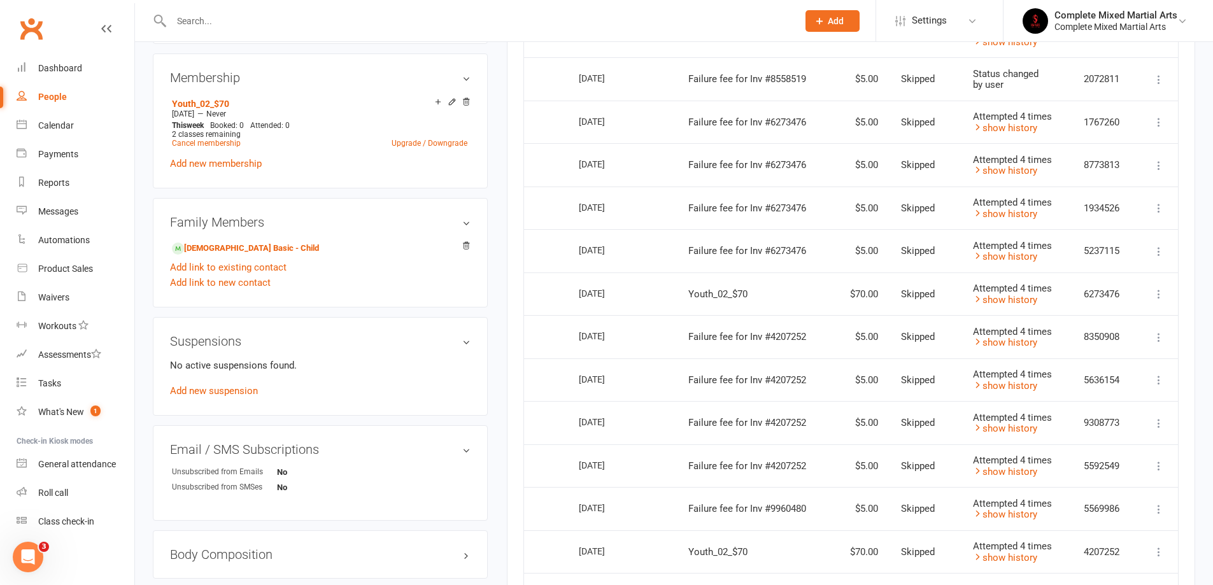
click at [220, 20] on input "text" at bounding box center [477, 21] width 621 height 18
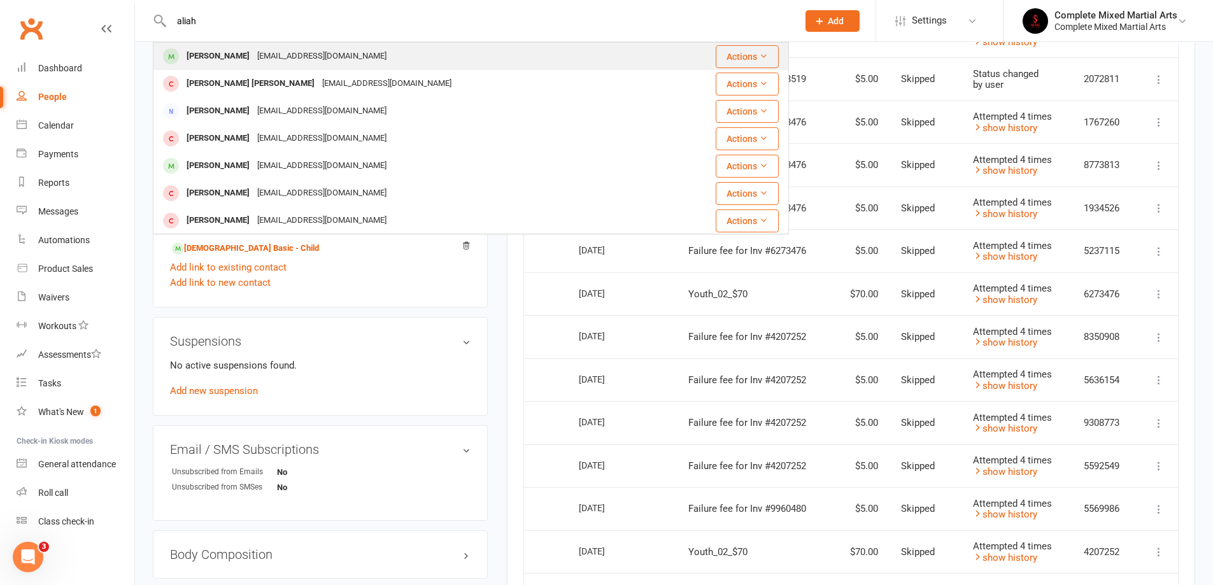
type input "aliah"
click at [253, 60] on div "[EMAIL_ADDRESS][DOMAIN_NAME]" at bounding box center [321, 56] width 137 height 18
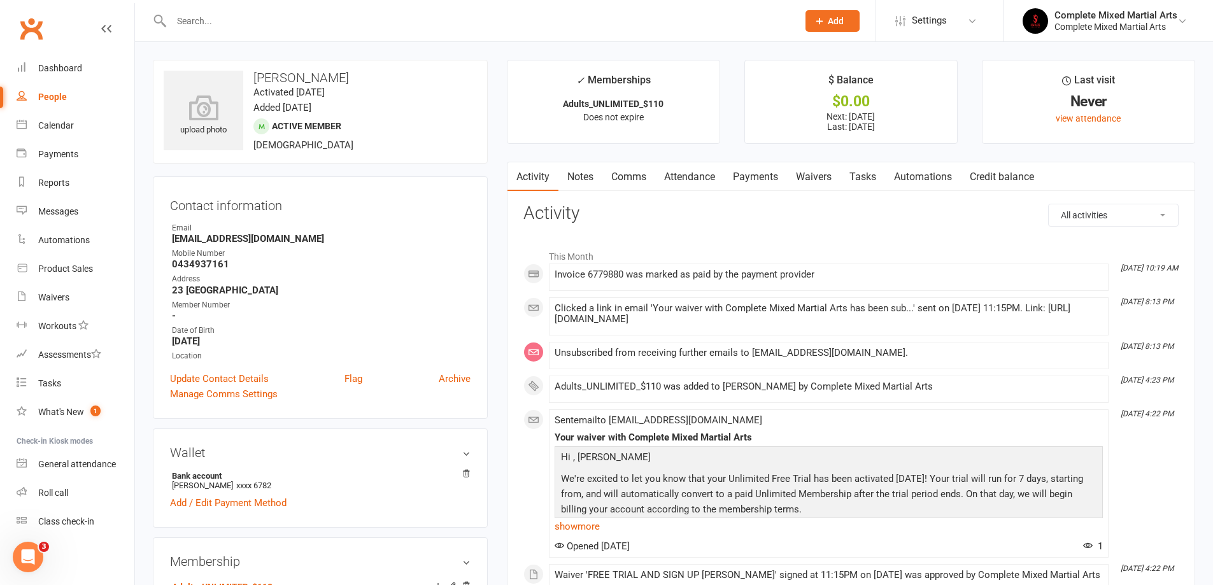
click at [769, 172] on link "Payments" at bounding box center [755, 176] width 63 height 29
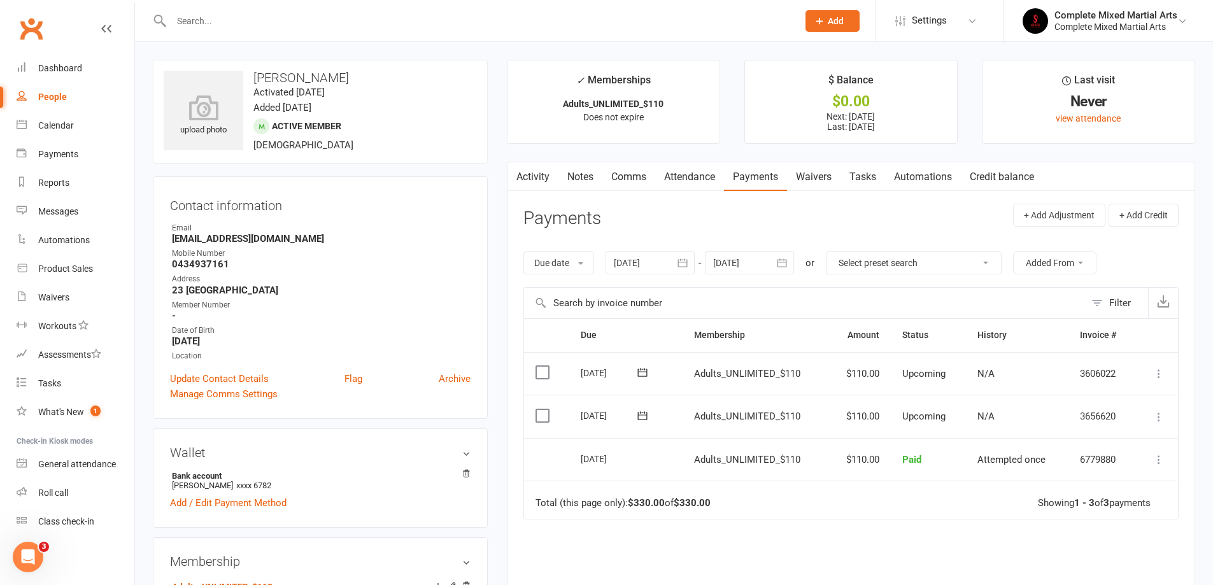
drag, startPoint x: 635, startPoint y: 461, endPoint x: 564, endPoint y: 458, distance: 71.4
click at [575, 453] on td "[DATE]" at bounding box center [625, 459] width 113 height 43
click at [712, 467] on td "Adults_UNLIMITED_$110" at bounding box center [755, 459] width 146 height 43
click at [34, 179] on link "Reports" at bounding box center [76, 183] width 118 height 29
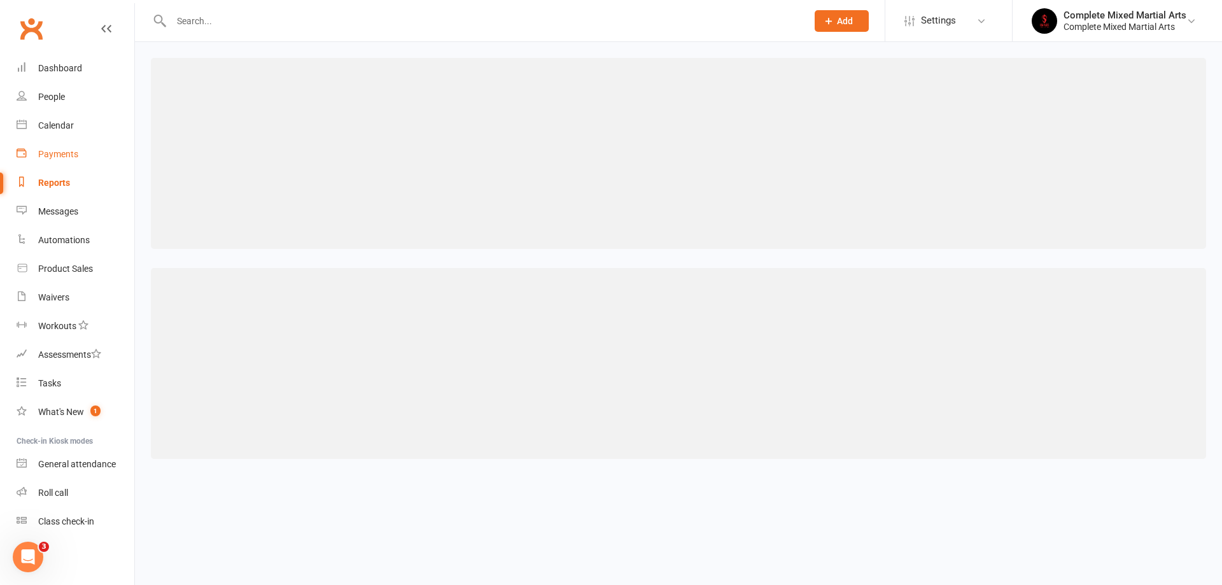
click at [40, 160] on link "Payments" at bounding box center [76, 154] width 118 height 29
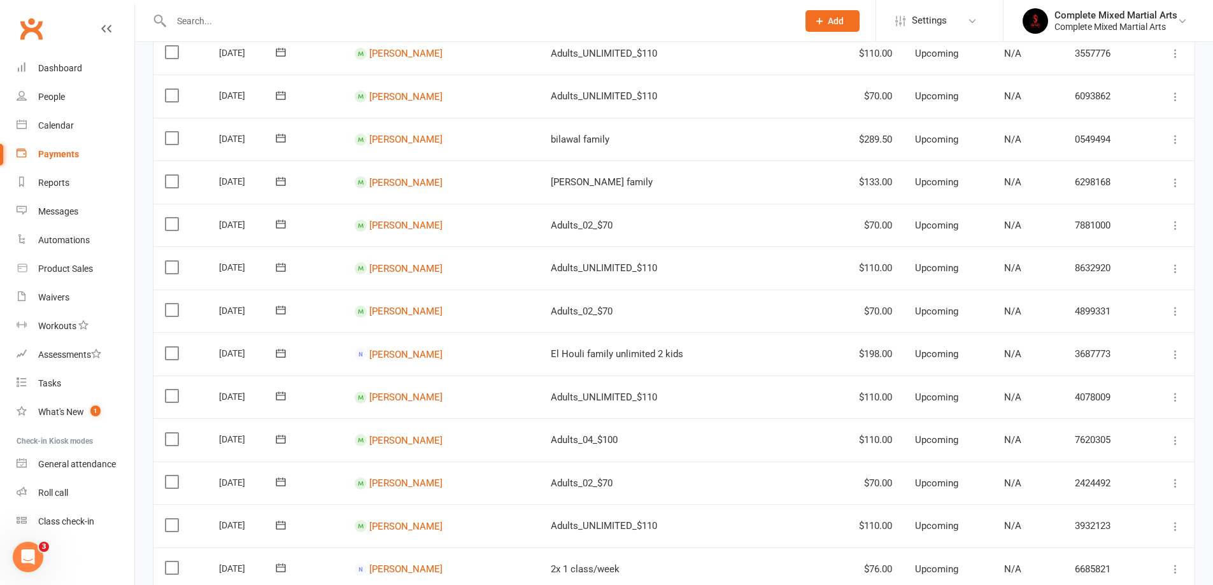
scroll to position [26, 0]
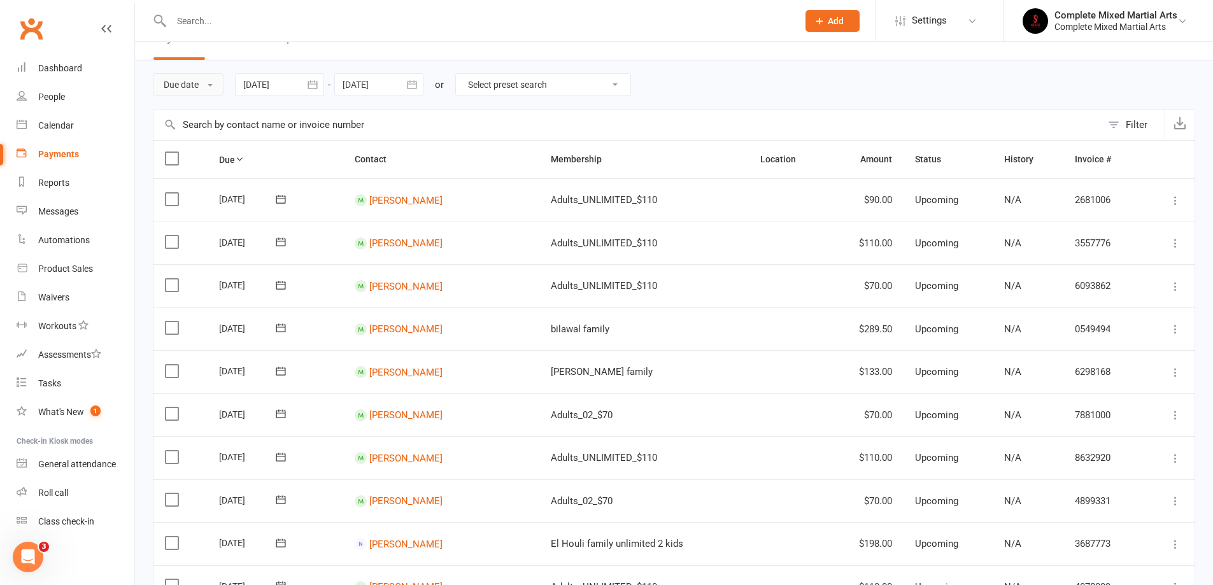
click at [212, 92] on button "Due date" at bounding box center [188, 84] width 71 height 23
click at [198, 169] on link "Date failed" at bounding box center [216, 163] width 126 height 25
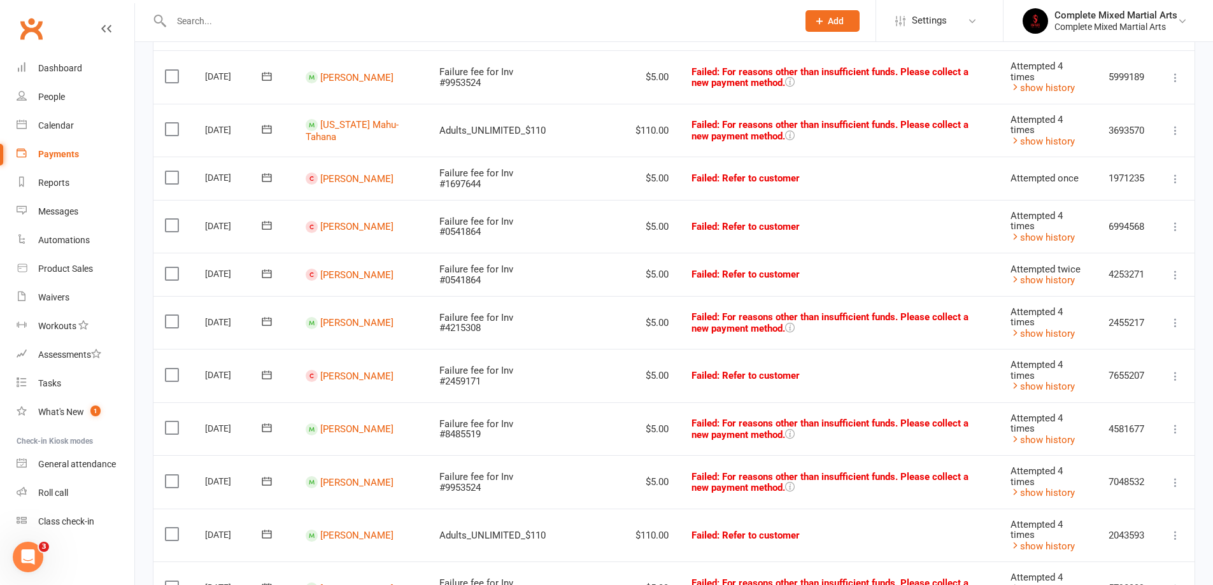
scroll to position [599, 0]
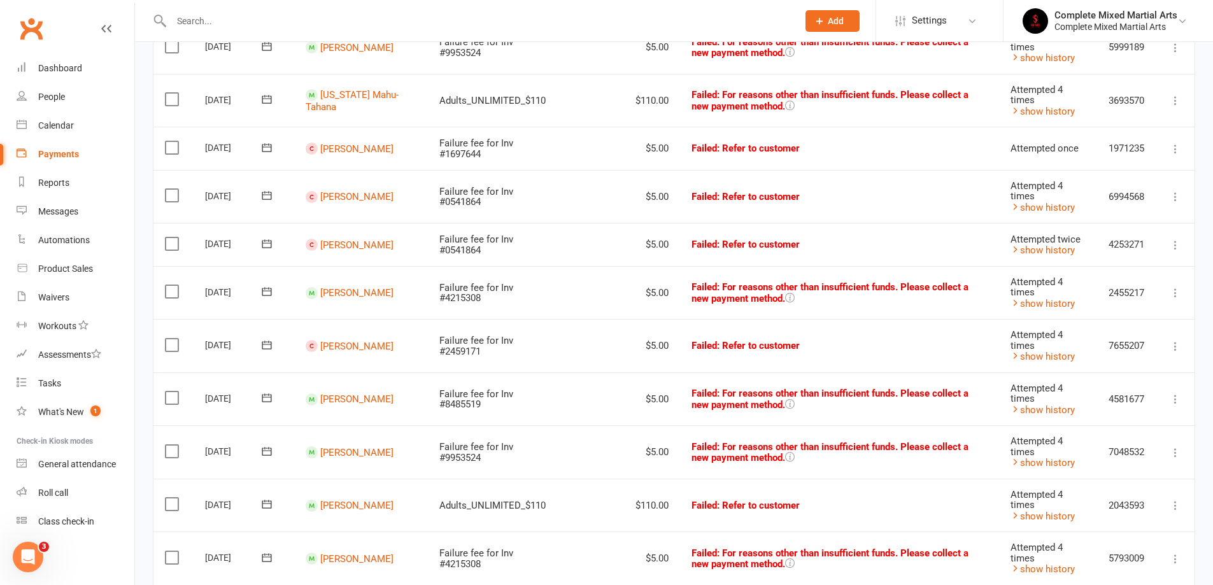
click at [1176, 253] on button at bounding box center [1174, 244] width 15 height 15
click at [1093, 344] on link "Skip" at bounding box center [1119, 346] width 126 height 25
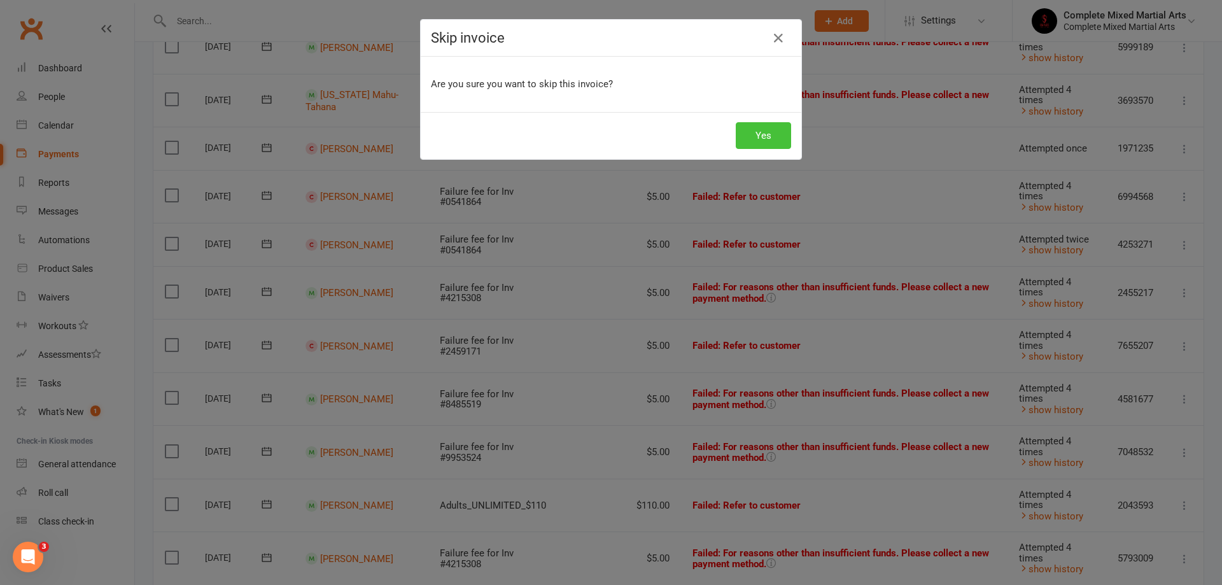
click at [750, 136] on button "Yes" at bounding box center [763, 135] width 55 height 27
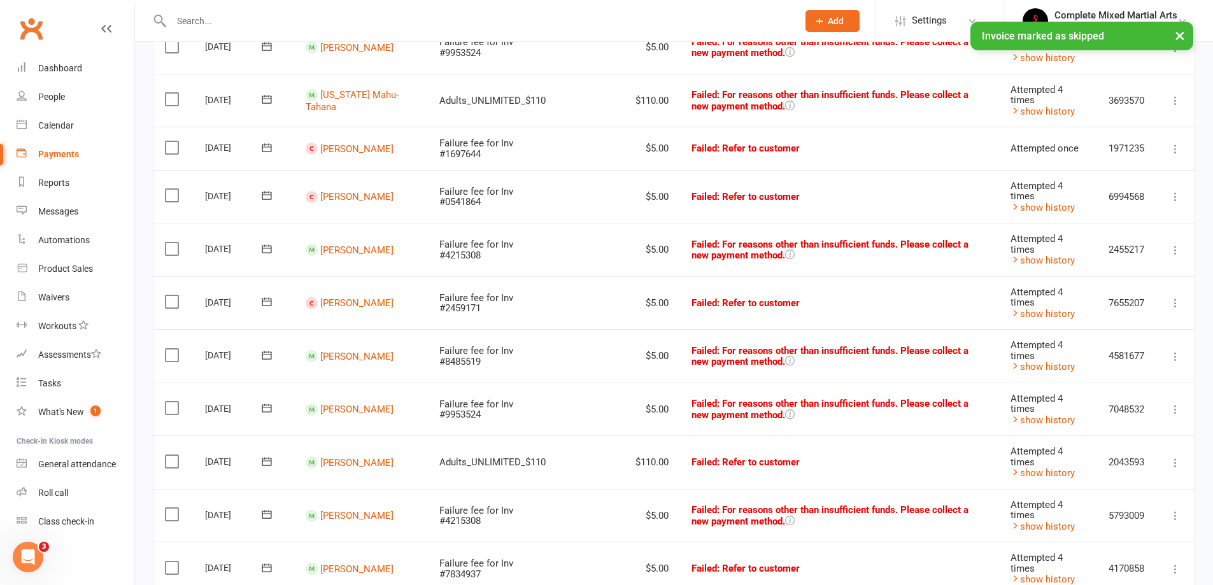
click at [1178, 200] on icon at bounding box center [1175, 196] width 13 height 13
click at [1093, 302] on link "Skip" at bounding box center [1119, 297] width 126 height 25
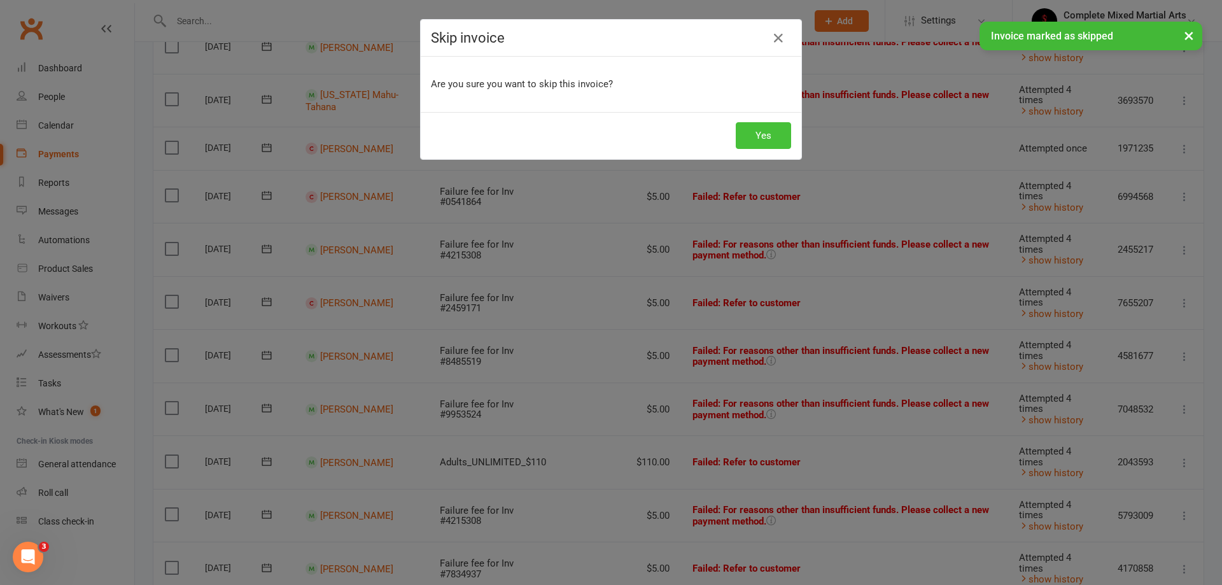
click at [754, 136] on button "Yes" at bounding box center [763, 135] width 55 height 27
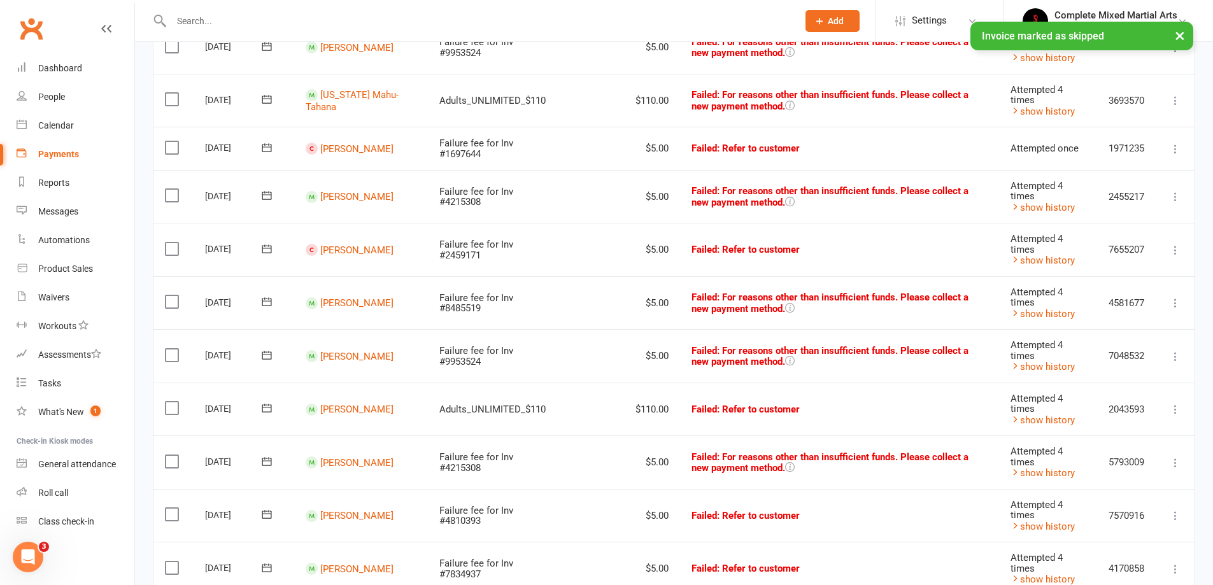
click at [1176, 149] on icon at bounding box center [1175, 149] width 13 height 13
click at [1106, 241] on link "Skip" at bounding box center [1119, 249] width 126 height 25
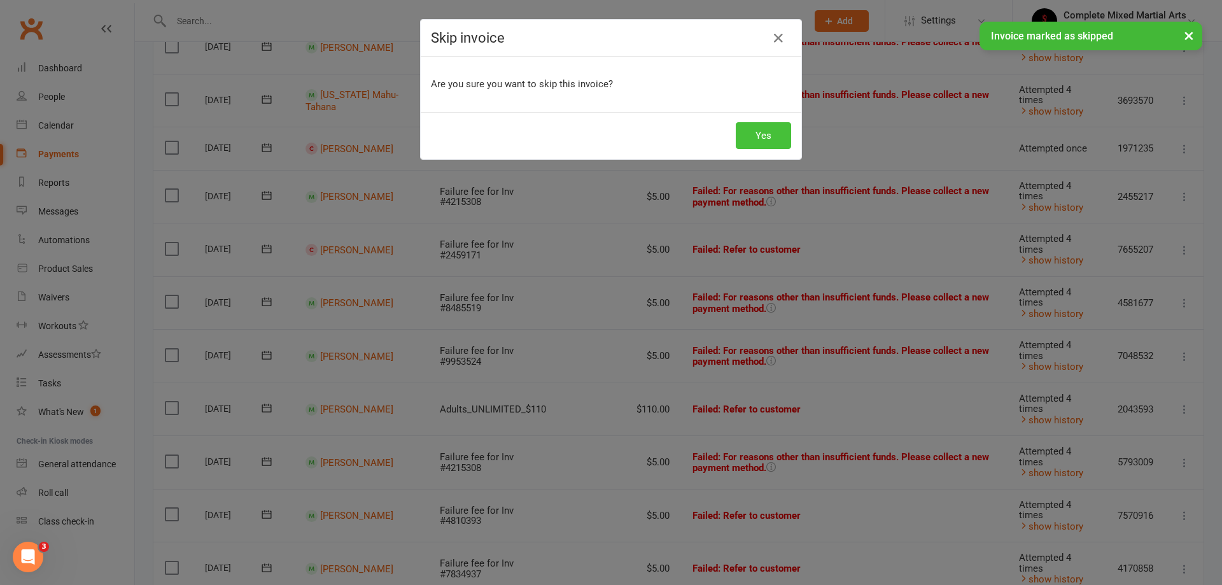
click at [745, 132] on button "Yes" at bounding box center [763, 135] width 55 height 27
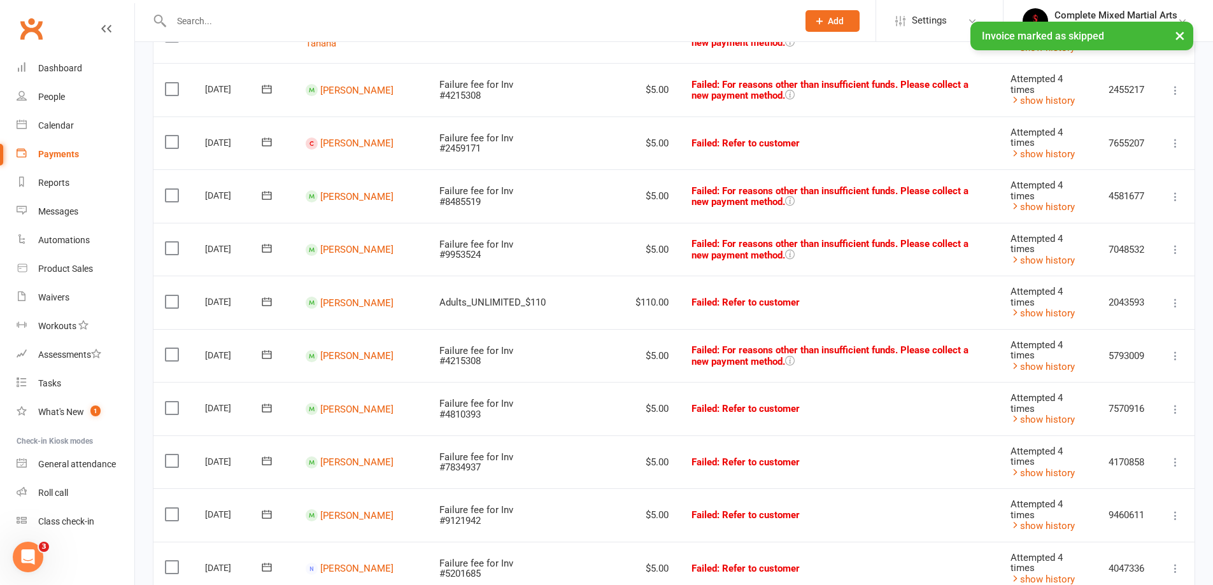
scroll to position [726, 0]
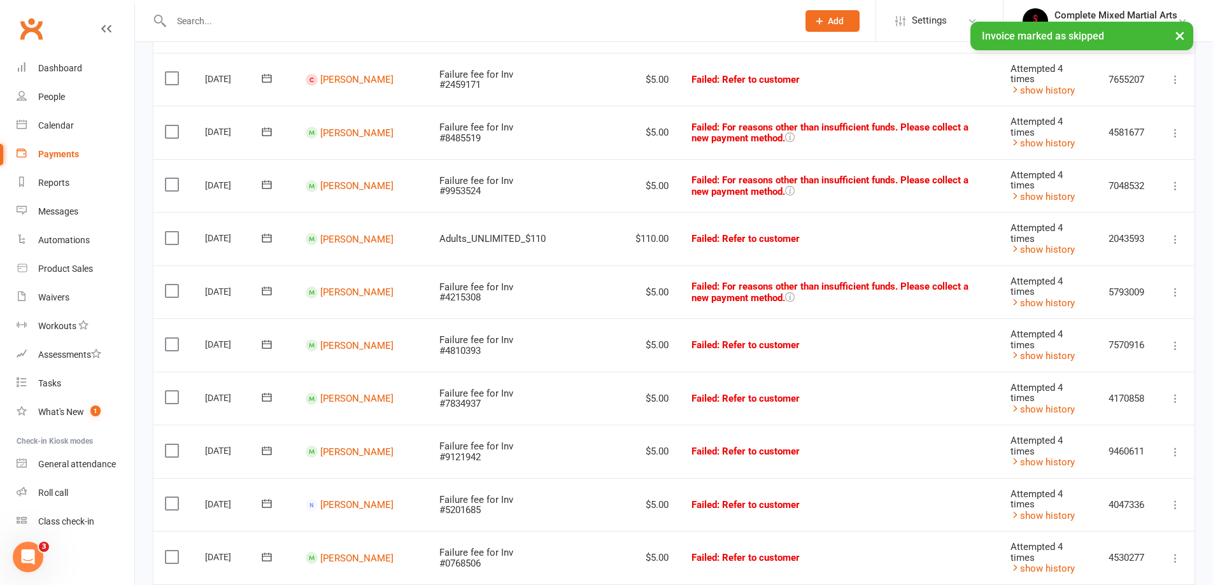
click at [1169, 297] on icon at bounding box center [1175, 292] width 13 height 13
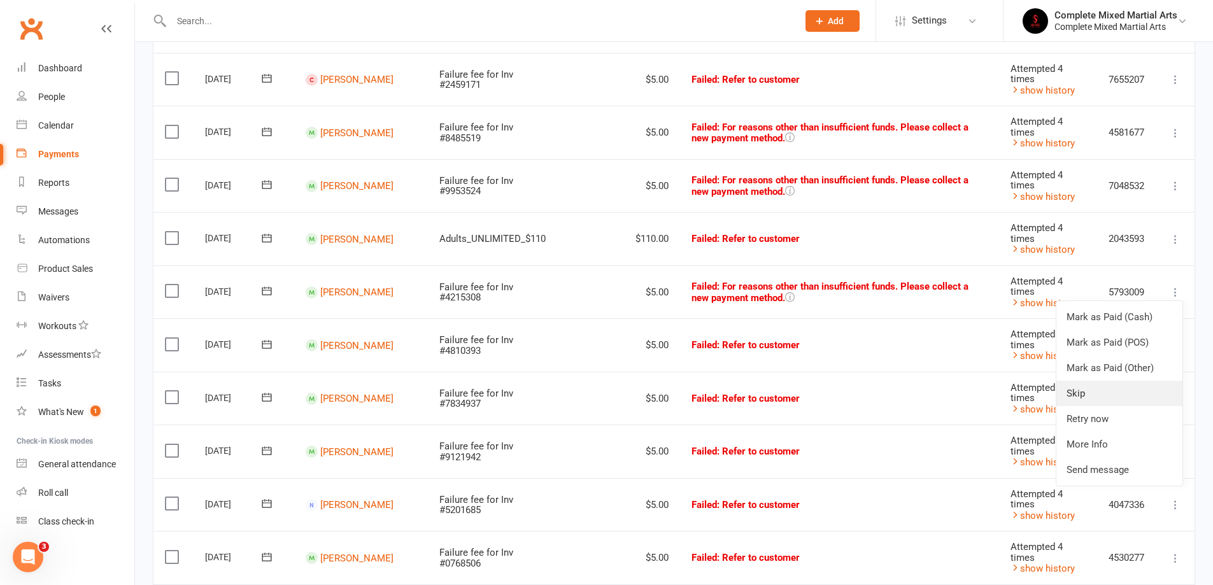
click at [1104, 398] on link "Skip" at bounding box center [1119, 393] width 126 height 25
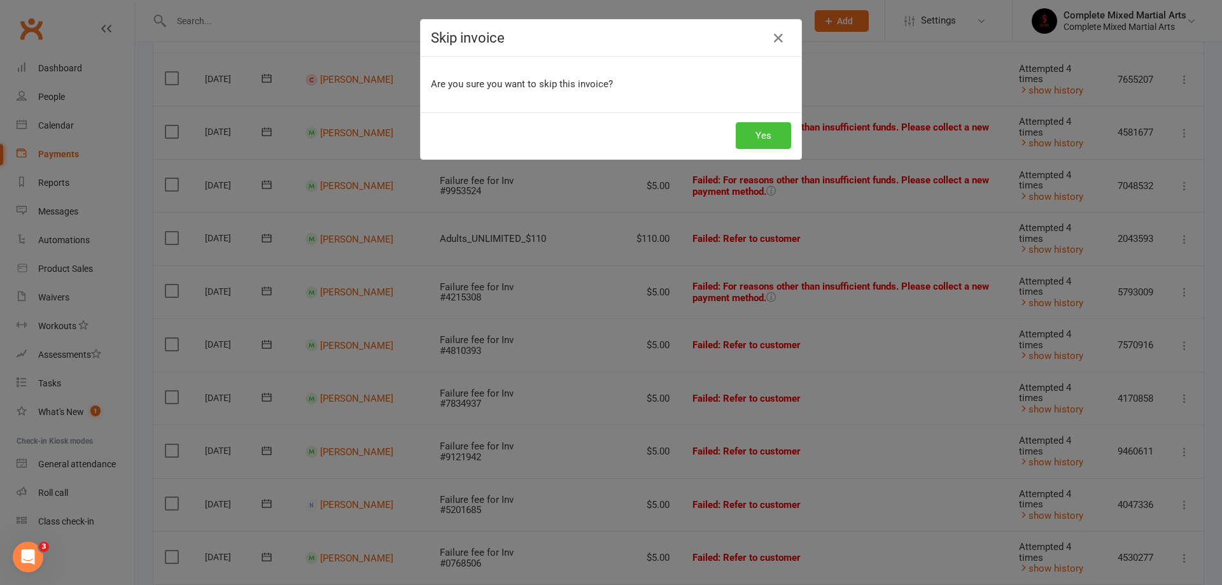
click at [748, 139] on button "Yes" at bounding box center [763, 135] width 55 height 27
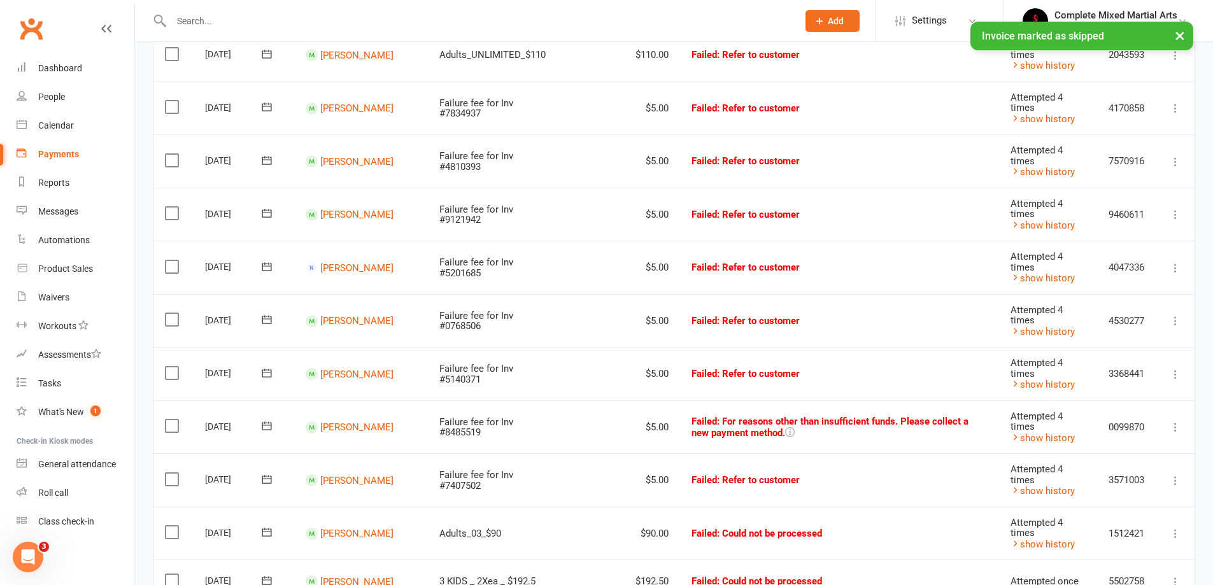
scroll to position [917, 0]
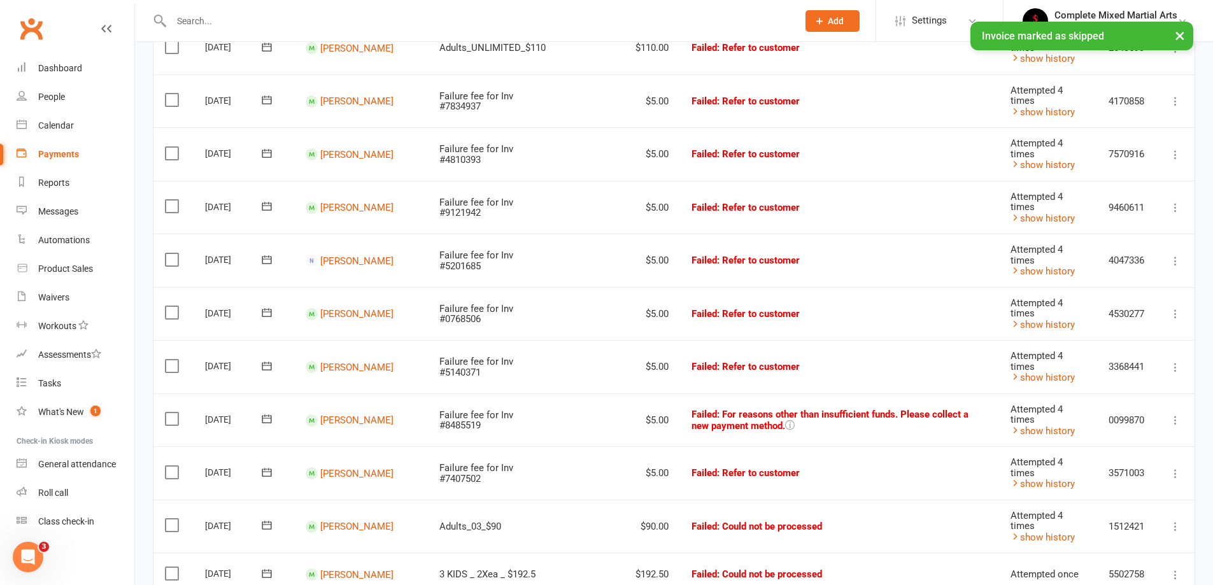
click at [1169, 318] on icon at bounding box center [1175, 313] width 13 height 13
click at [337, 369] on link "[PERSON_NAME]" at bounding box center [356, 366] width 73 height 11
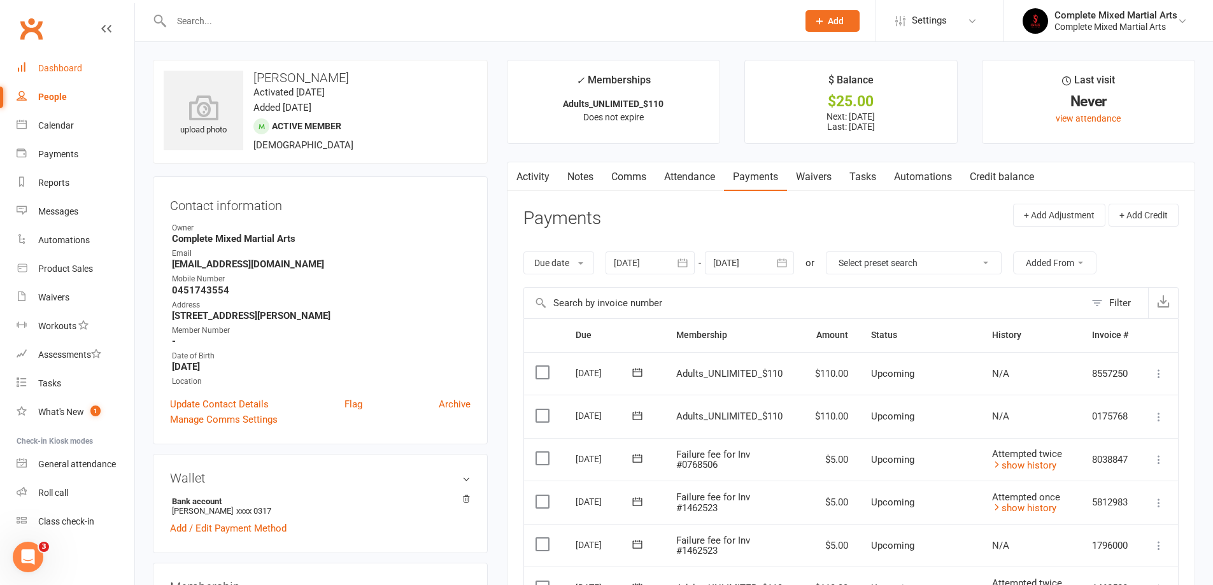
click at [46, 74] on link "Dashboard" at bounding box center [76, 68] width 118 height 29
